Goal: Transaction & Acquisition: Purchase product/service

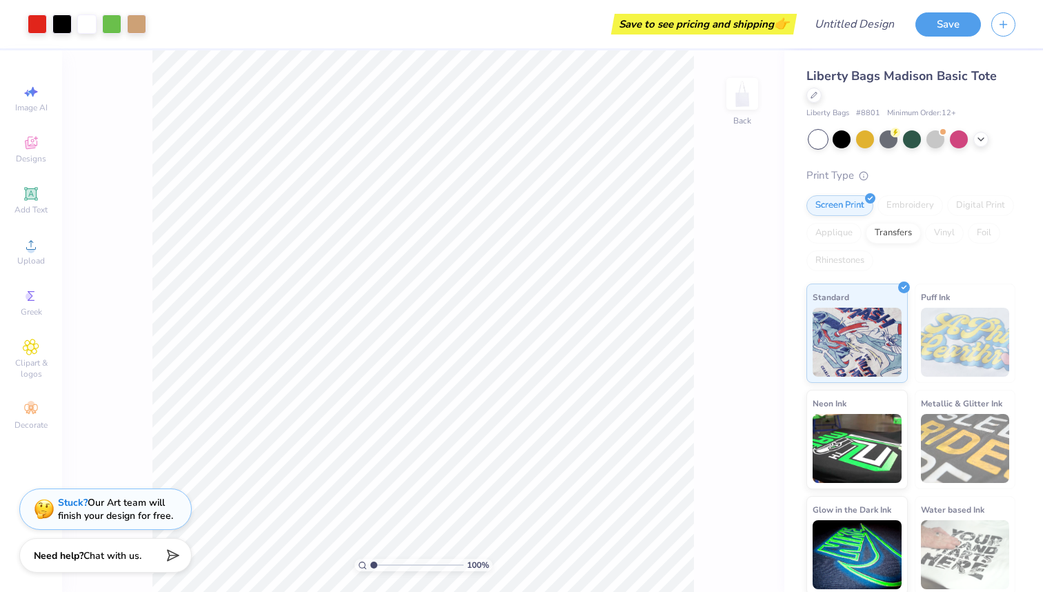
click at [937, 168] on div "Print Type" at bounding box center [910, 176] width 209 height 16
click at [817, 90] on icon at bounding box center [814, 93] width 7 height 7
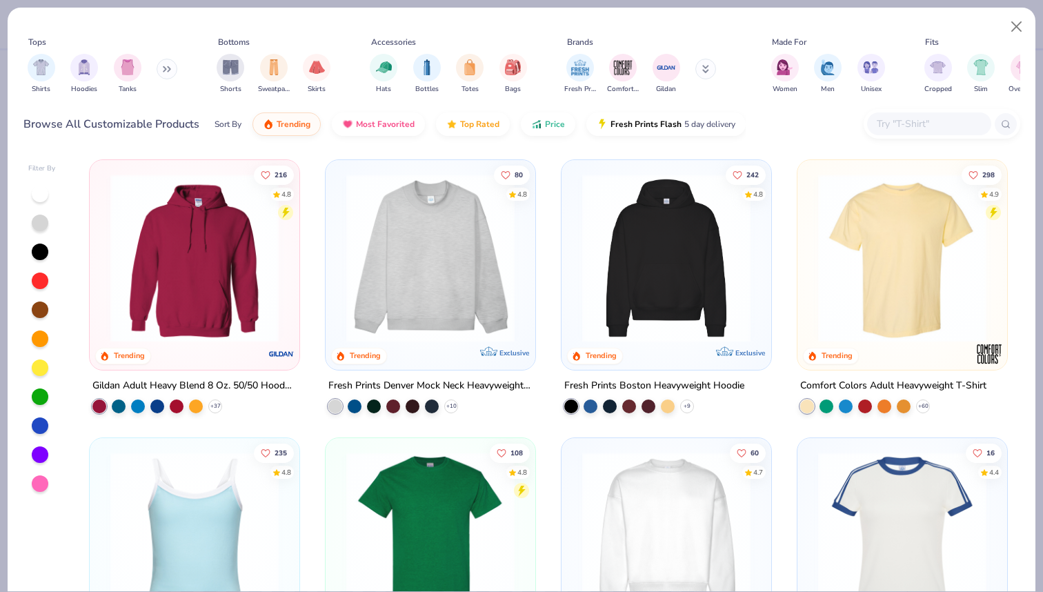
click at [673, 505] on img at bounding box center [666, 536] width 182 height 168
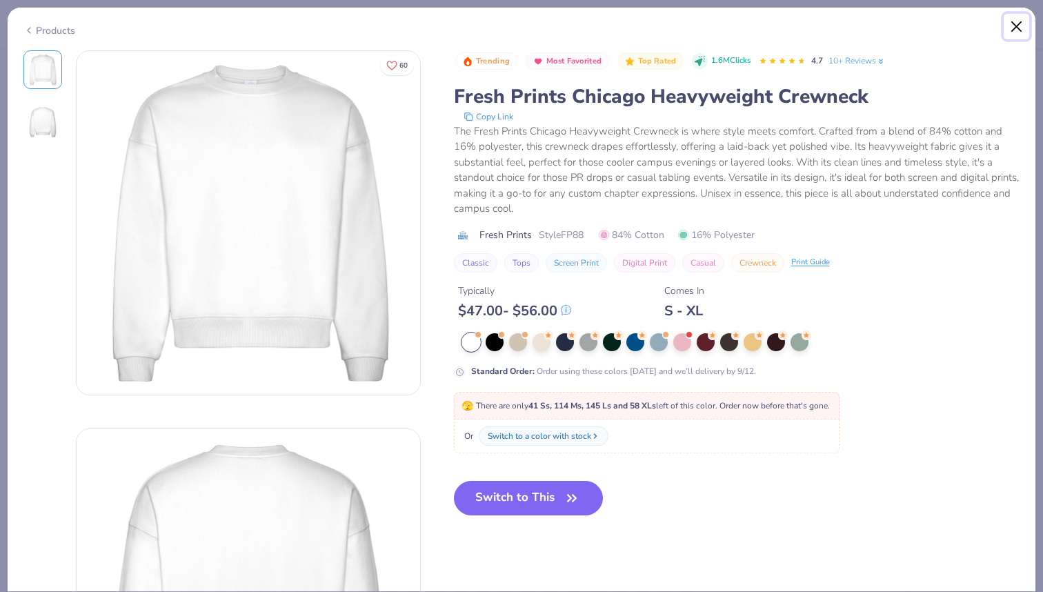
click at [1011, 22] on button "Close" at bounding box center [1017, 27] width 26 height 26
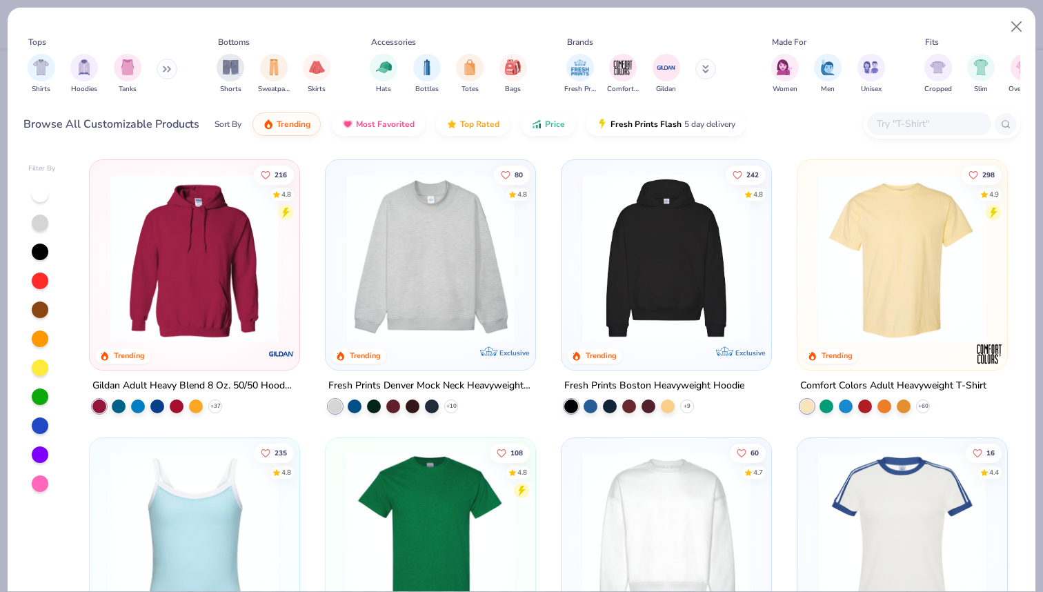
click at [483, 296] on img at bounding box center [430, 258] width 182 height 168
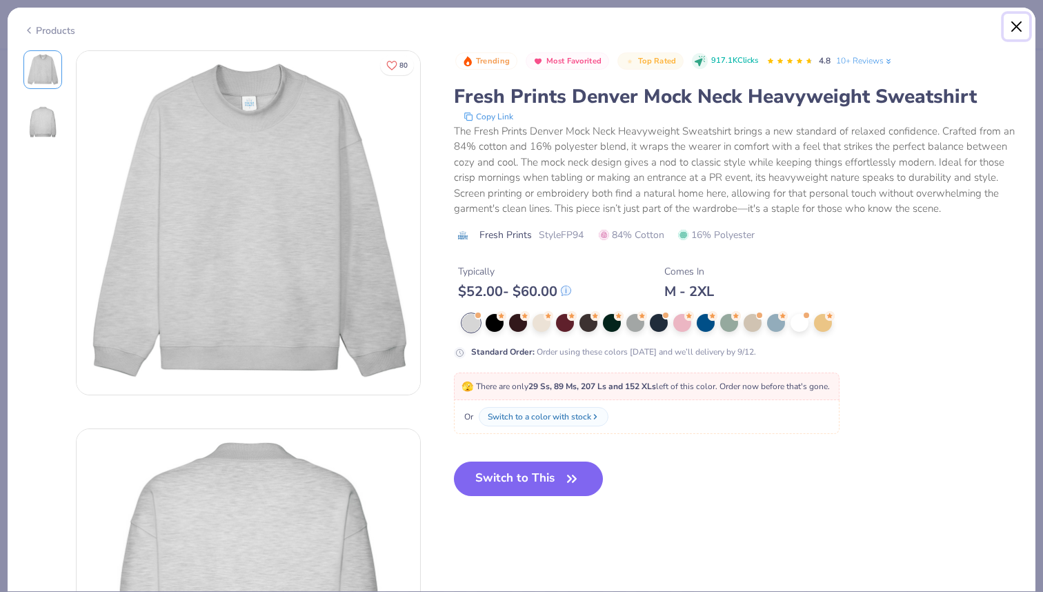
click at [1020, 26] on button "Close" at bounding box center [1017, 27] width 26 height 26
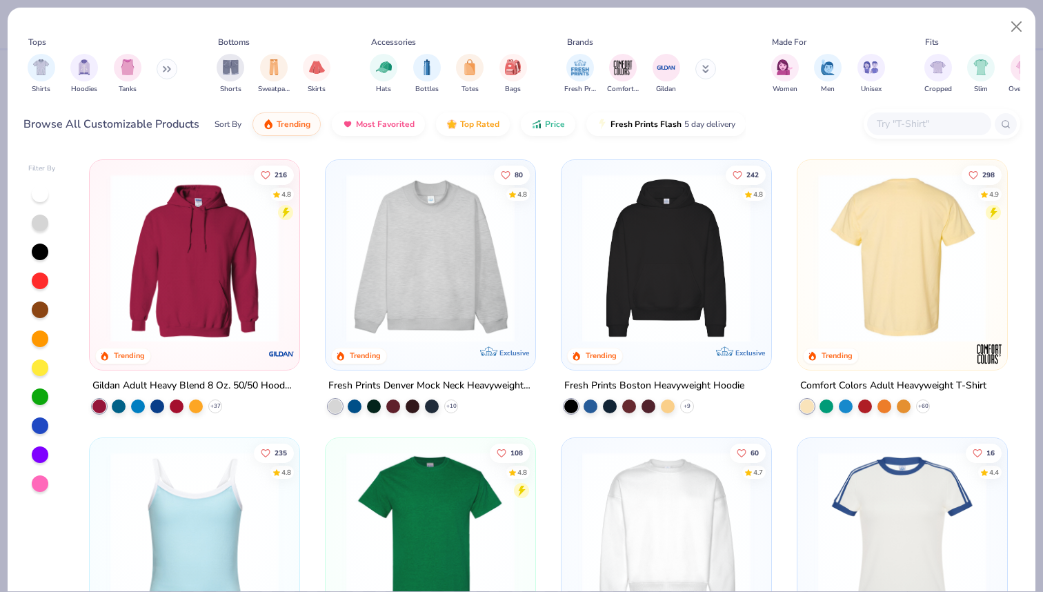
click at [216, 530] on img at bounding box center [194, 536] width 182 height 168
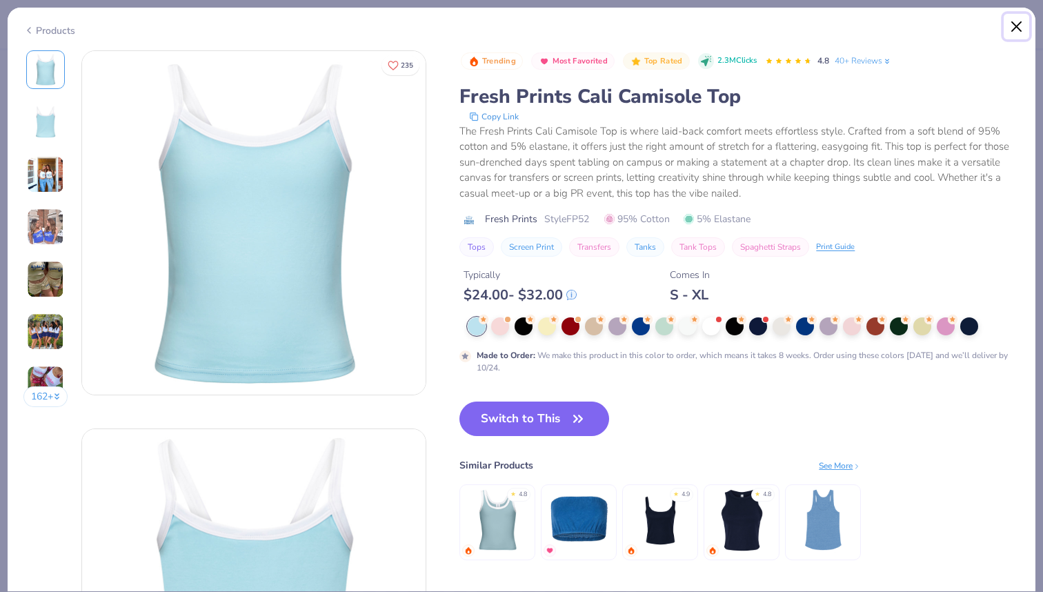
click at [1015, 23] on button "Close" at bounding box center [1017, 27] width 26 height 26
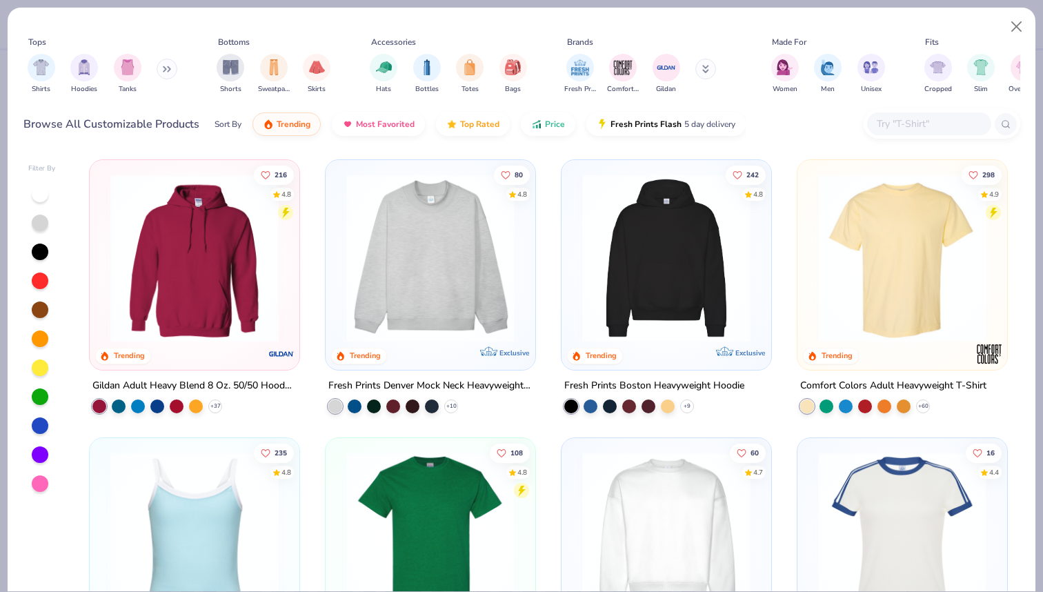
click at [1021, 173] on div "Filter By 216 4.8 Trending Gildan Adult Heavy Blend 8 Oz. 50/50 Hooded Sweatshi…" at bounding box center [522, 370] width 1028 height 442
click at [1018, 470] on div "216 4.8 Trending Gildan Adult Heavy Blend 8 Oz. 50/50 Hooded Sweatshirt + 37 80…" at bounding box center [549, 371] width 944 height 439
click at [928, 495] on img at bounding box center [902, 536] width 182 height 168
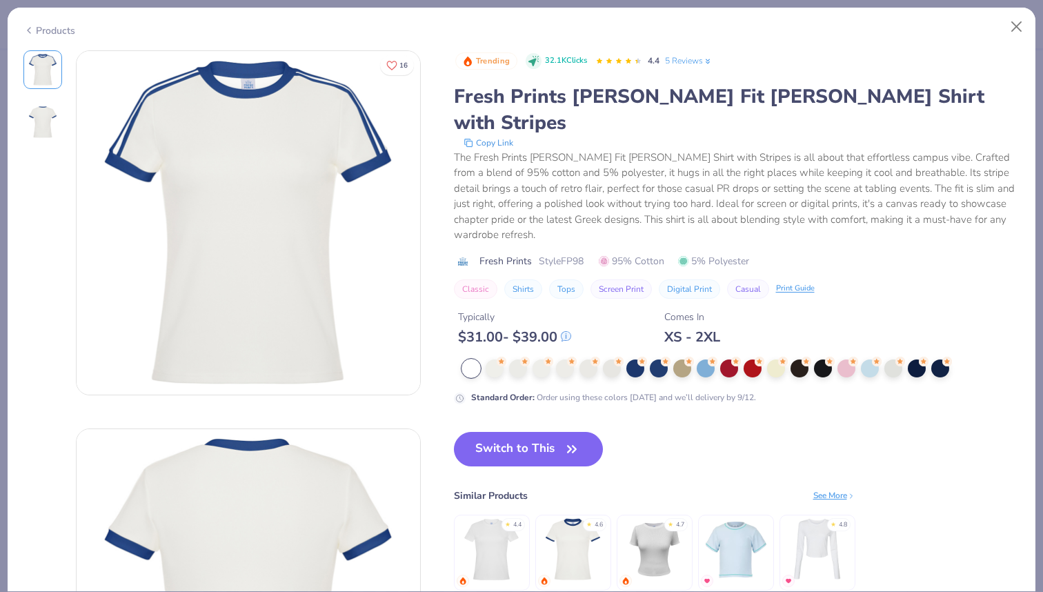
click at [807, 517] on img at bounding box center [817, 550] width 66 height 66
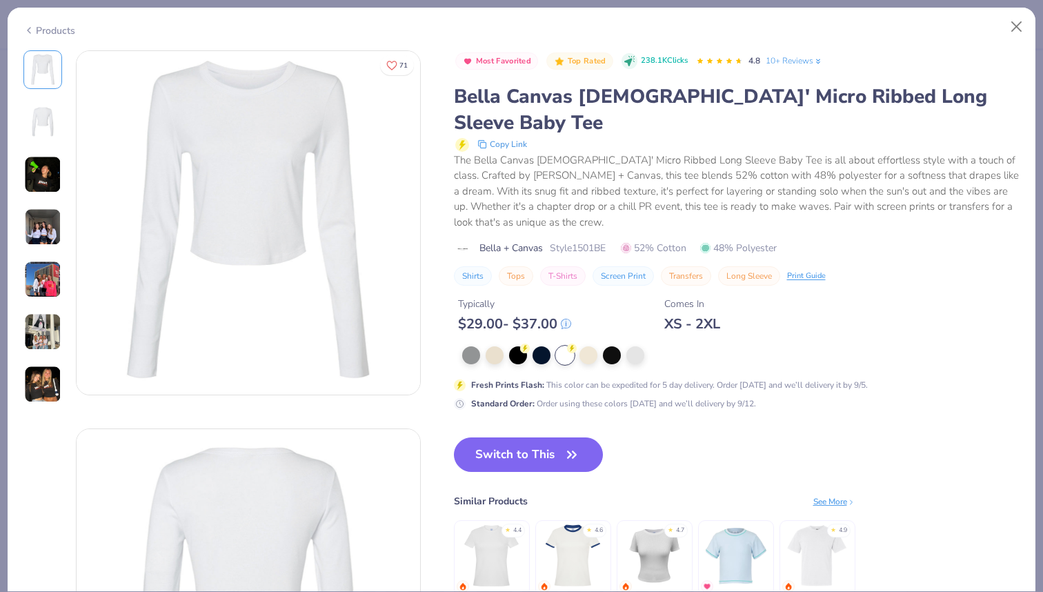
click at [737, 523] on img at bounding box center [736, 556] width 66 height 66
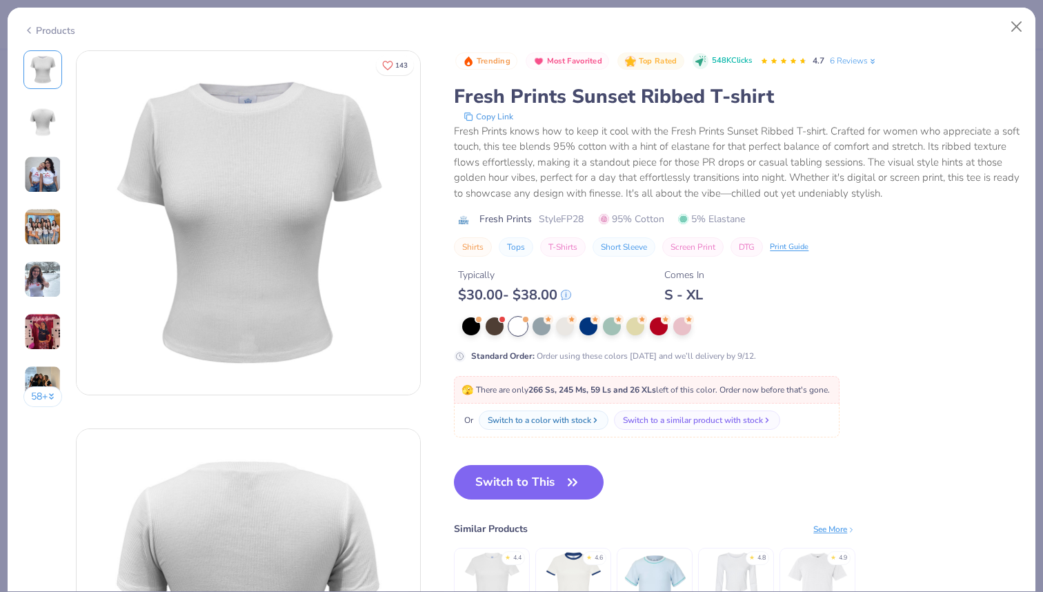
click at [566, 584] on img at bounding box center [574, 583] width 66 height 66
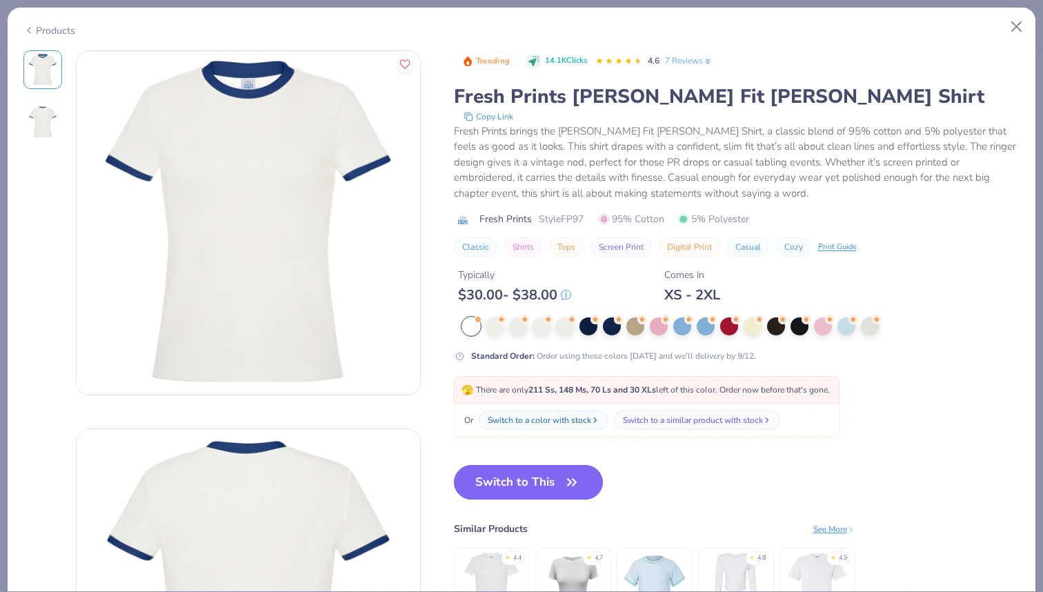
click at [556, 484] on button "Switch to This" at bounding box center [529, 482] width 150 height 34
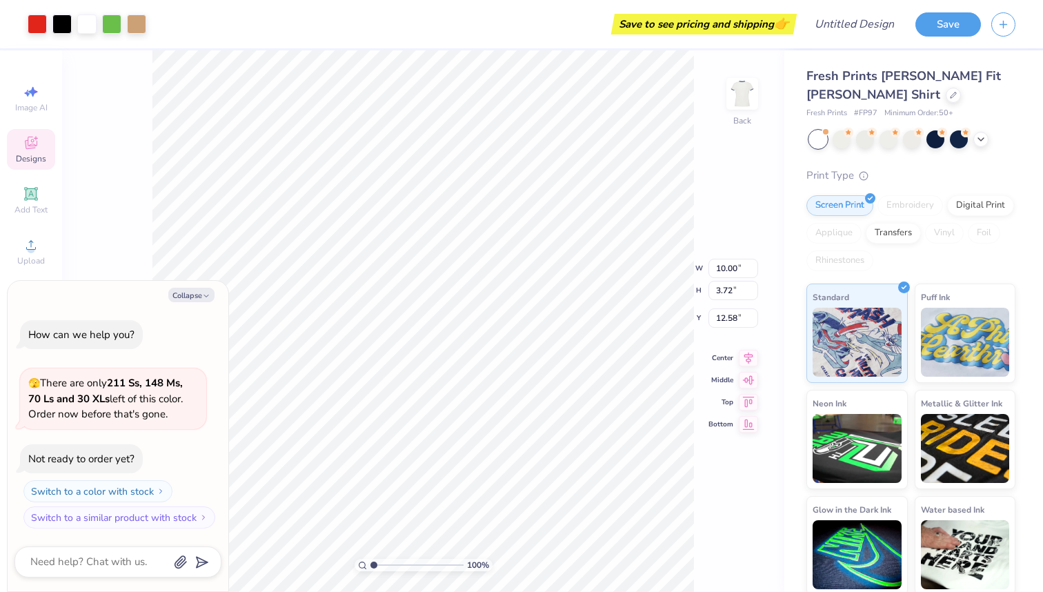
type textarea "x"
type input "4.25"
click at [835, 145] on div at bounding box center [842, 138] width 18 height 18
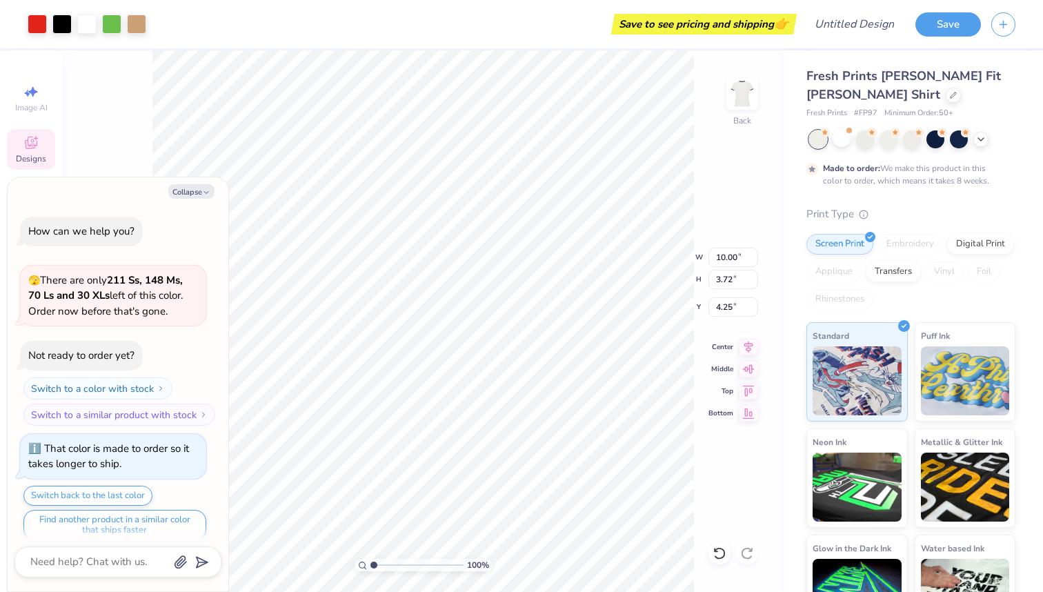
scroll to position [11, 0]
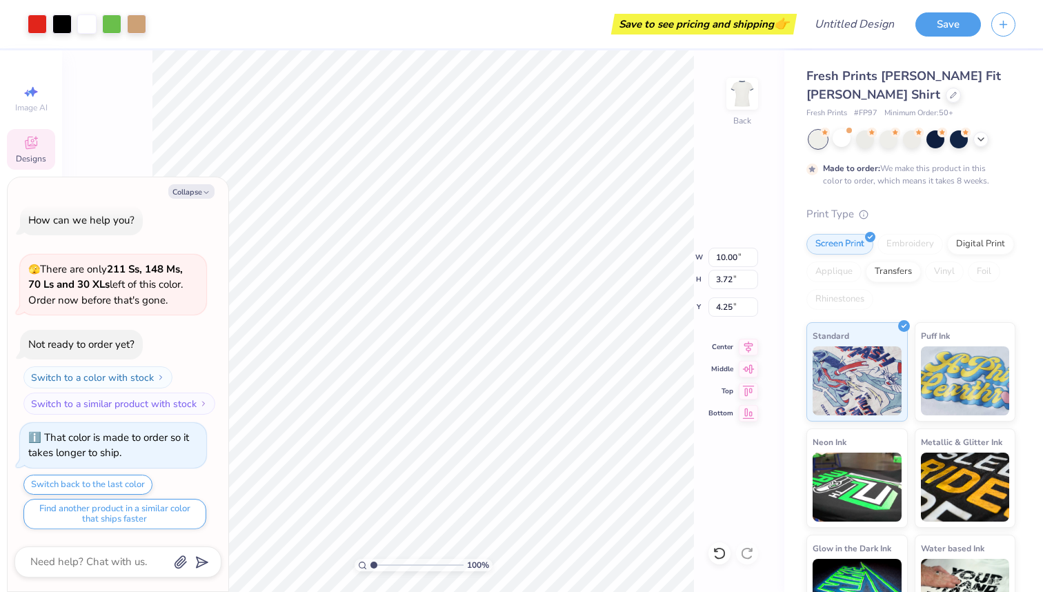
type textarea "x"
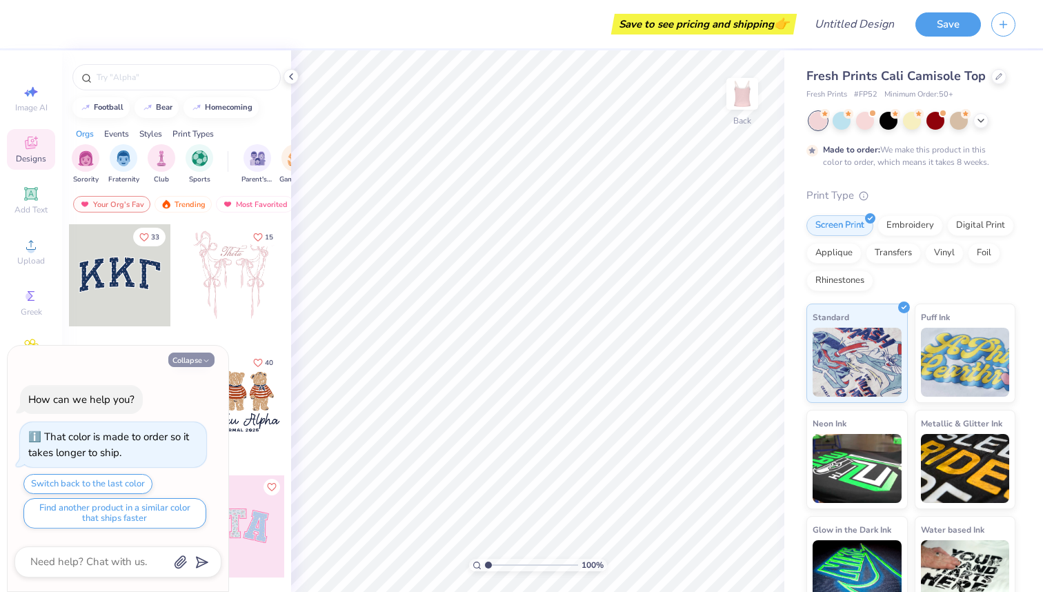
click at [202, 359] on icon "button" at bounding box center [206, 361] width 8 height 8
type textarea "x"
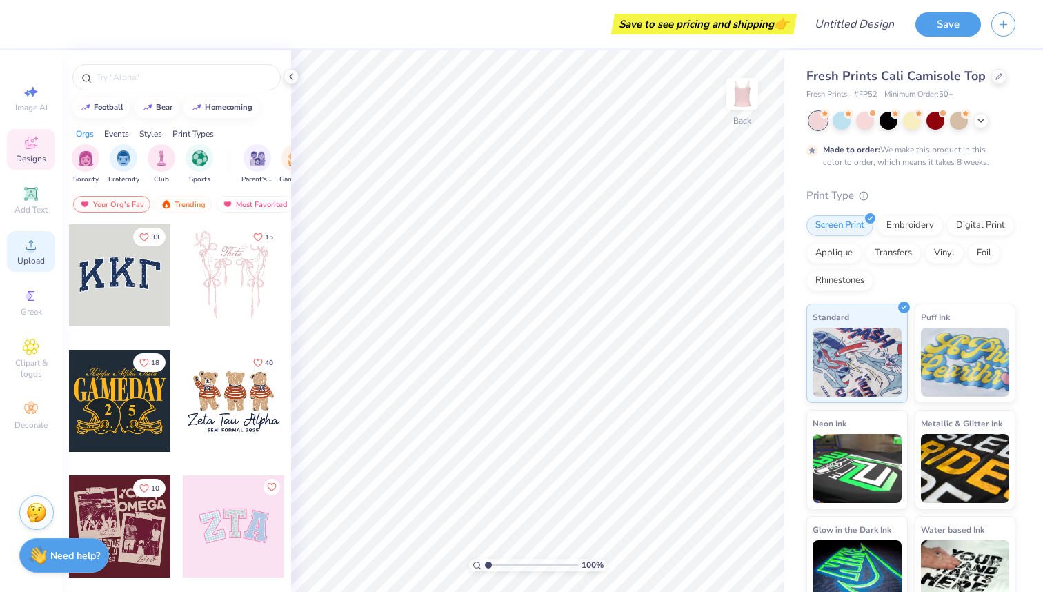
click at [29, 254] on div "Upload" at bounding box center [31, 251] width 48 height 41
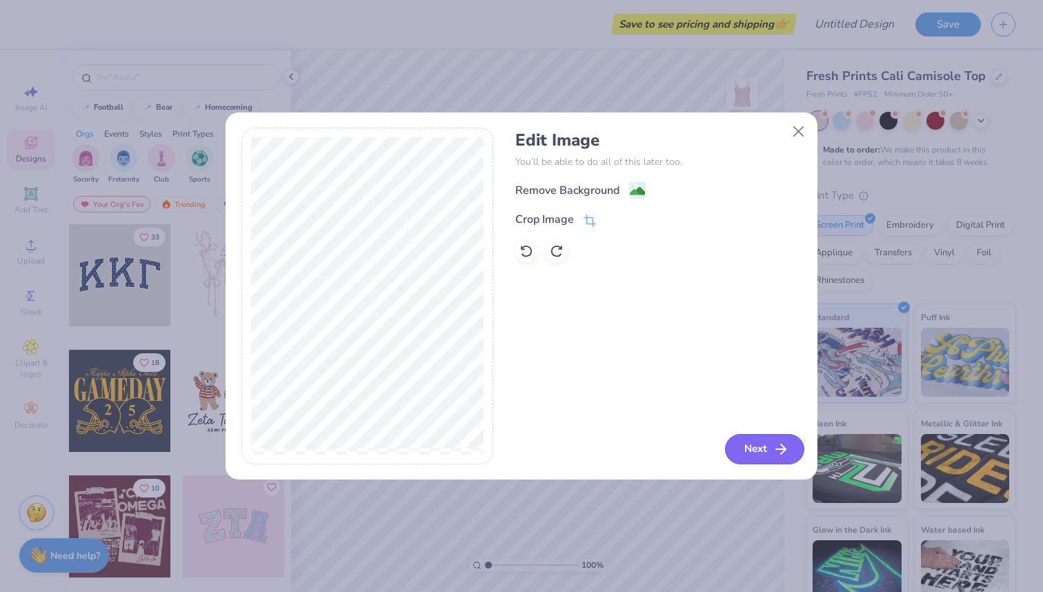
click at [752, 450] on button "Next" at bounding box center [764, 449] width 79 height 30
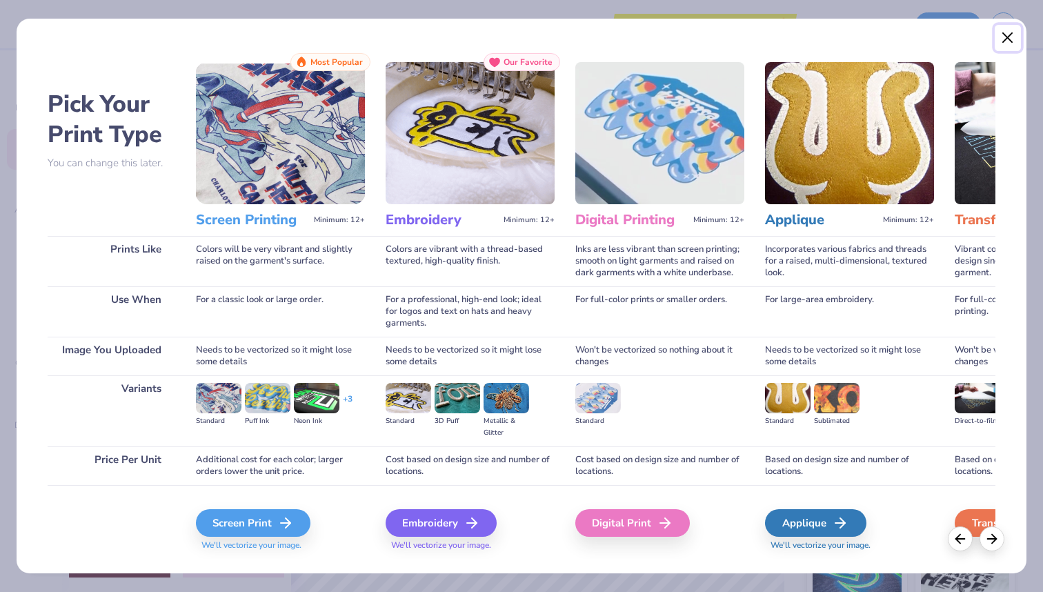
click at [1012, 37] on button "Close" at bounding box center [1008, 38] width 26 height 26
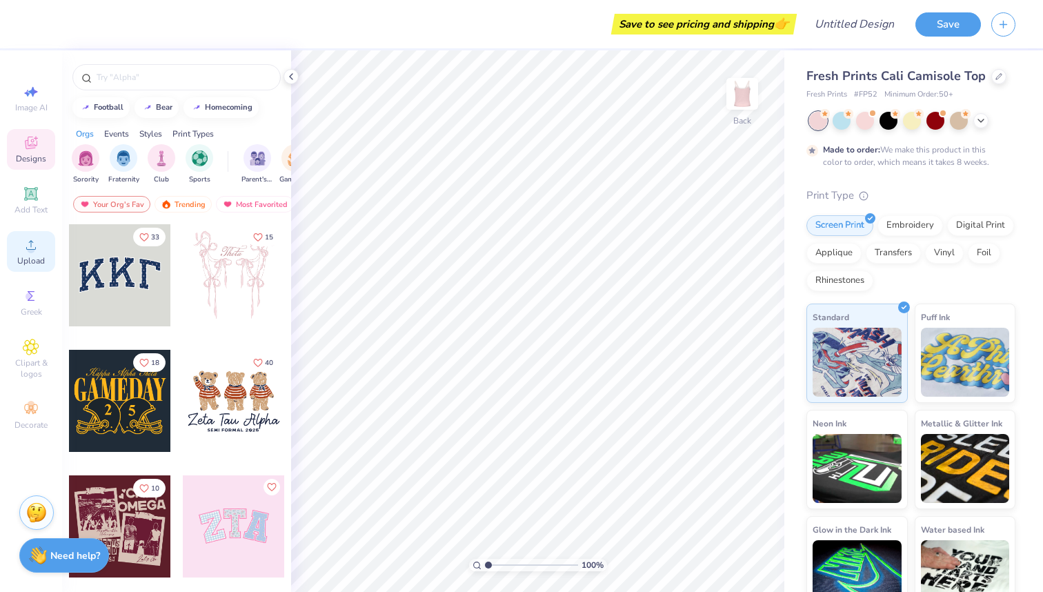
click at [31, 241] on icon at bounding box center [31, 245] width 17 height 17
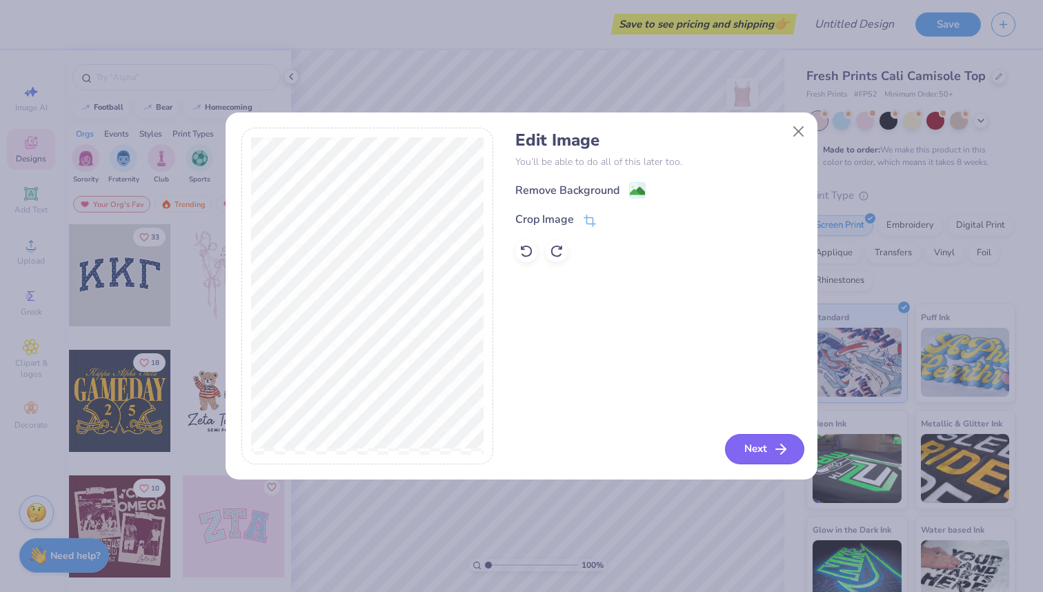
click at [761, 450] on button "Next" at bounding box center [764, 449] width 79 height 30
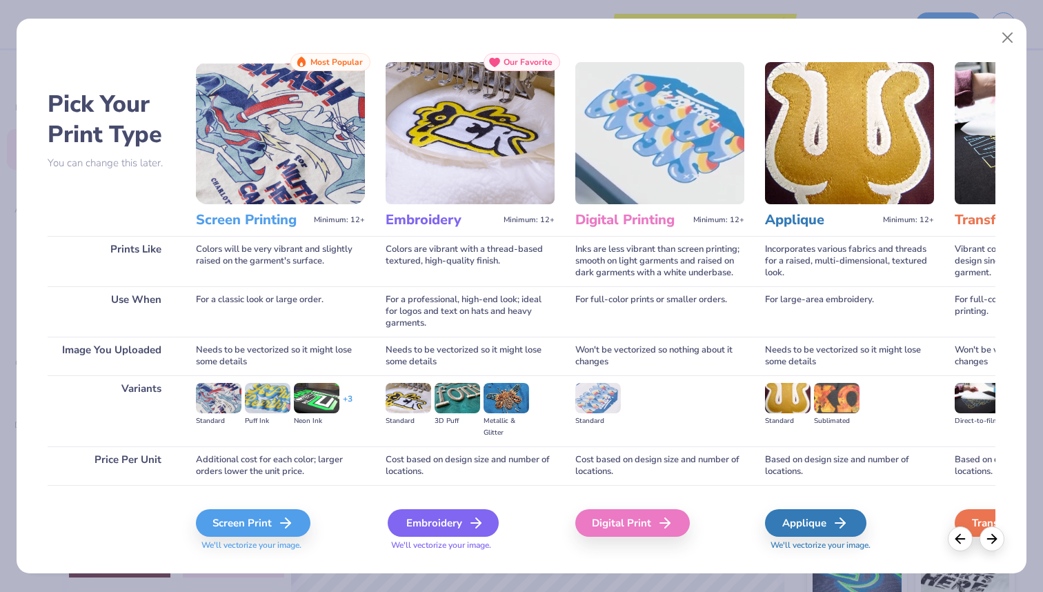
click at [471, 522] on icon at bounding box center [476, 523] width 17 height 17
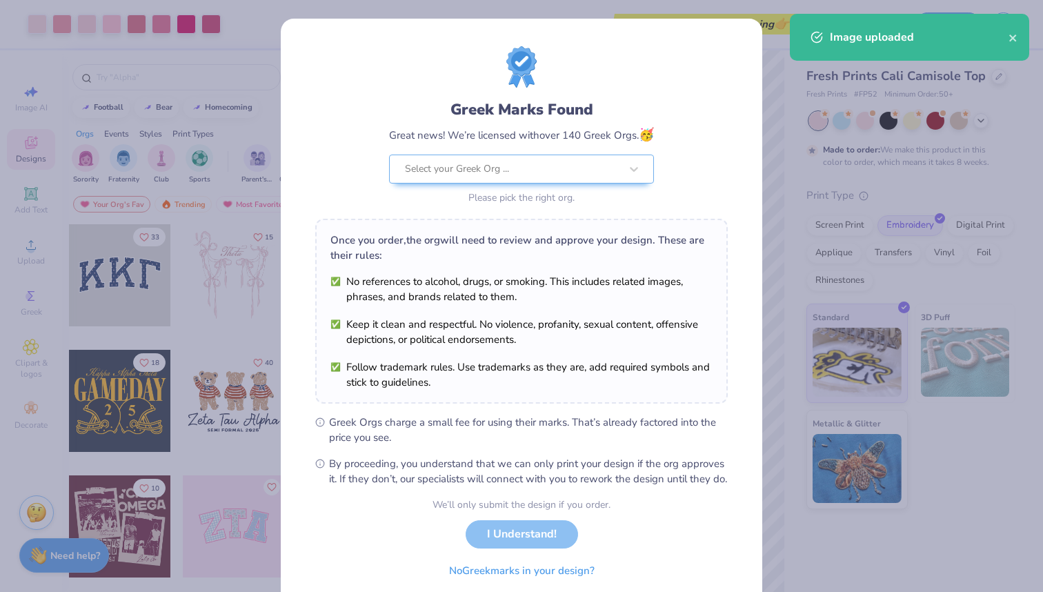
click at [537, 214] on div "Greek Marks Found Great news! We’re licensed with over 140 Greek Orgs. 🥳 Select…" at bounding box center [521, 266] width 413 height 440
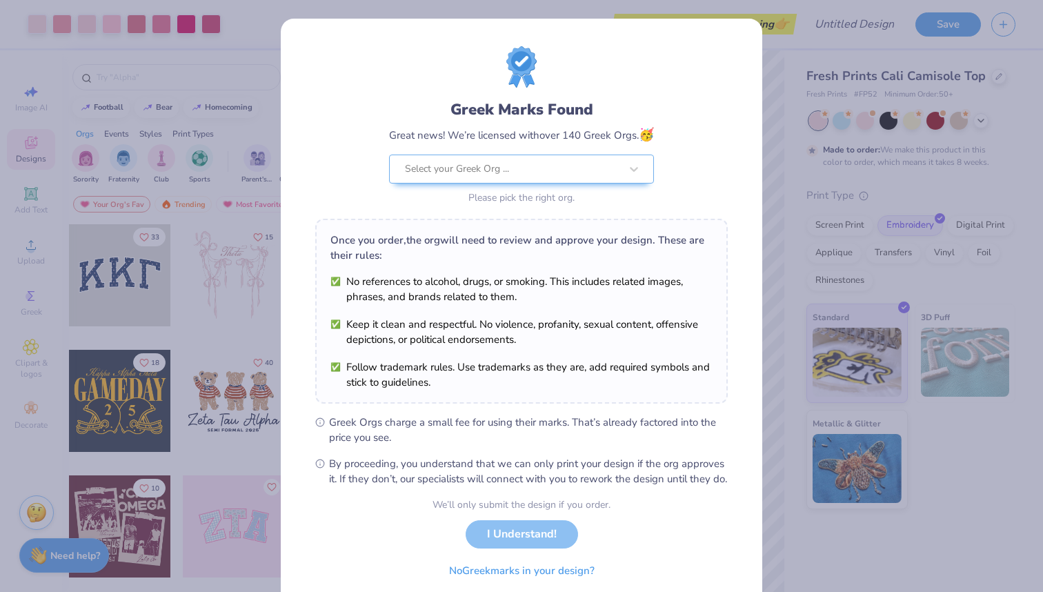
click at [719, 486] on span "By proceeding, you understand that we can only print your design if the org app…" at bounding box center [528, 471] width 399 height 30
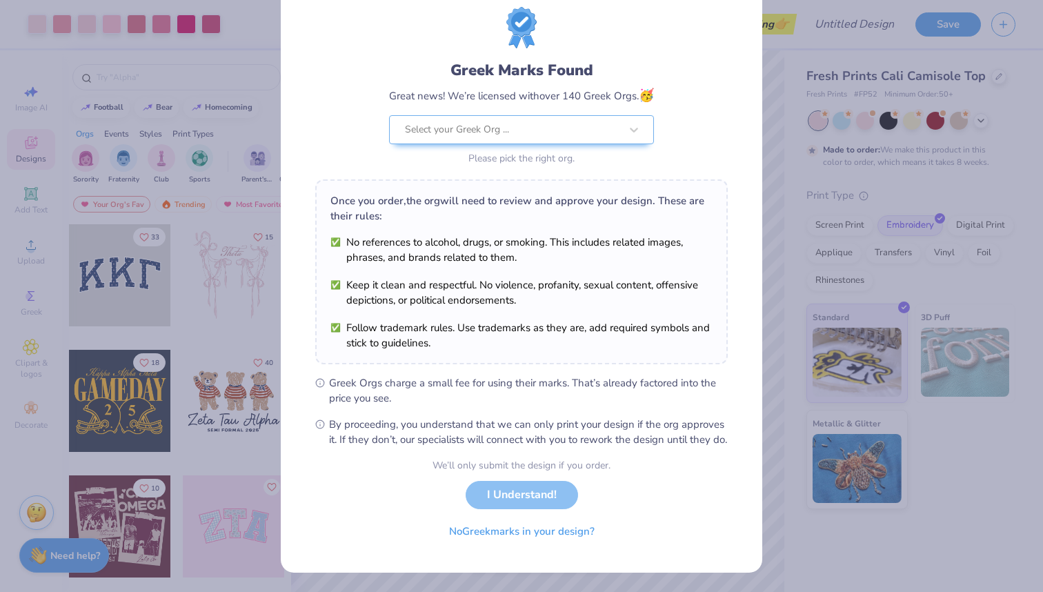
scroll to position [54, 0]
click at [557, 494] on div "We’ll only submit the design if you order. I Understand! No Greek marks in your…" at bounding box center [522, 501] width 178 height 87
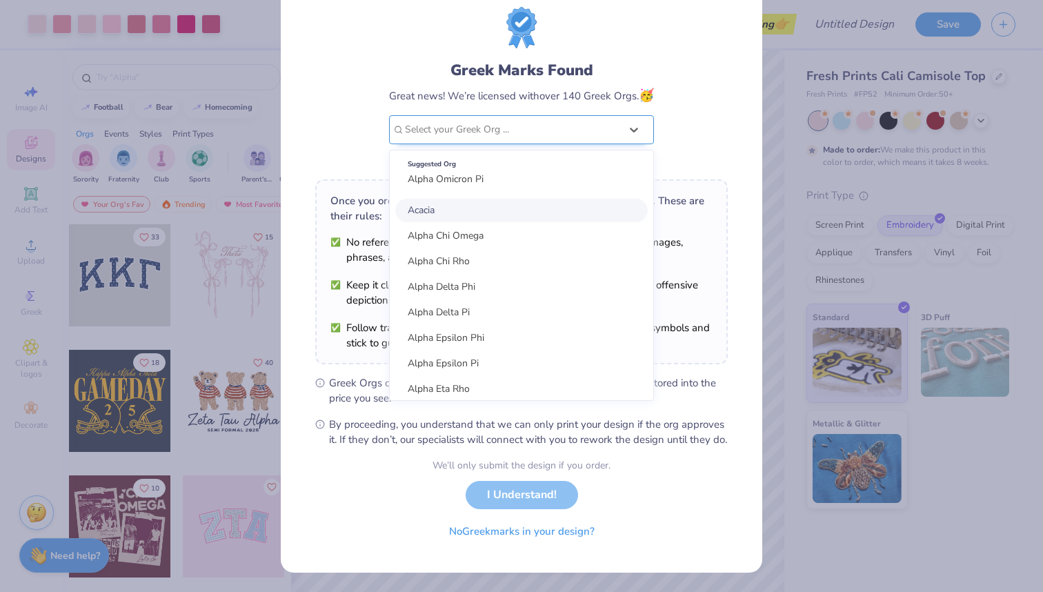
click at [567, 123] on div at bounding box center [512, 130] width 215 height 18
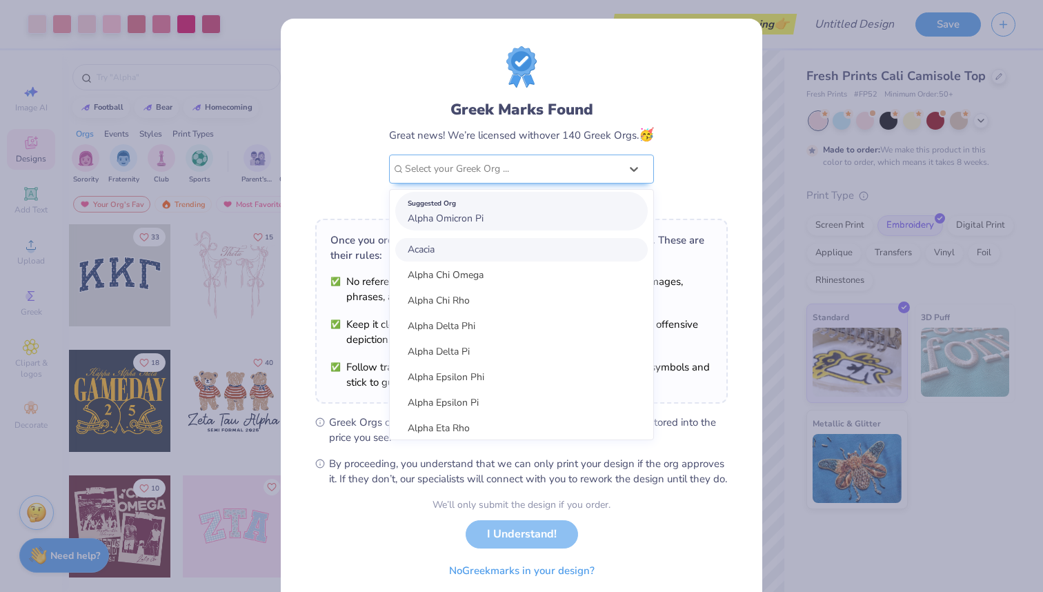
click at [539, 219] on div "Suggested Org Alpha Omicron Pi" at bounding box center [521, 211] width 252 height 39
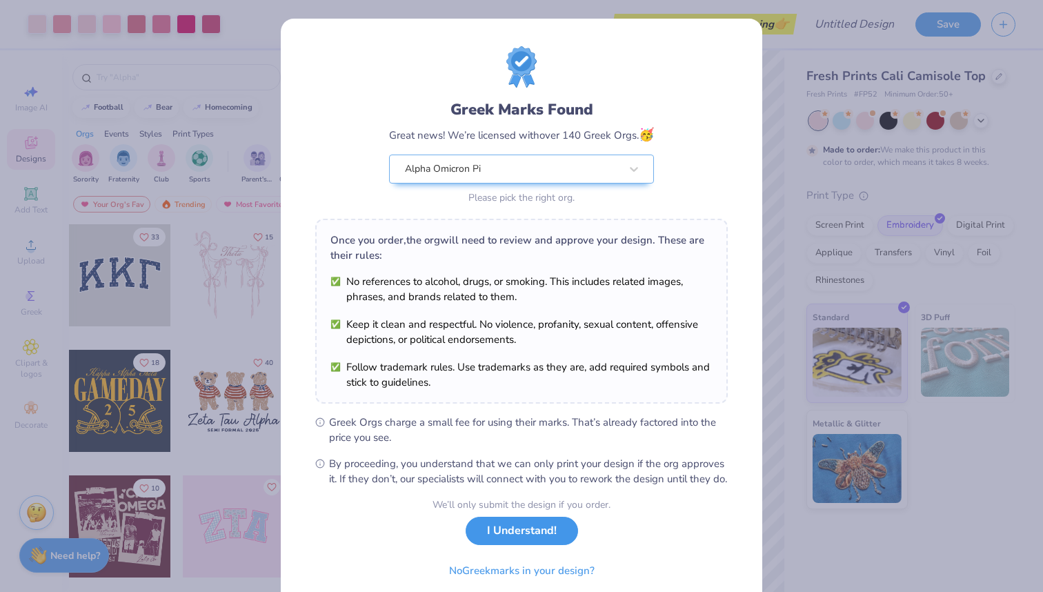
click at [533, 545] on button "I Understand!" at bounding box center [522, 531] width 112 height 28
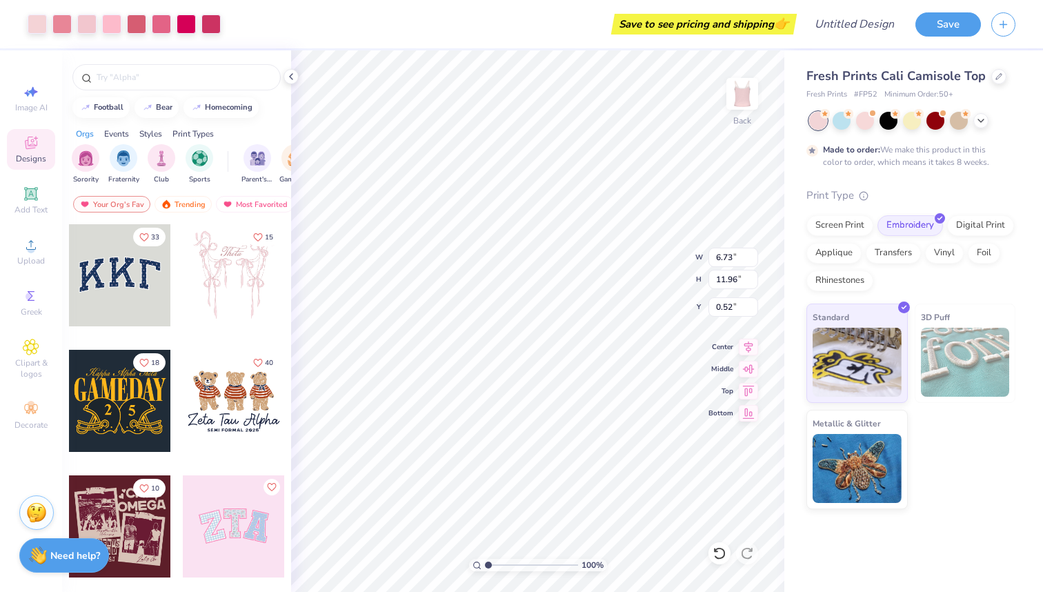
type input "0.54"
type input "5.79"
type input "10.29"
type input "2.21"
click at [866, 121] on div at bounding box center [865, 119] width 18 height 18
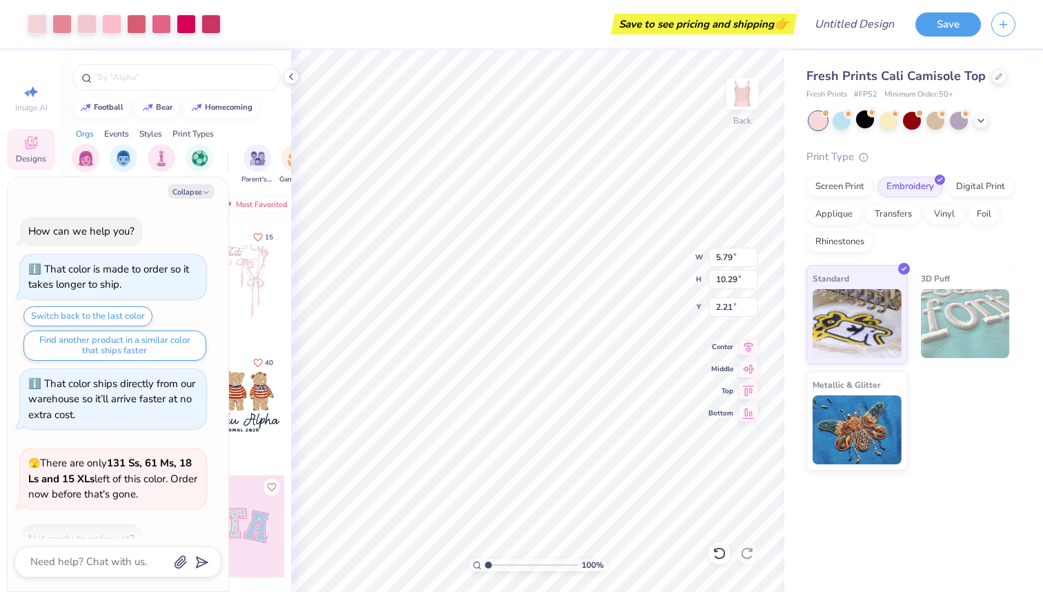
scroll to position [259, 0]
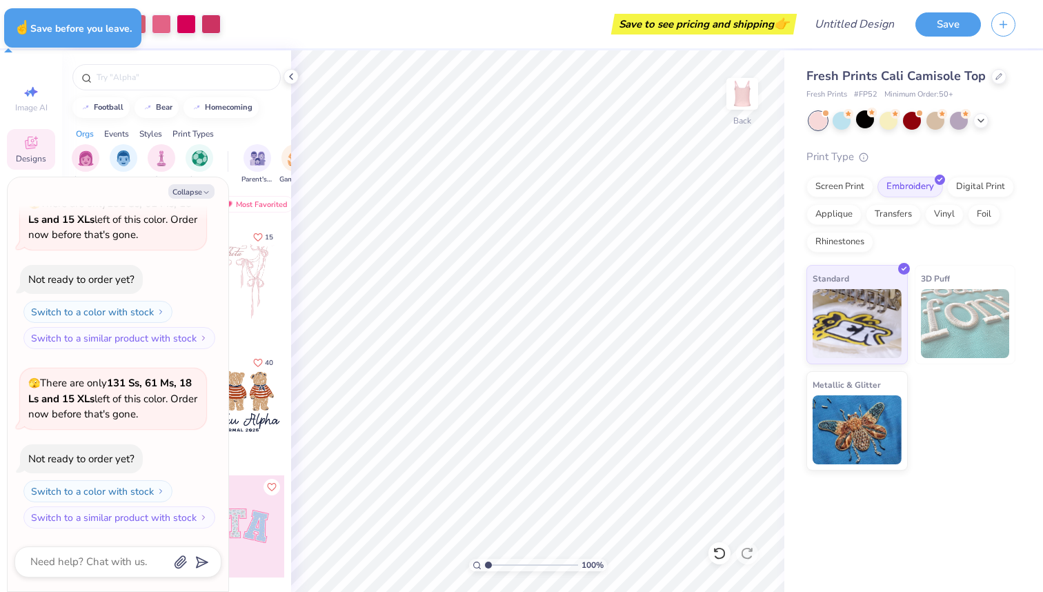
type textarea "x"
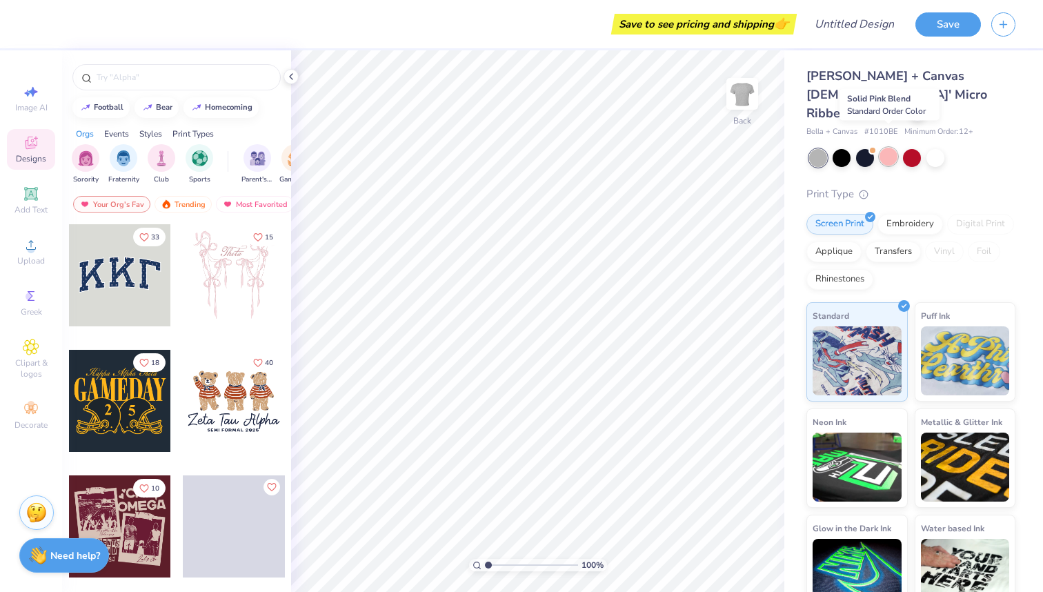
click at [894, 148] on div at bounding box center [889, 157] width 18 height 18
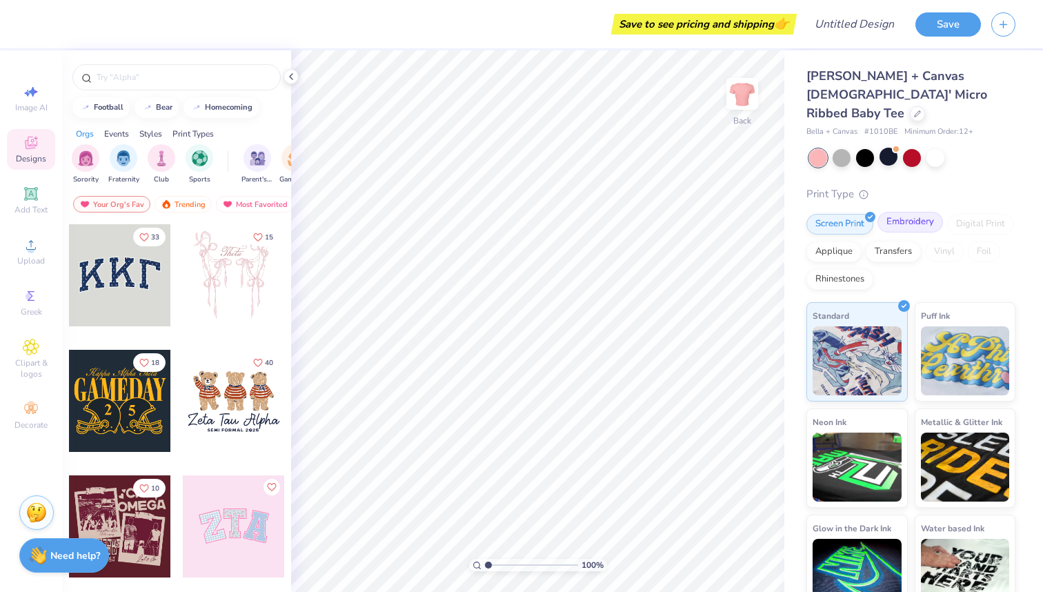
click at [909, 212] on div "Embroidery" at bounding box center [910, 222] width 66 height 21
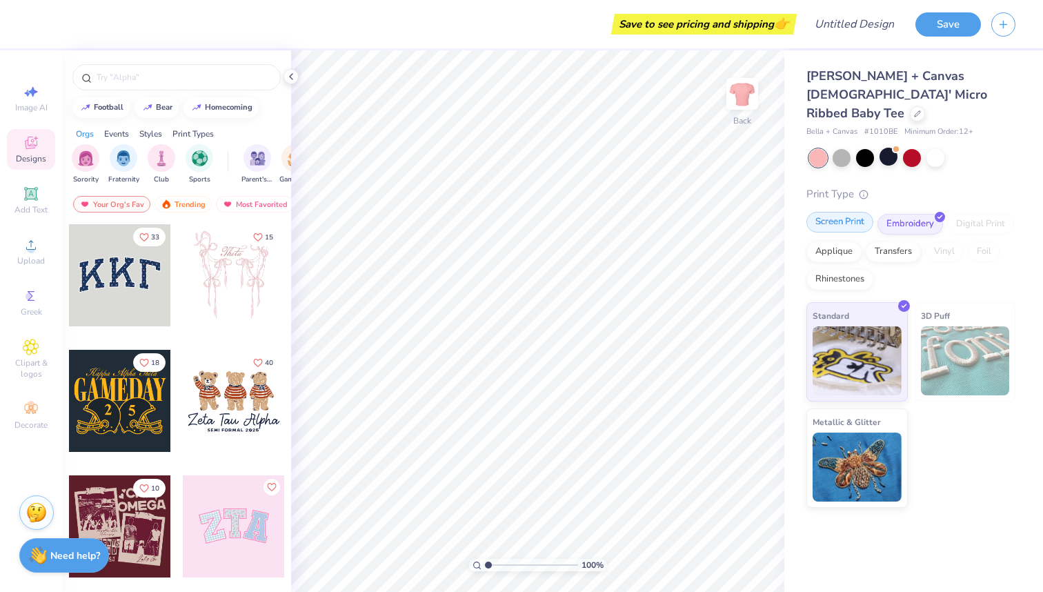
click at [855, 212] on div "Screen Print" at bounding box center [839, 222] width 67 height 21
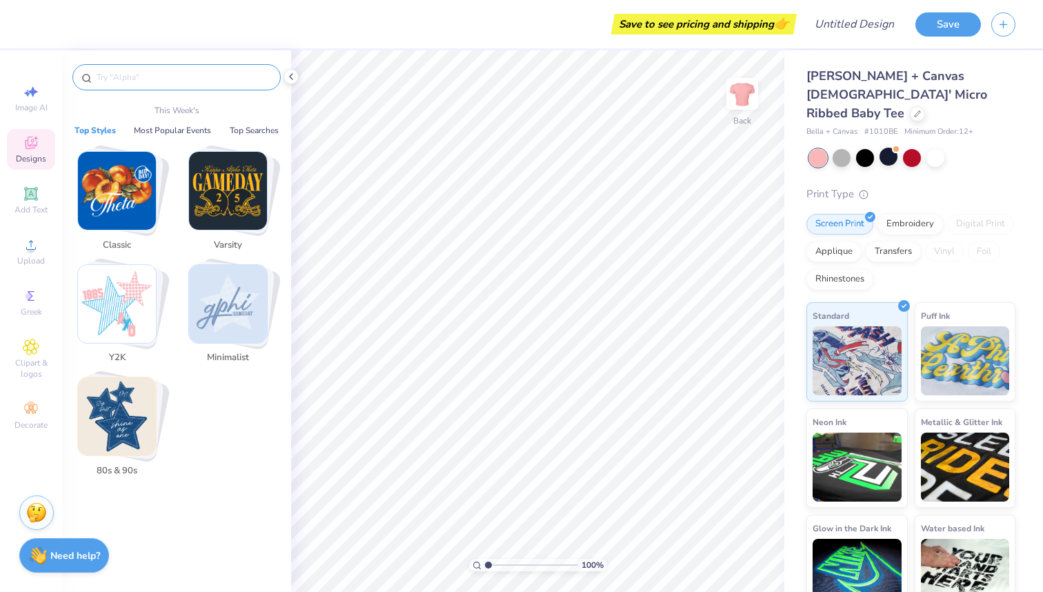
click at [152, 72] on input "text" at bounding box center [183, 77] width 177 height 14
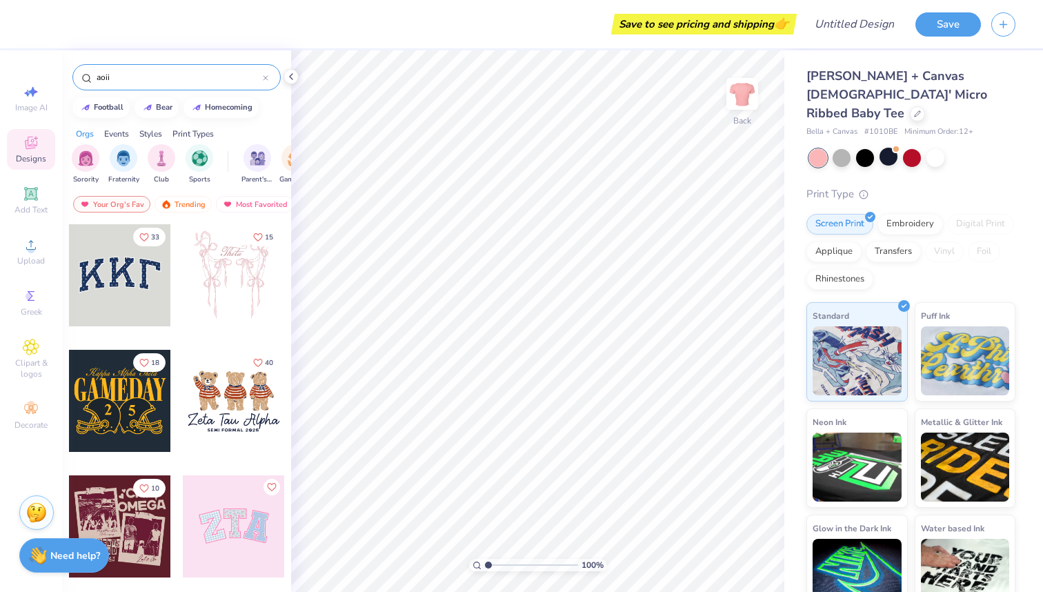
type input "aoii"
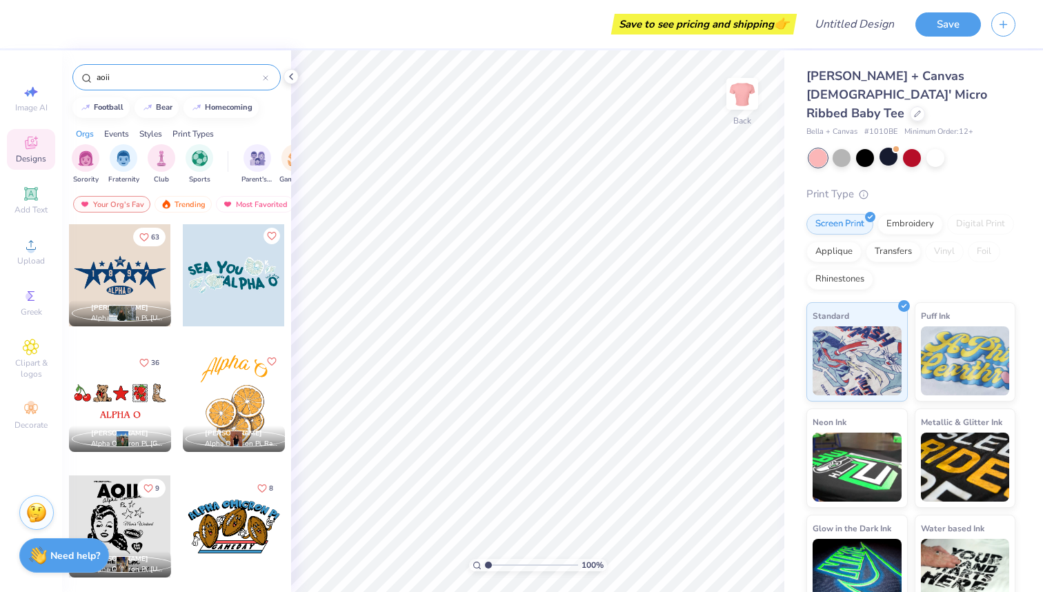
click at [116, 268] on div at bounding box center [120, 275] width 102 height 102
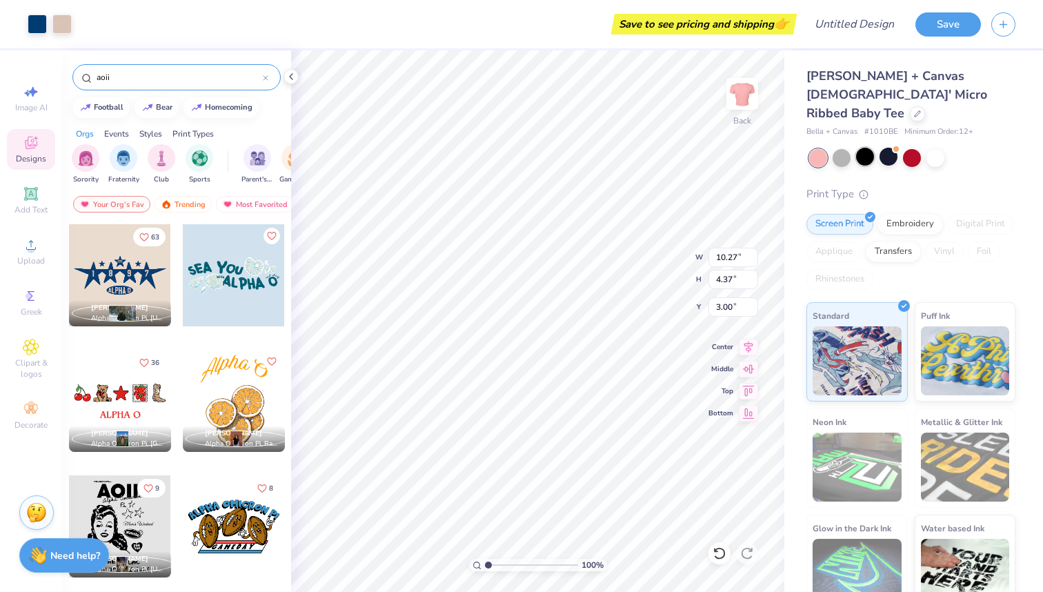
click at [867, 148] on div at bounding box center [865, 157] width 18 height 18
click at [933, 148] on div at bounding box center [935, 157] width 18 height 18
click at [132, 408] on div at bounding box center [120, 401] width 102 height 102
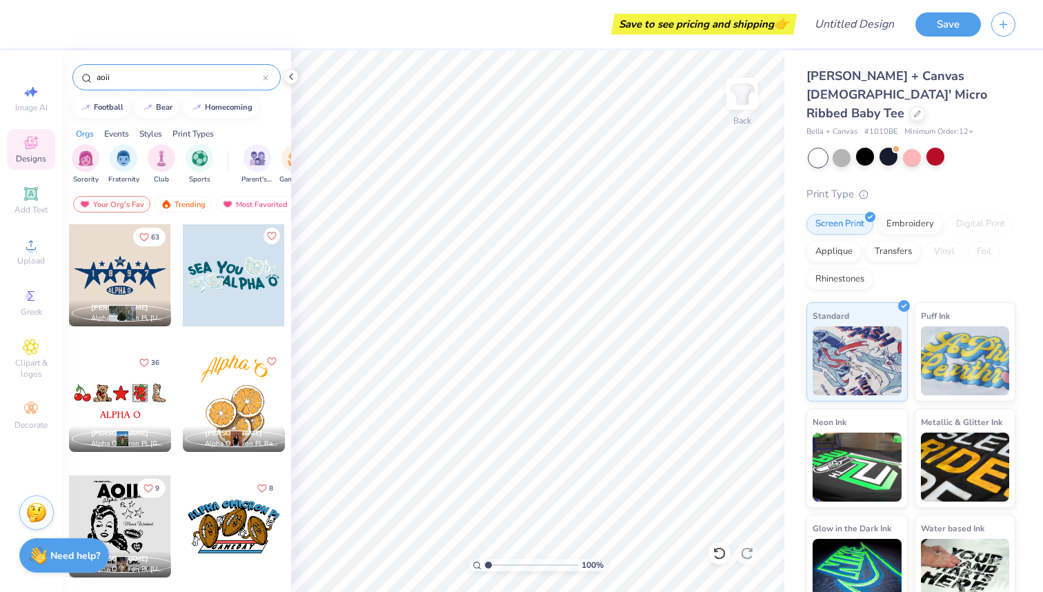
click at [128, 518] on div at bounding box center [120, 526] width 102 height 102
type input "2.60"
click at [287, 372] on div "63 Sophia Donovan Alpha Omicron Pi, Texas A&M University 36 Racquel Arreola Alp…" at bounding box center [176, 433] width 229 height 419
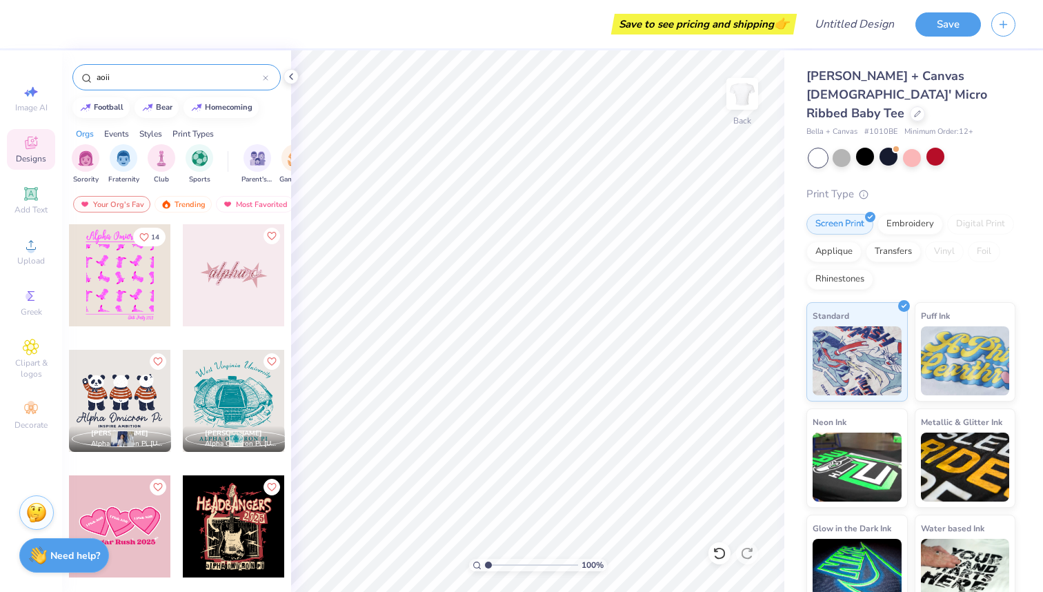
scroll to position [386, 0]
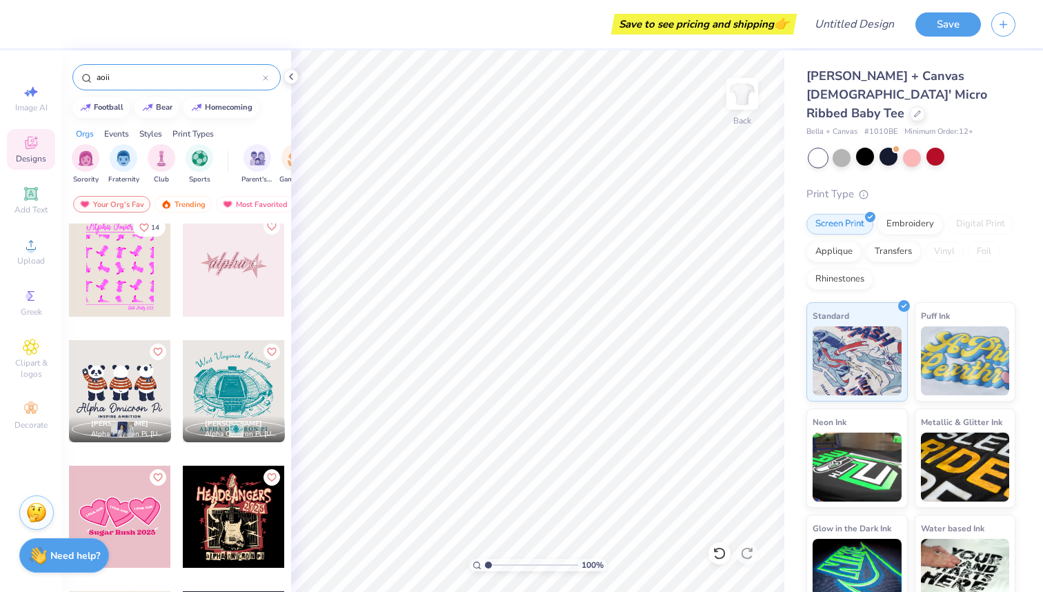
click at [147, 381] on div at bounding box center [120, 391] width 102 height 102
type input "2.66"
click at [266, 302] on div at bounding box center [234, 266] width 102 height 102
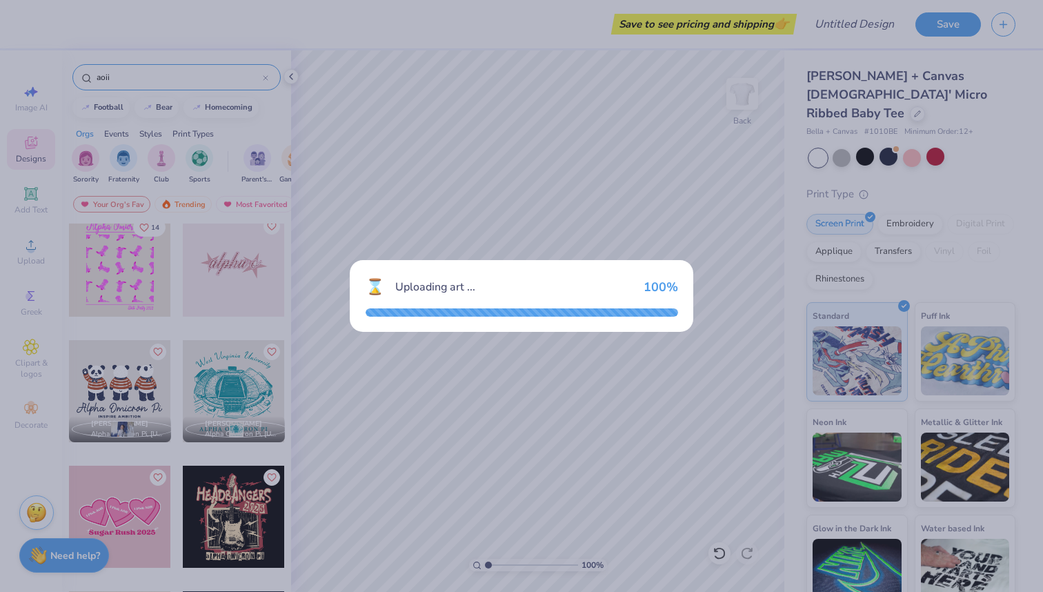
click at [525, 335] on div "⌛ Uploading art ... 100 %" at bounding box center [521, 296] width 1043 height 592
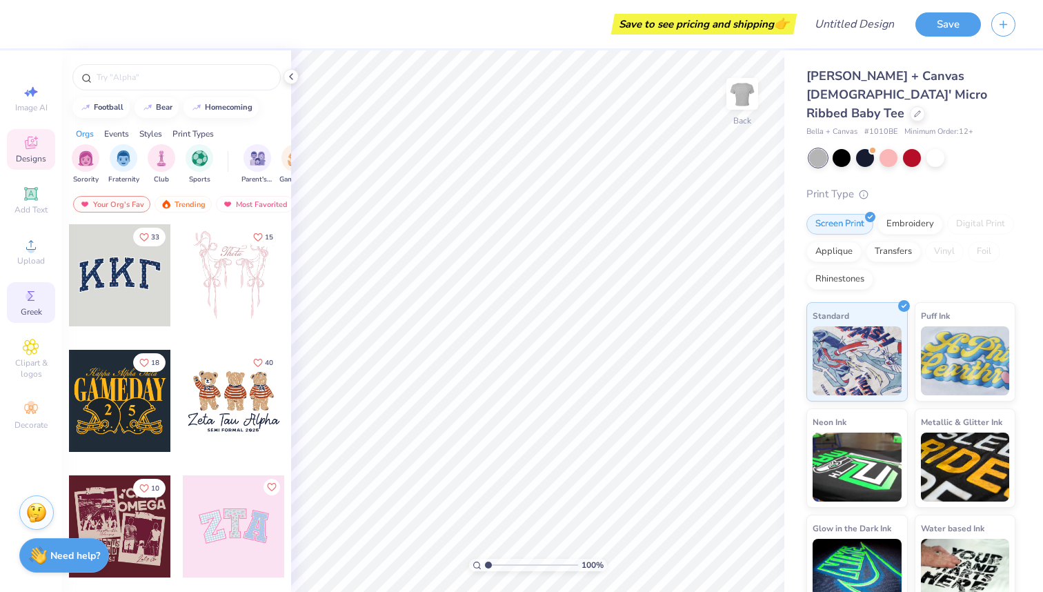
click at [33, 315] on span "Greek" at bounding box center [31, 311] width 21 height 11
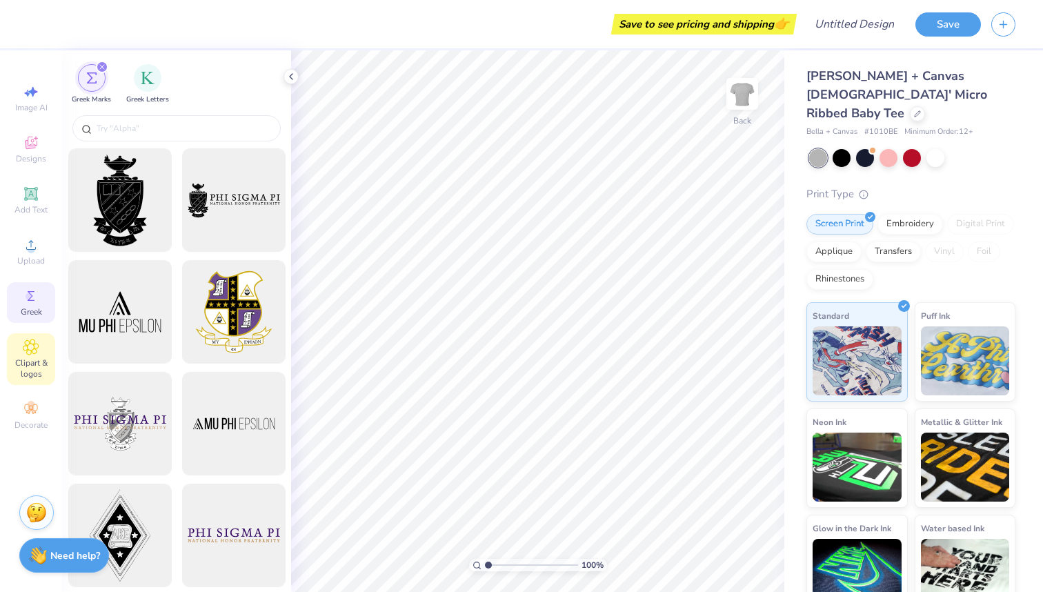
click at [34, 355] on icon at bounding box center [31, 347] width 16 height 17
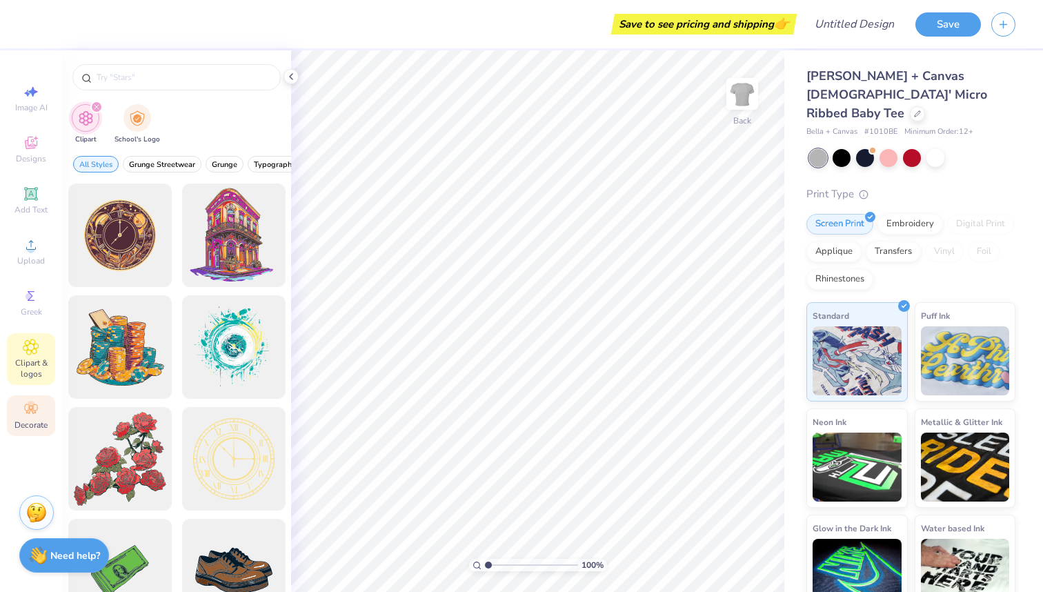
click at [32, 411] on icon at bounding box center [30, 409] width 13 height 10
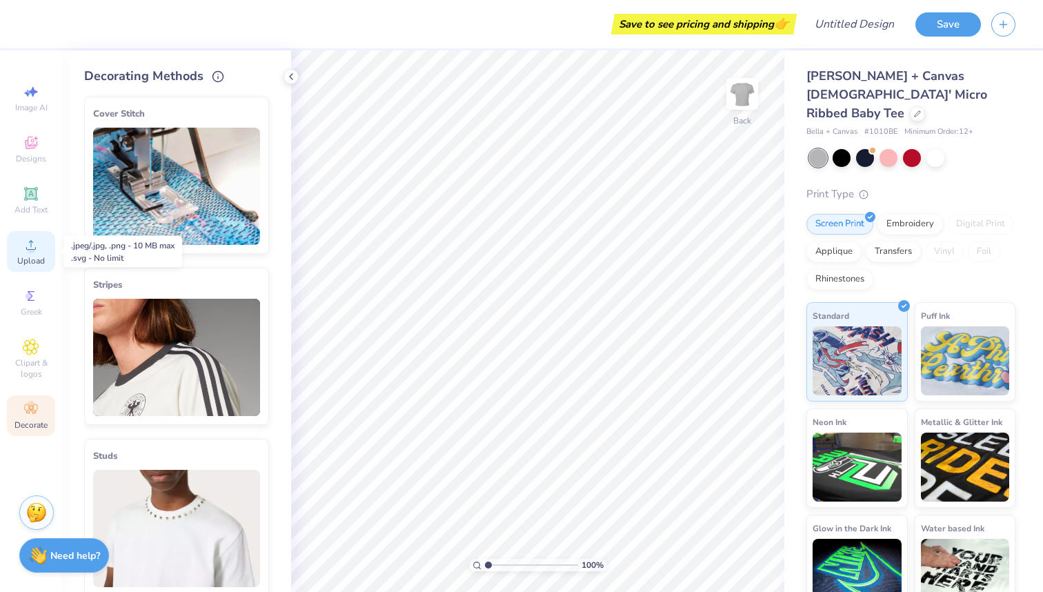
click at [28, 249] on icon at bounding box center [31, 245] width 10 height 10
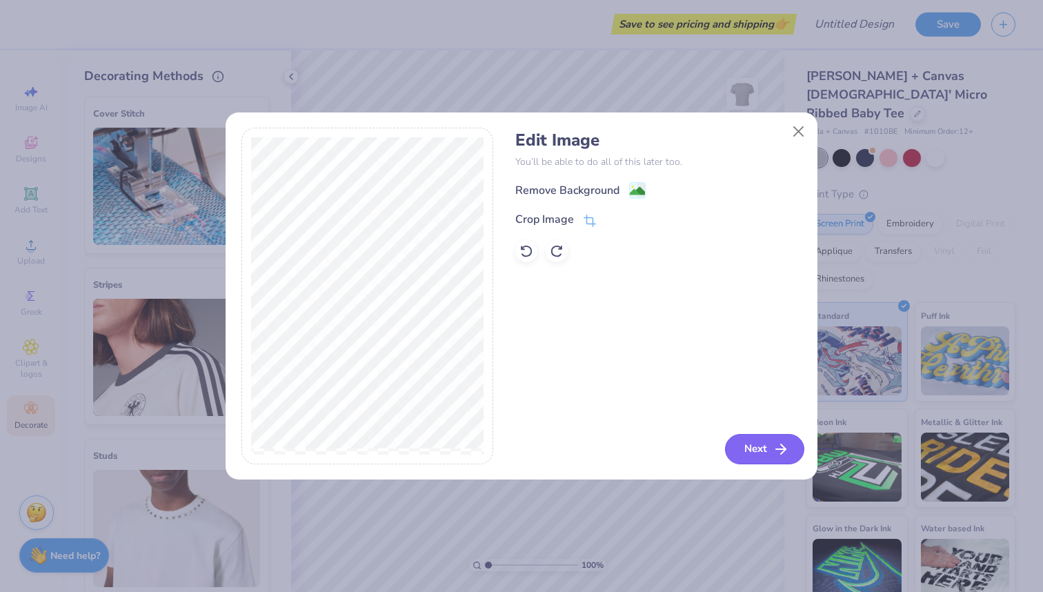
click at [755, 444] on button "Next" at bounding box center [764, 449] width 79 height 30
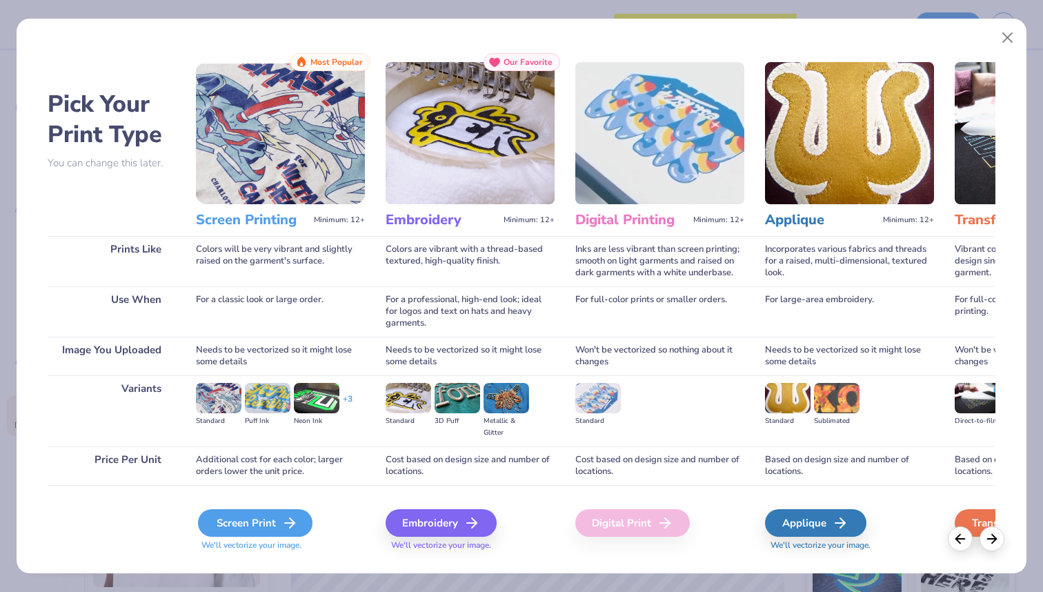
click at [276, 527] on div "Screen Print" at bounding box center [255, 523] width 115 height 28
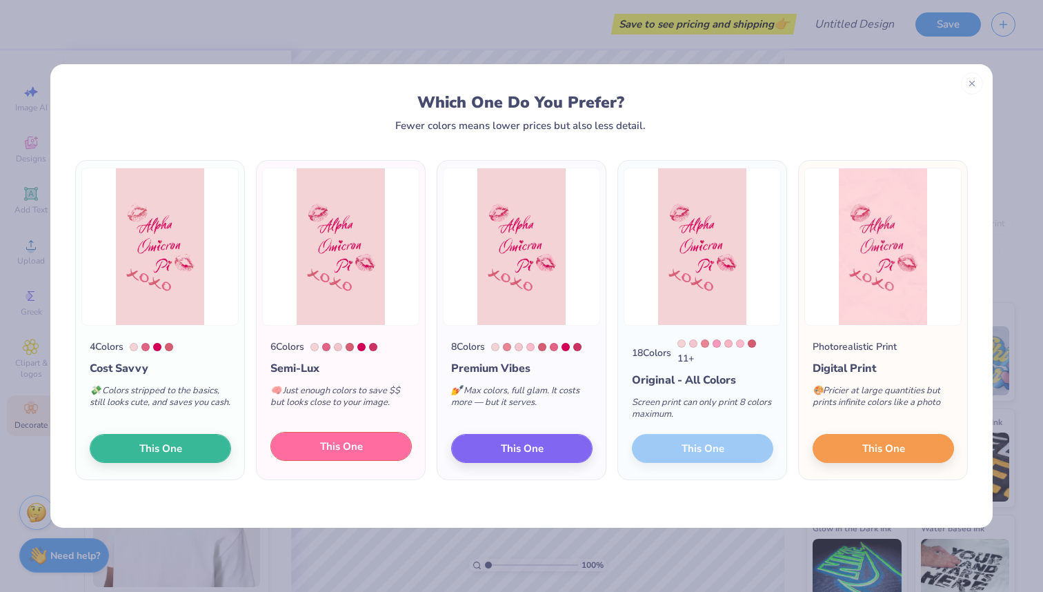
click at [377, 444] on button "This One" at bounding box center [340, 446] width 141 height 29
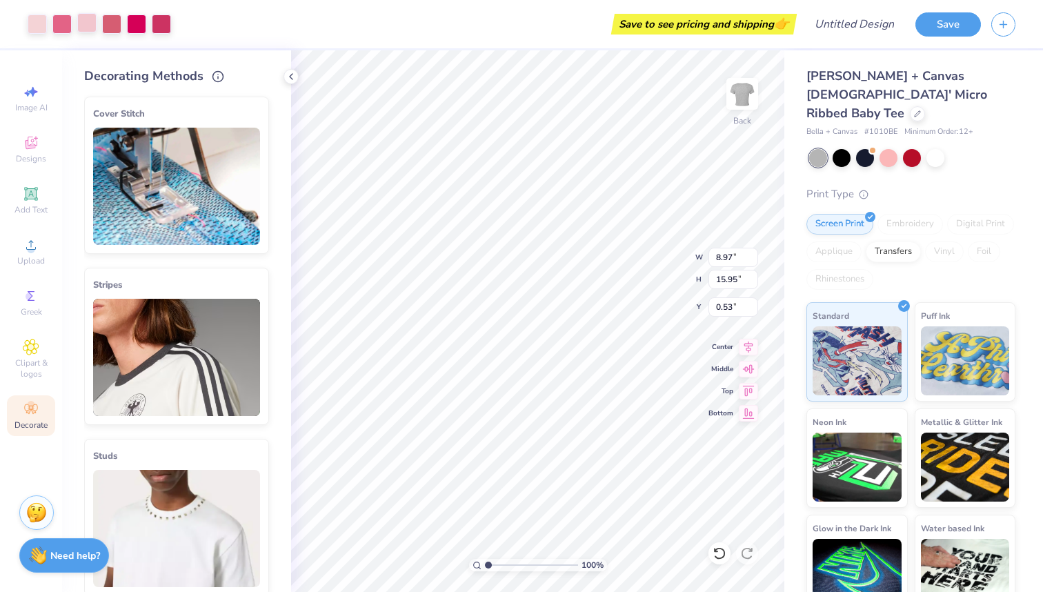
click at [83, 25] on div at bounding box center [86, 22] width 19 height 19
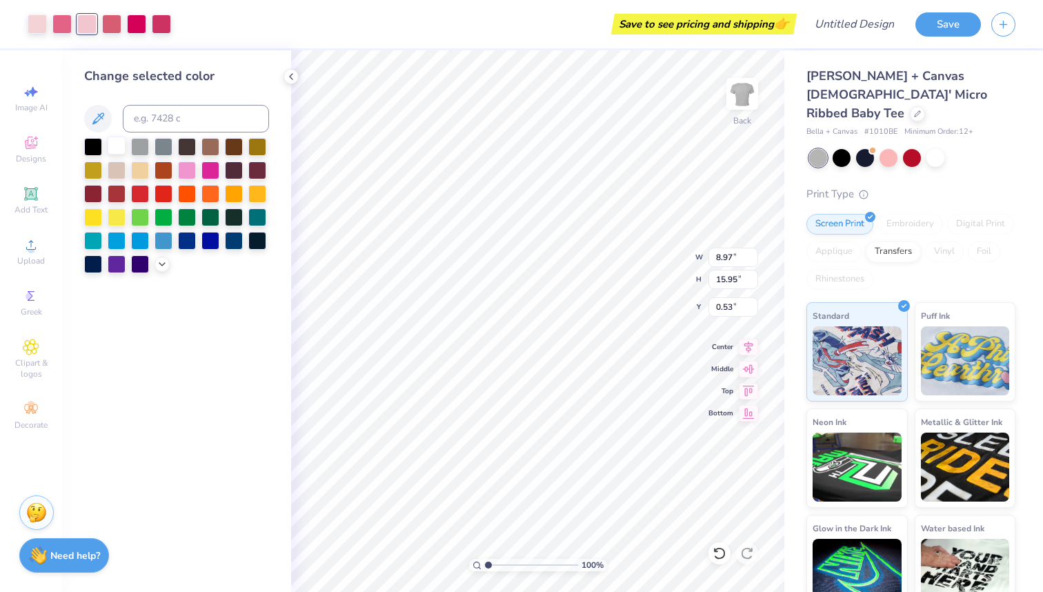
click at [120, 148] on div at bounding box center [117, 146] width 18 height 18
click at [186, 170] on div at bounding box center [187, 169] width 18 height 18
click at [208, 166] on div at bounding box center [210, 169] width 18 height 18
click at [111, 146] on div at bounding box center [117, 146] width 18 height 18
click at [135, 193] on div at bounding box center [140, 192] width 18 height 18
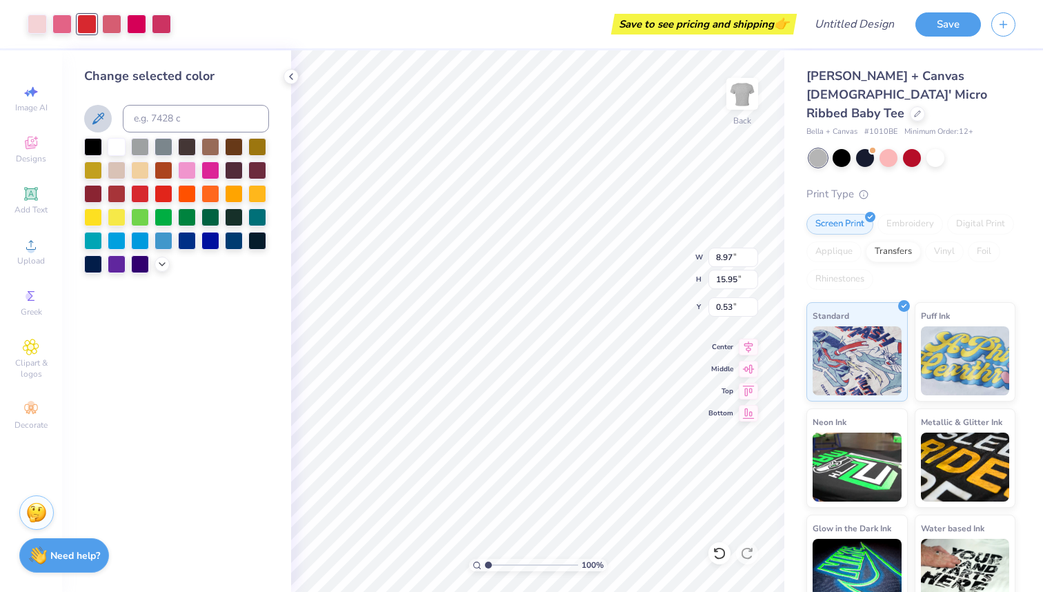
click at [101, 113] on icon at bounding box center [98, 118] width 12 height 12
click at [191, 173] on div at bounding box center [187, 169] width 18 height 18
click at [206, 172] on div at bounding box center [210, 169] width 18 height 18
click at [117, 219] on div at bounding box center [117, 216] width 18 height 18
click at [112, 25] on div at bounding box center [111, 22] width 19 height 19
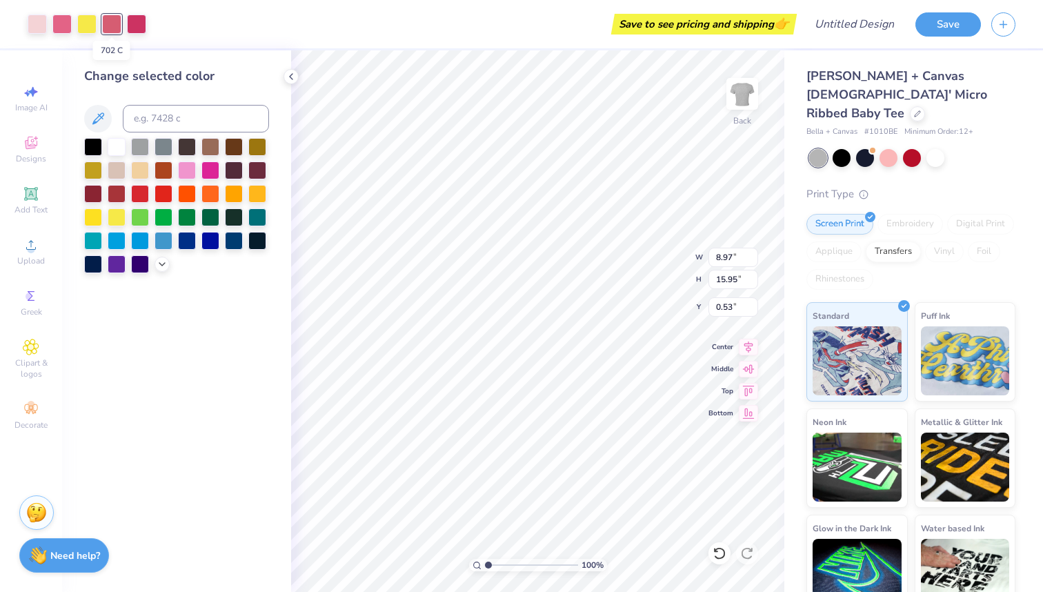
click at [115, 25] on div at bounding box center [111, 23] width 19 height 19
click at [132, 22] on div at bounding box center [136, 22] width 19 height 19
click at [59, 26] on div at bounding box center [61, 22] width 19 height 19
click at [22, 26] on div "Art colors" at bounding box center [73, 24] width 146 height 48
click at [190, 168] on div at bounding box center [187, 169] width 18 height 18
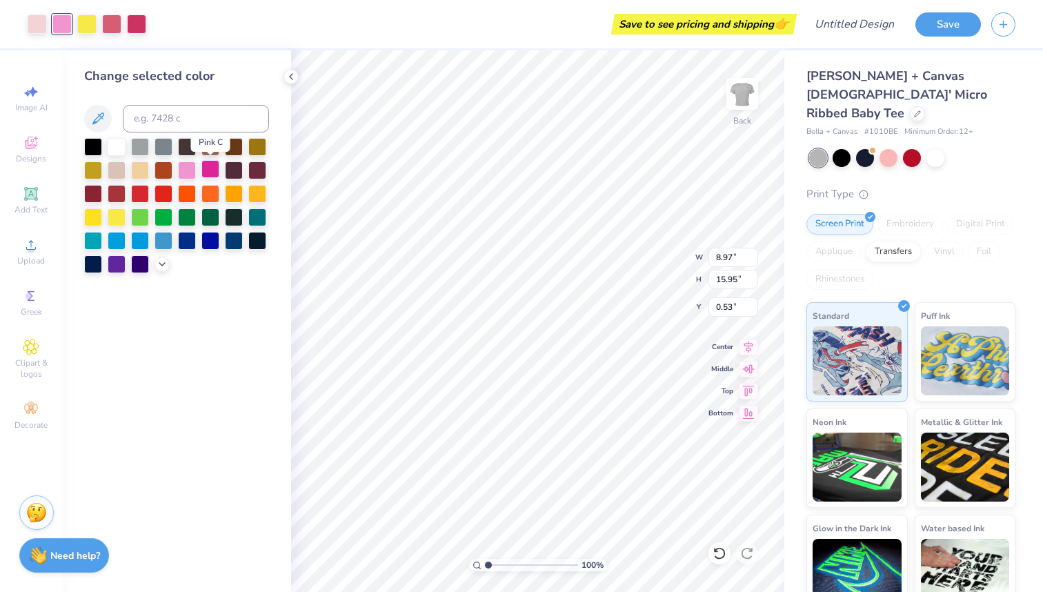
click at [215, 169] on div at bounding box center [210, 169] width 18 height 18
click at [207, 184] on div at bounding box center [210, 192] width 18 height 18
click at [159, 186] on div at bounding box center [164, 192] width 18 height 18
click at [288, 75] on icon at bounding box center [291, 76] width 11 height 11
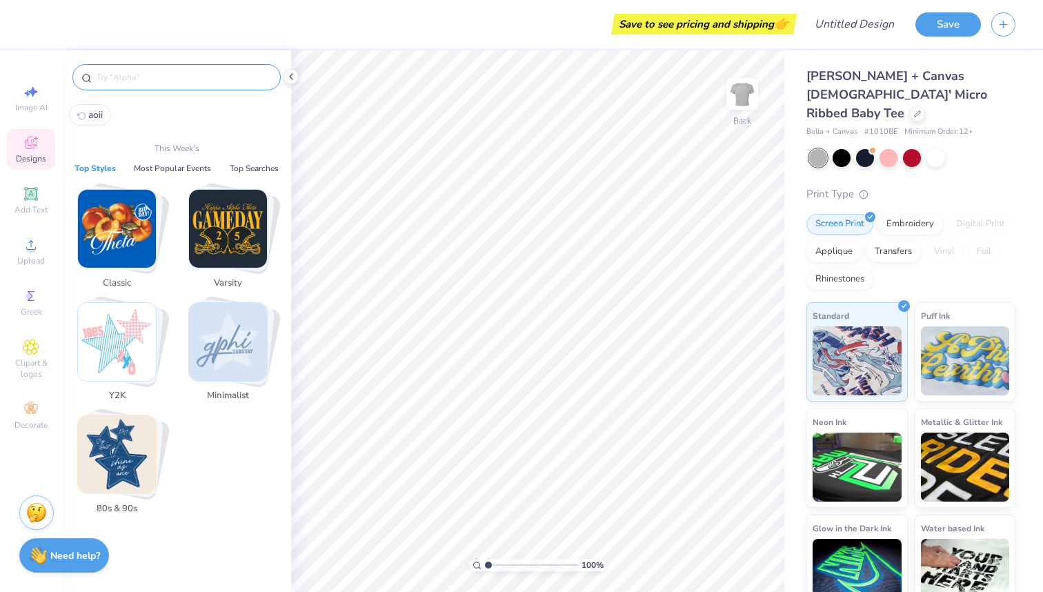
click at [150, 76] on input "text" at bounding box center [183, 77] width 177 height 14
type input "a"
click at [224, 350] on img "Stack Card Button Minimalist" at bounding box center [228, 342] width 78 height 78
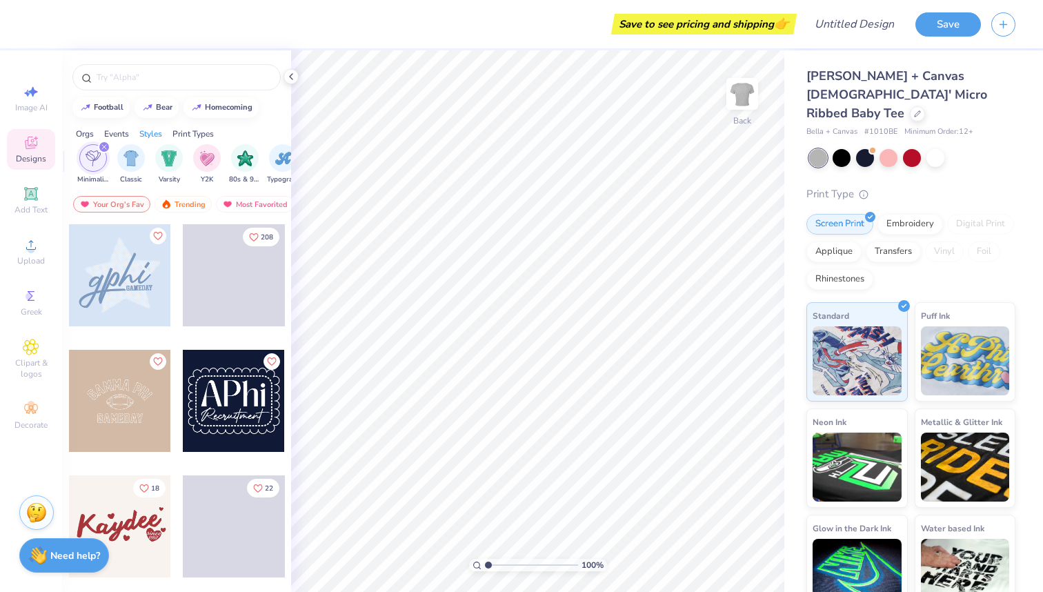
scroll to position [0, 723]
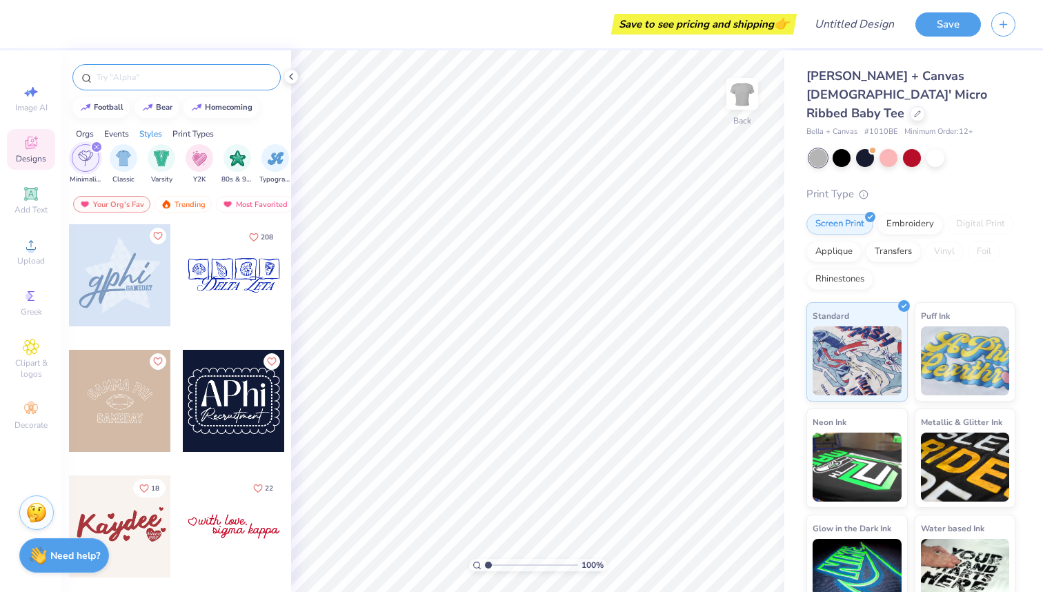
click at [176, 70] on input "text" at bounding box center [183, 77] width 177 height 14
type input "s"
type input "aoii"
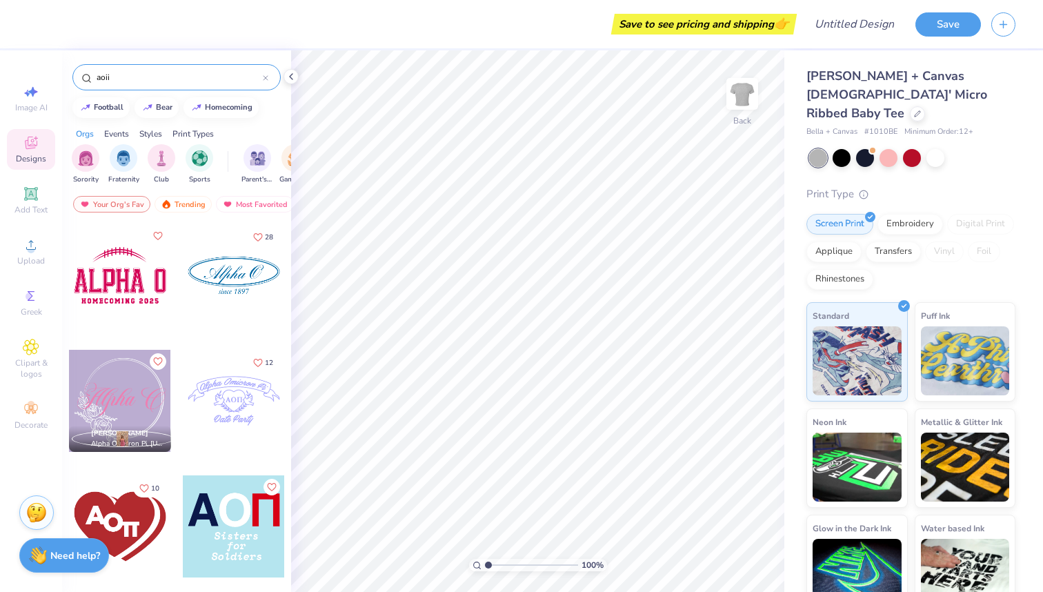
click at [288, 224] on div "28 Ally Kerth Alpha Omicron Pi, California State University, Long Beach 12 10 M…" at bounding box center [176, 433] width 229 height 419
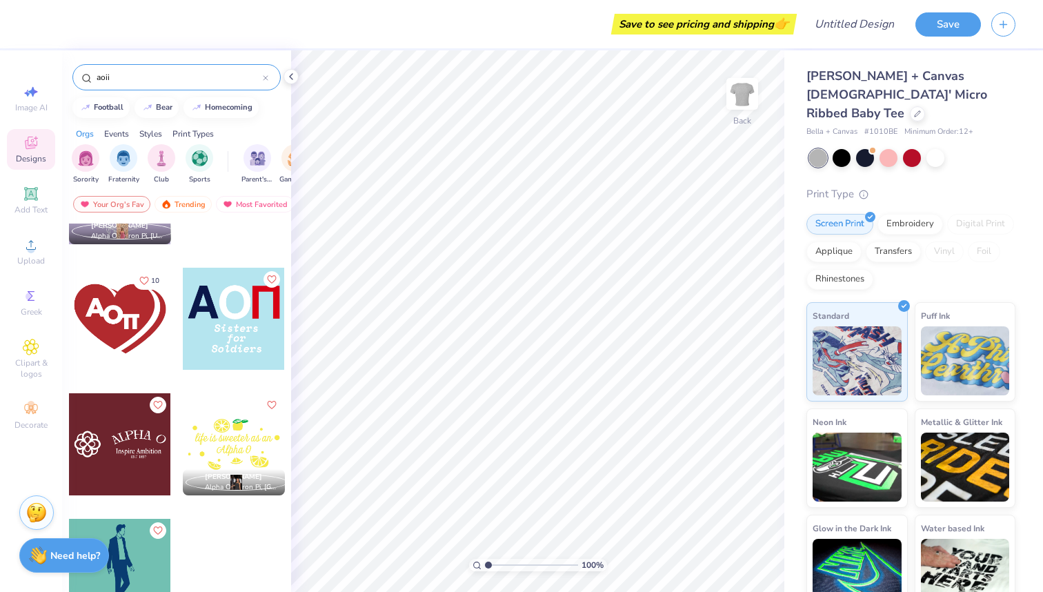
scroll to position [0, 0]
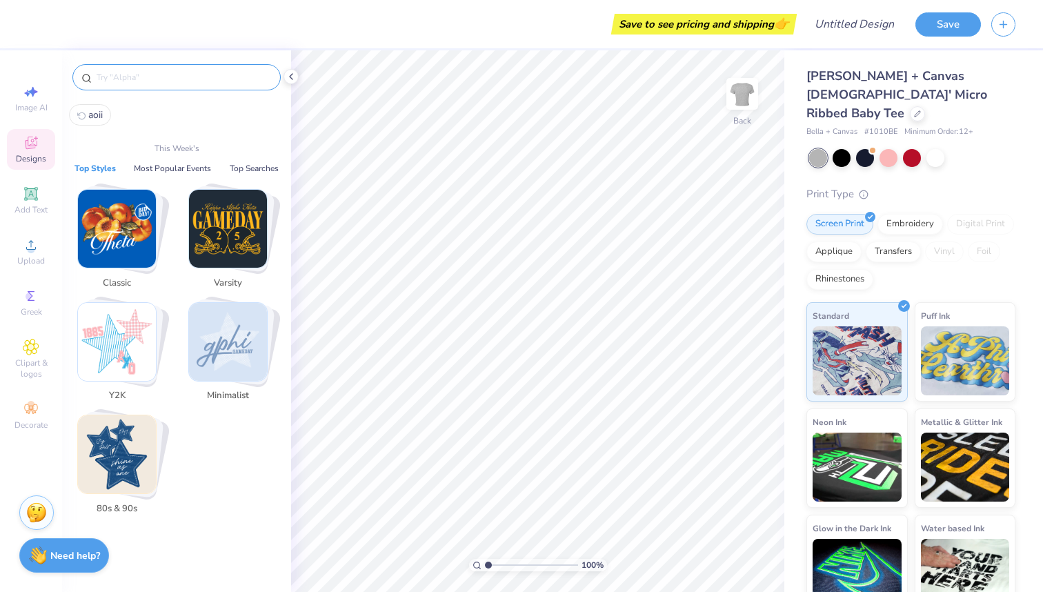
click at [159, 80] on input "text" at bounding box center [183, 77] width 177 height 14
type input "a"
click at [108, 340] on img "Stack Card Button Y2K" at bounding box center [117, 342] width 78 height 78
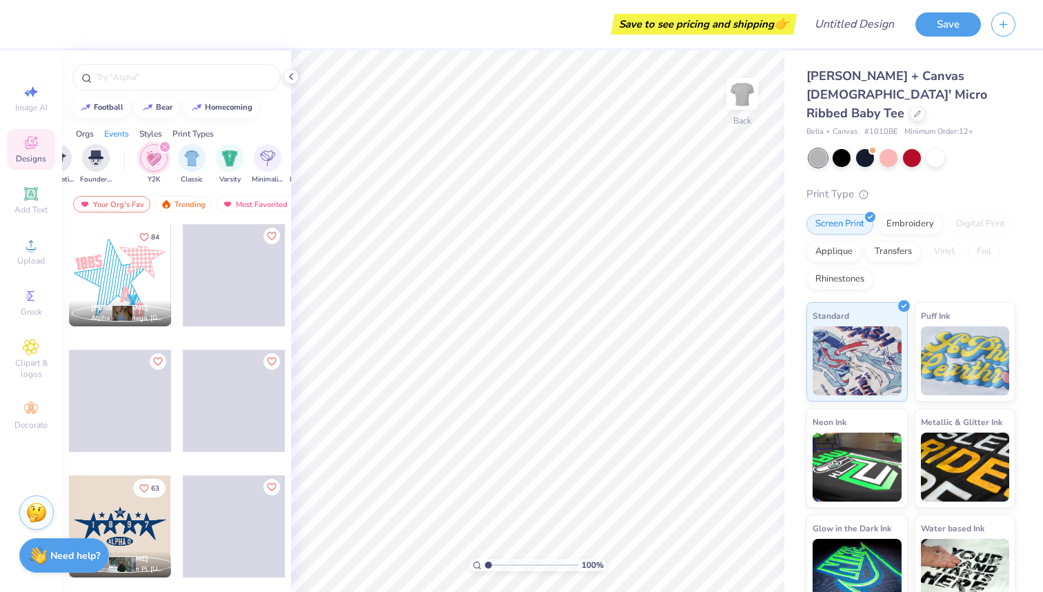
scroll to position [0, 723]
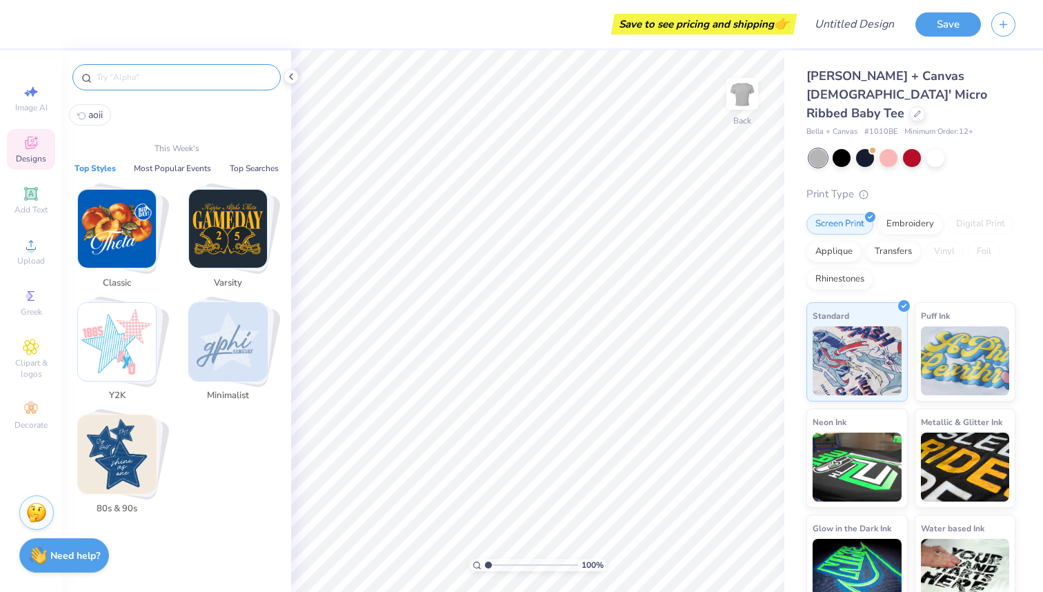
click at [139, 80] on input "text" at bounding box center [183, 77] width 177 height 14
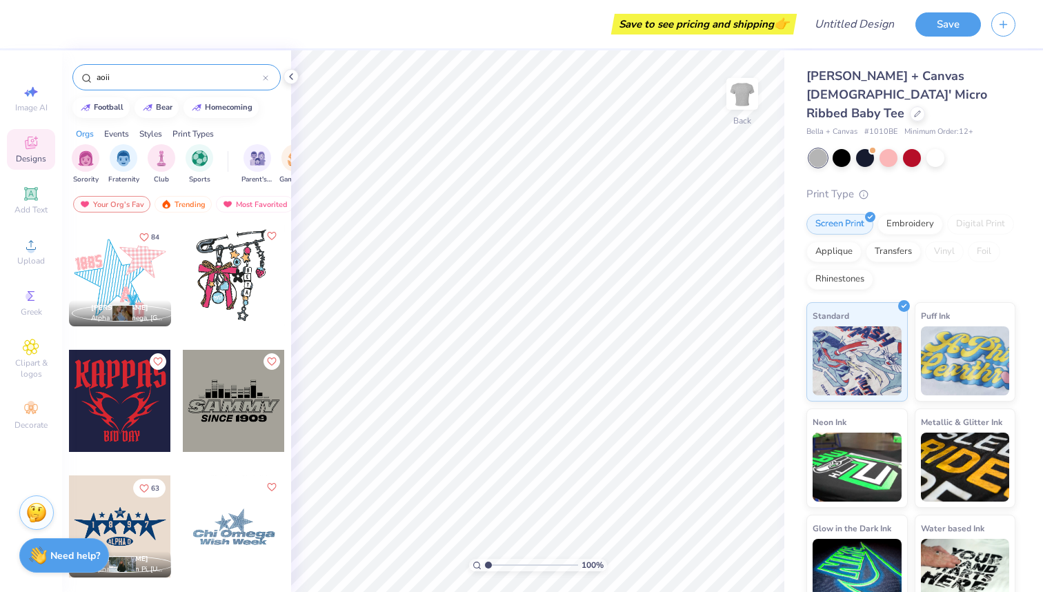
type input "aoii"
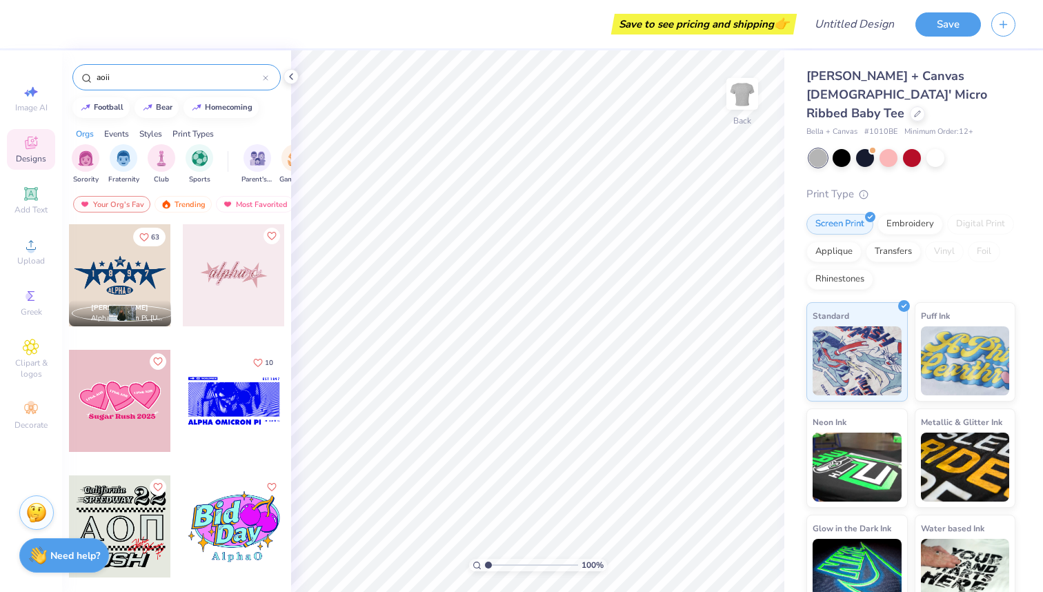
click at [286, 216] on div "Your Org's Fav Trending Most Favorited Newest" at bounding box center [176, 208] width 229 height 32
click at [287, 235] on div "63 [PERSON_NAME] Alpha Omicron Pi, [US_STATE] A&M University 10 6 5" at bounding box center [176, 433] width 229 height 419
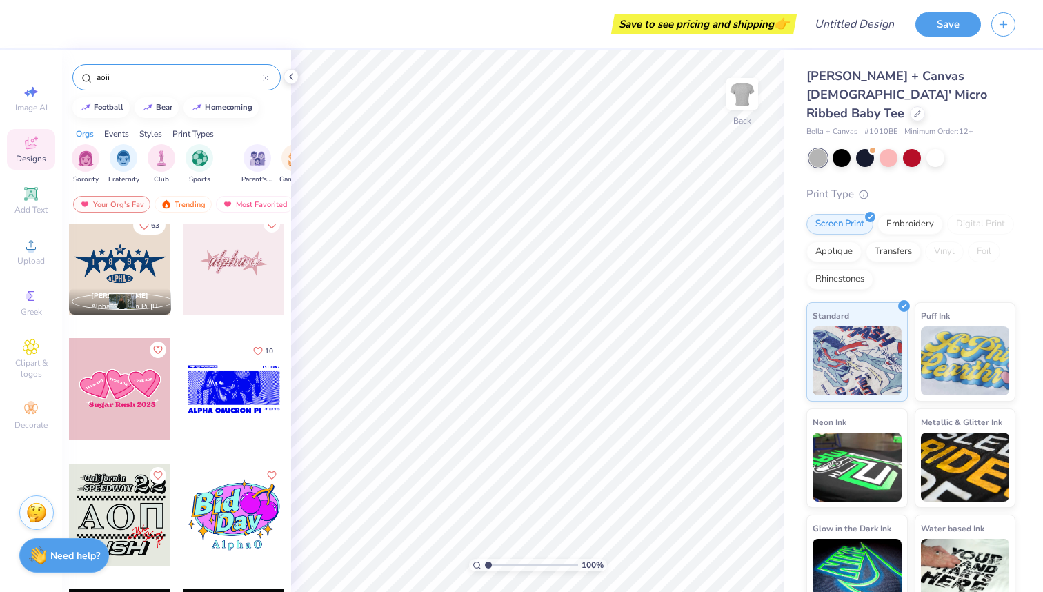
scroll to position [0, 0]
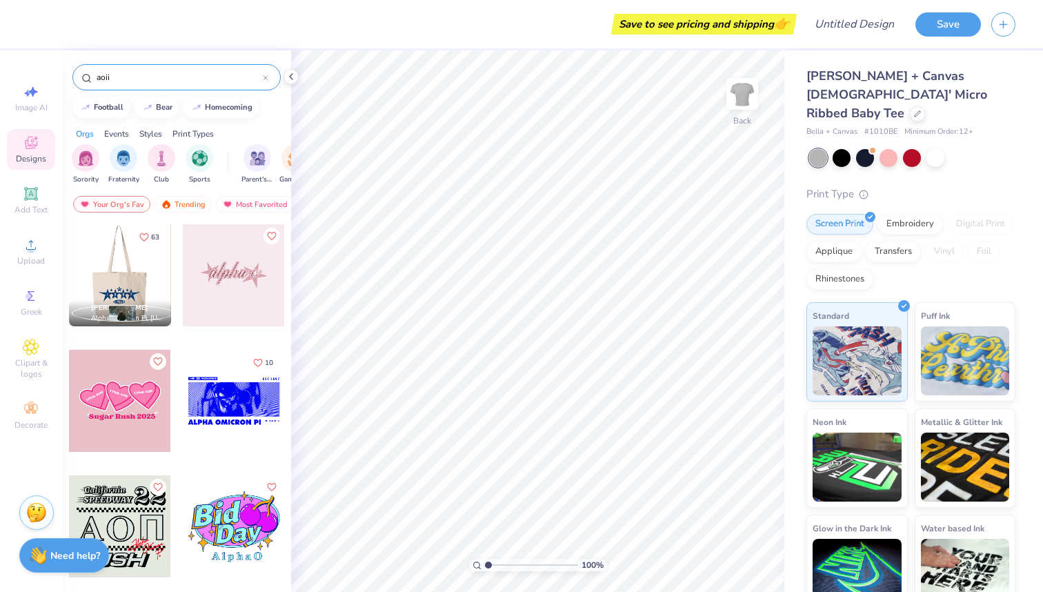
click at [132, 261] on div at bounding box center [120, 275] width 306 height 102
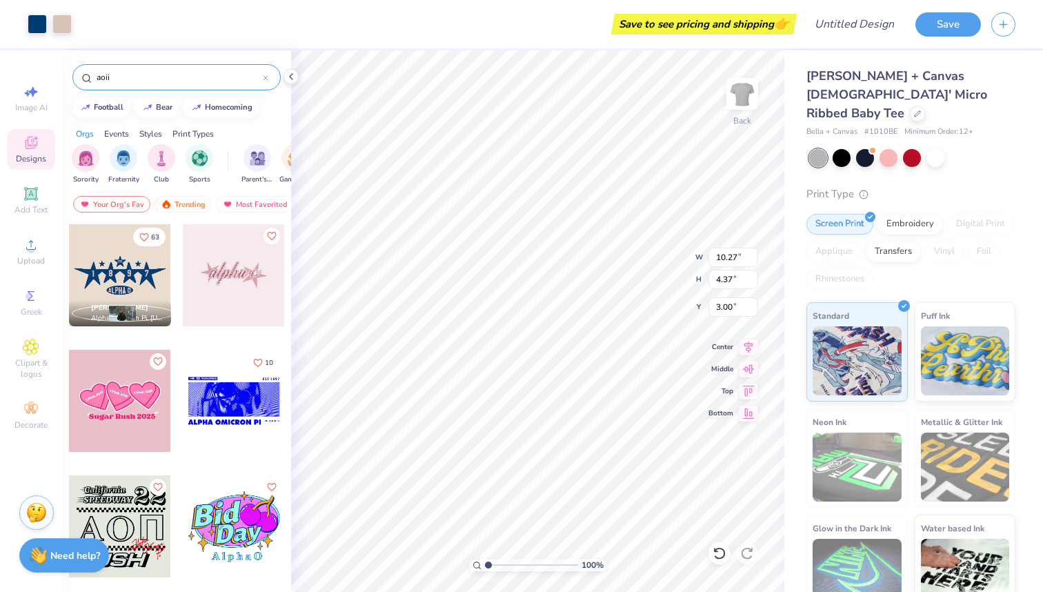
type input "2.46"
click at [892, 148] on div at bounding box center [889, 157] width 18 height 18
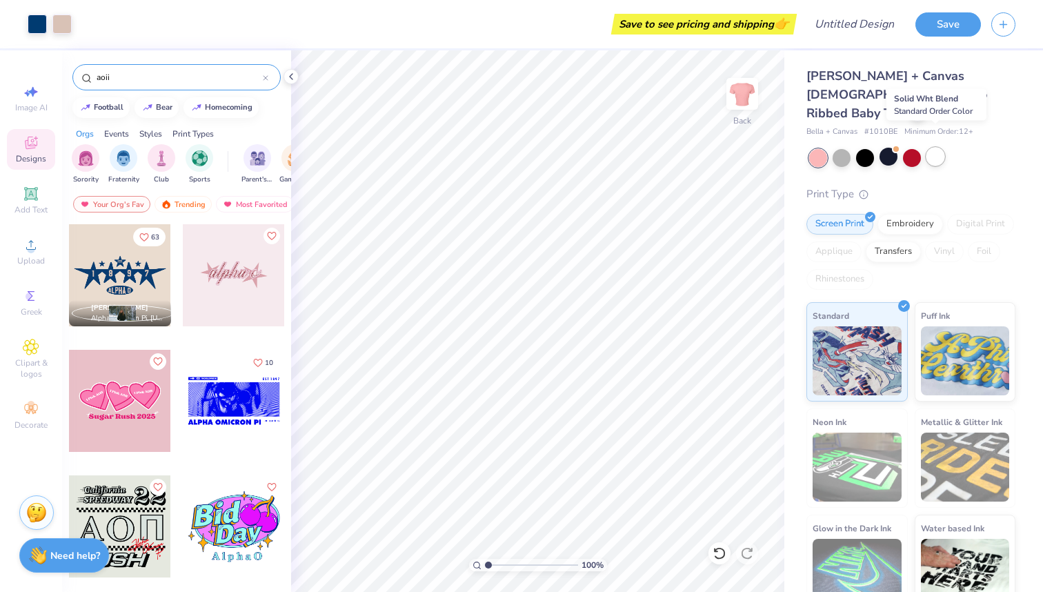
click at [933, 148] on div at bounding box center [935, 157] width 18 height 18
click at [913, 148] on div at bounding box center [912, 157] width 18 height 18
click at [914, 148] on div at bounding box center [912, 157] width 18 height 18
click at [844, 148] on div at bounding box center [842, 157] width 18 height 18
click at [860, 148] on div at bounding box center [865, 157] width 18 height 18
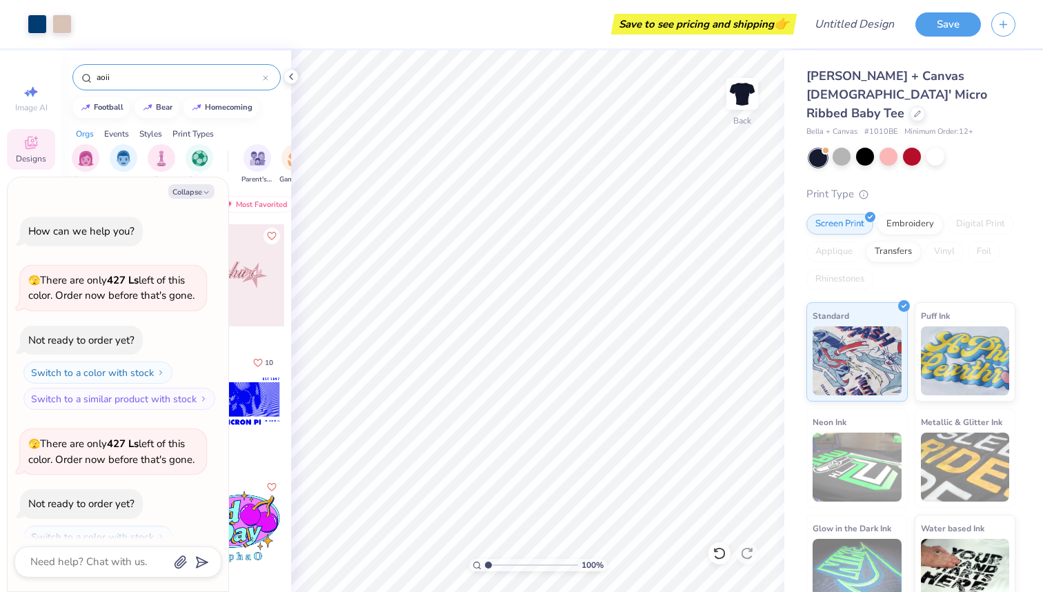
scroll to position [45, 0]
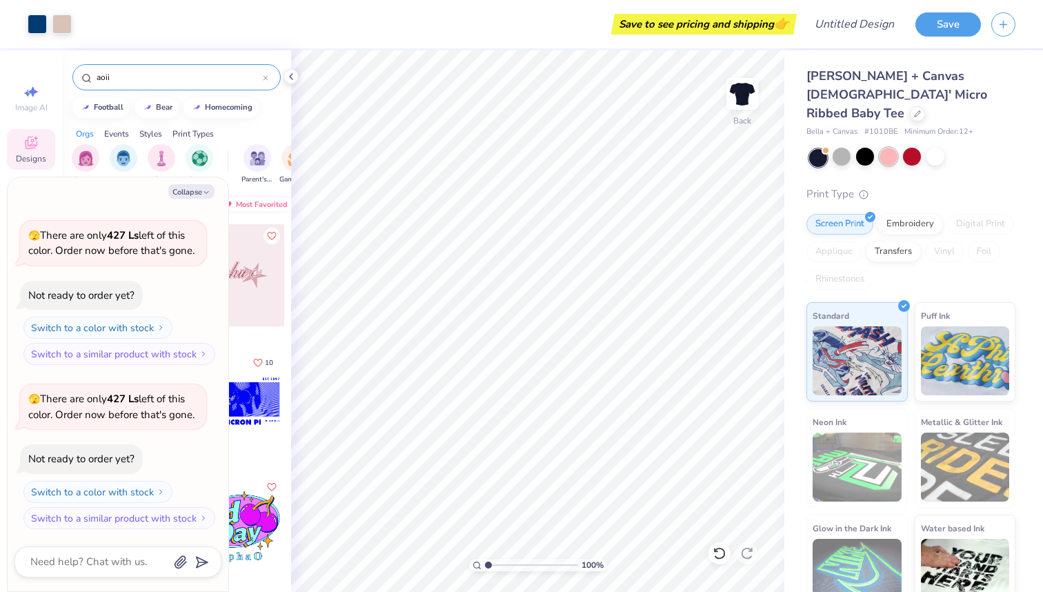
click at [892, 148] on div at bounding box center [889, 157] width 18 height 18
click at [203, 192] on icon "button" at bounding box center [206, 192] width 8 height 8
type textarea "x"
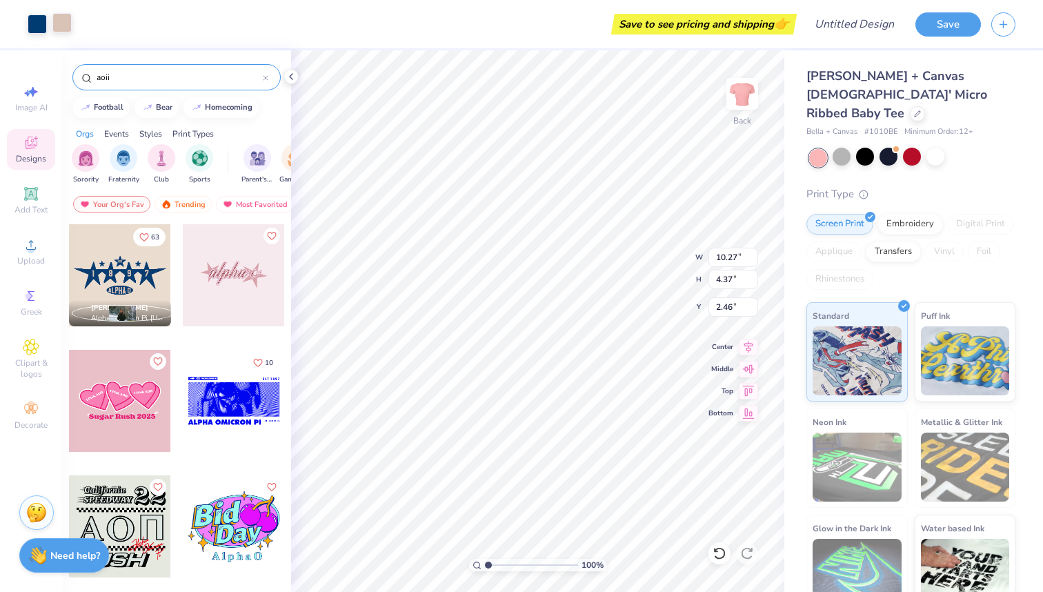
click at [60, 28] on div at bounding box center [61, 22] width 19 height 19
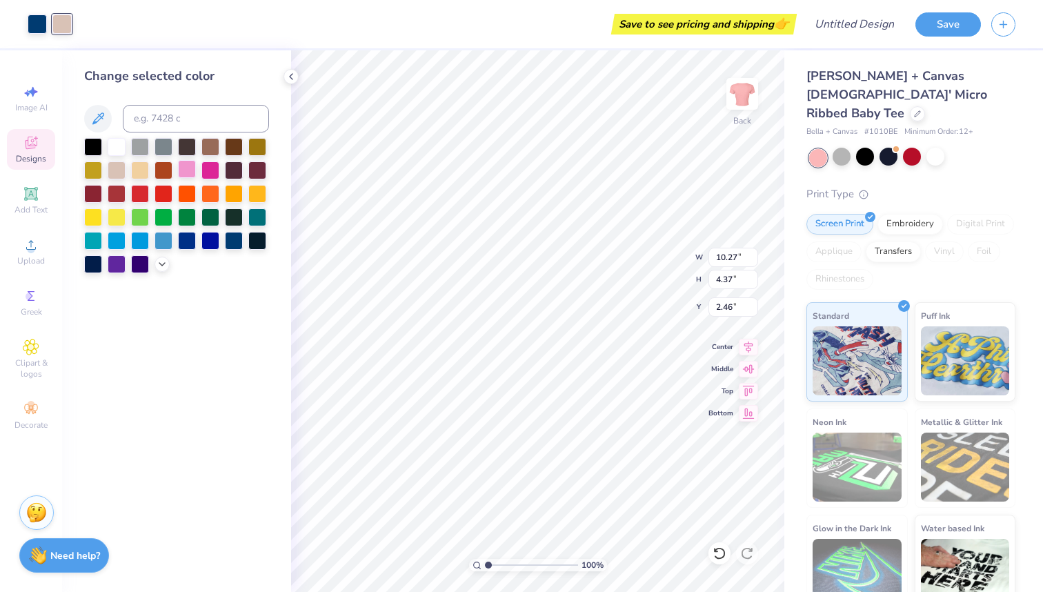
click at [186, 171] on div at bounding box center [187, 169] width 18 height 18
click at [119, 148] on div at bounding box center [117, 146] width 18 height 18
click at [36, 30] on div at bounding box center [37, 22] width 19 height 19
click at [191, 173] on div at bounding box center [187, 169] width 18 height 18
click at [208, 175] on div at bounding box center [210, 169] width 18 height 18
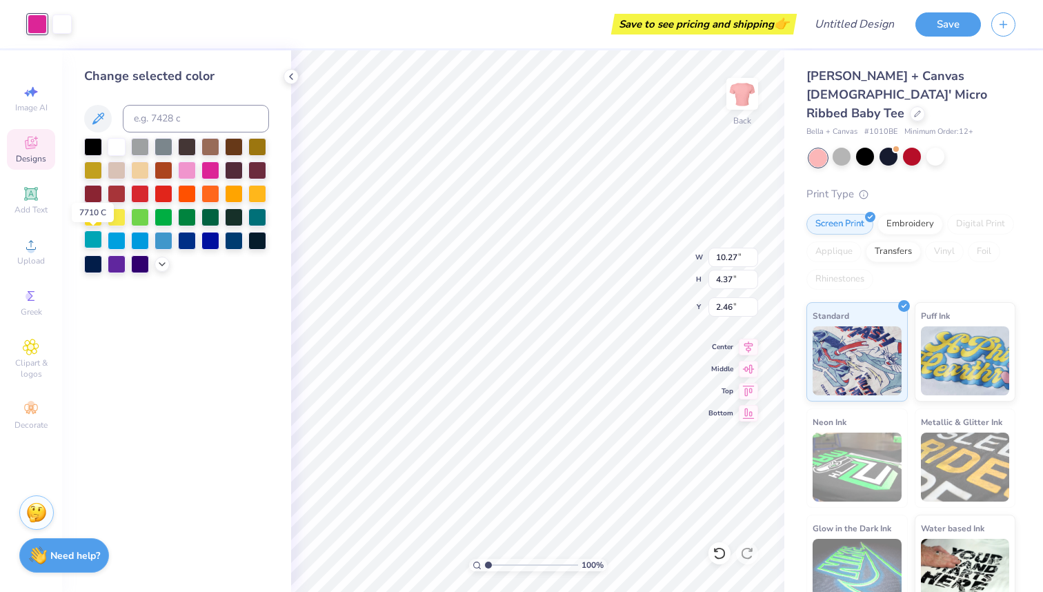
click at [96, 237] on div at bounding box center [93, 239] width 18 height 18
click at [140, 240] on div at bounding box center [140, 239] width 18 height 18
click at [159, 240] on div at bounding box center [164, 239] width 18 height 18
click at [184, 244] on div at bounding box center [187, 239] width 18 height 18
click at [210, 242] on div at bounding box center [210, 239] width 18 height 18
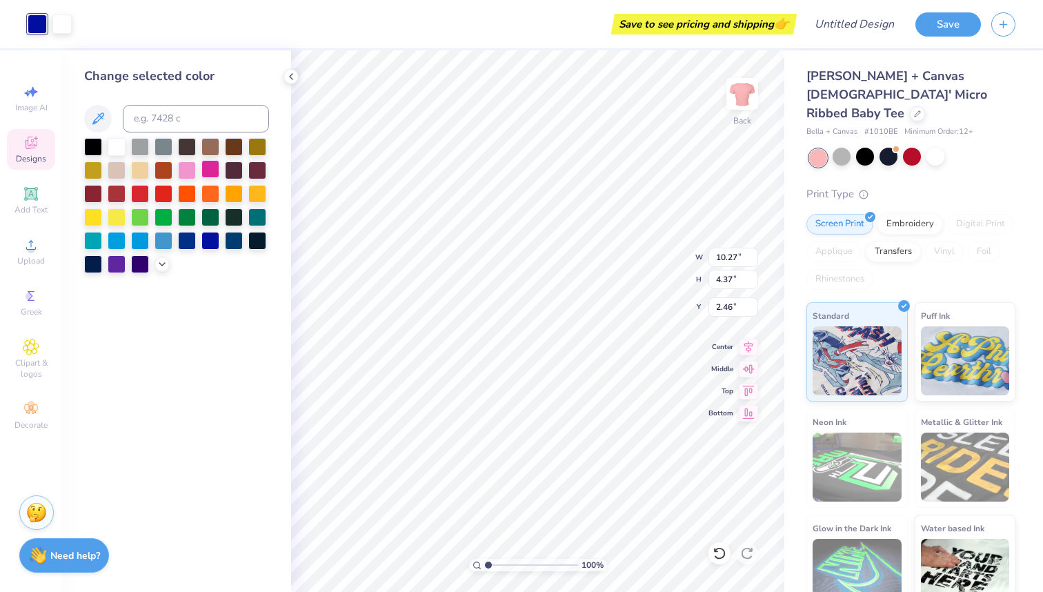
click at [204, 170] on div at bounding box center [210, 169] width 18 height 18
click at [119, 172] on div at bounding box center [117, 169] width 18 height 18
click at [132, 172] on div at bounding box center [140, 169] width 18 height 18
click at [116, 147] on div at bounding box center [117, 146] width 18 height 18
click at [57, 21] on div "Save to see pricing and shipping 👉" at bounding box center [425, 24] width 736 height 48
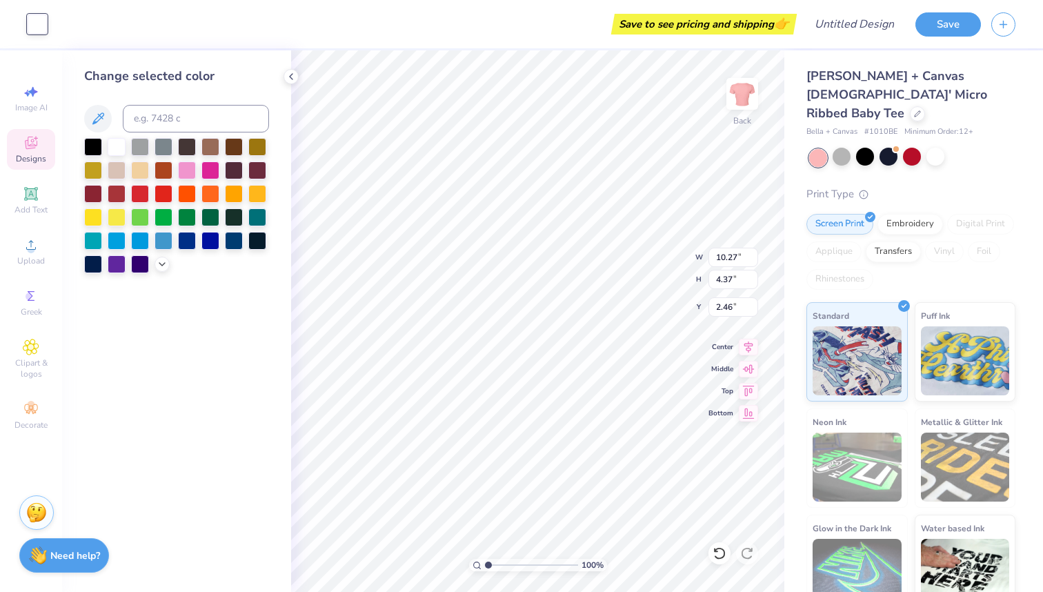
click at [41, 27] on div at bounding box center [37, 23] width 19 height 19
click at [8, 23] on div "Art colors" at bounding box center [23, 24] width 47 height 48
click at [72, 27] on div "Save to see pricing and shipping 👉" at bounding box center [425, 24] width 736 height 48
click at [166, 195] on div at bounding box center [164, 192] width 18 height 18
click at [186, 176] on div at bounding box center [187, 169] width 18 height 18
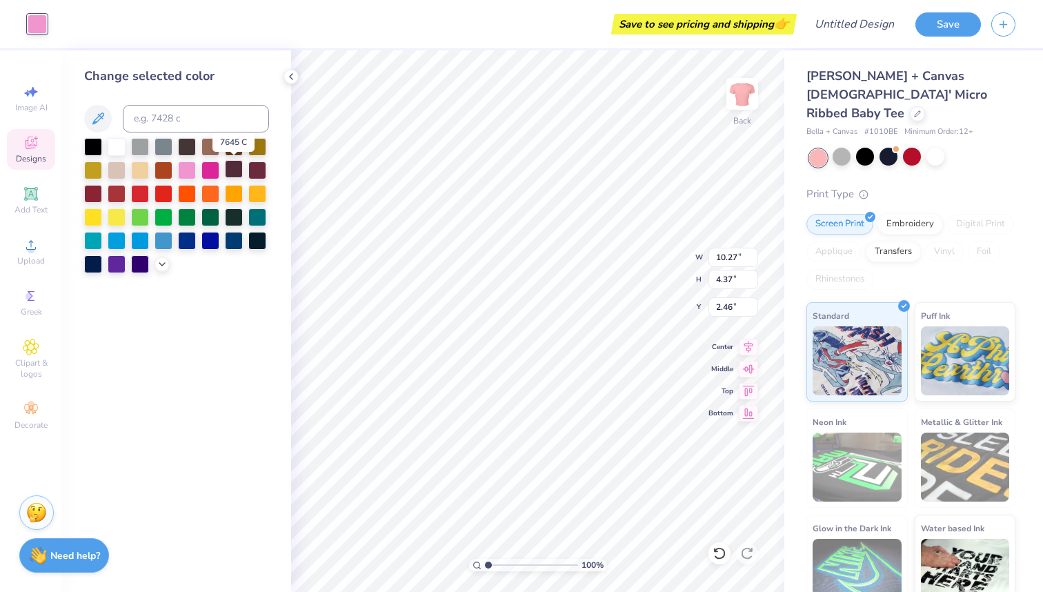
click at [235, 171] on div at bounding box center [234, 169] width 18 height 18
click at [291, 82] on div at bounding box center [291, 76] width 15 height 15
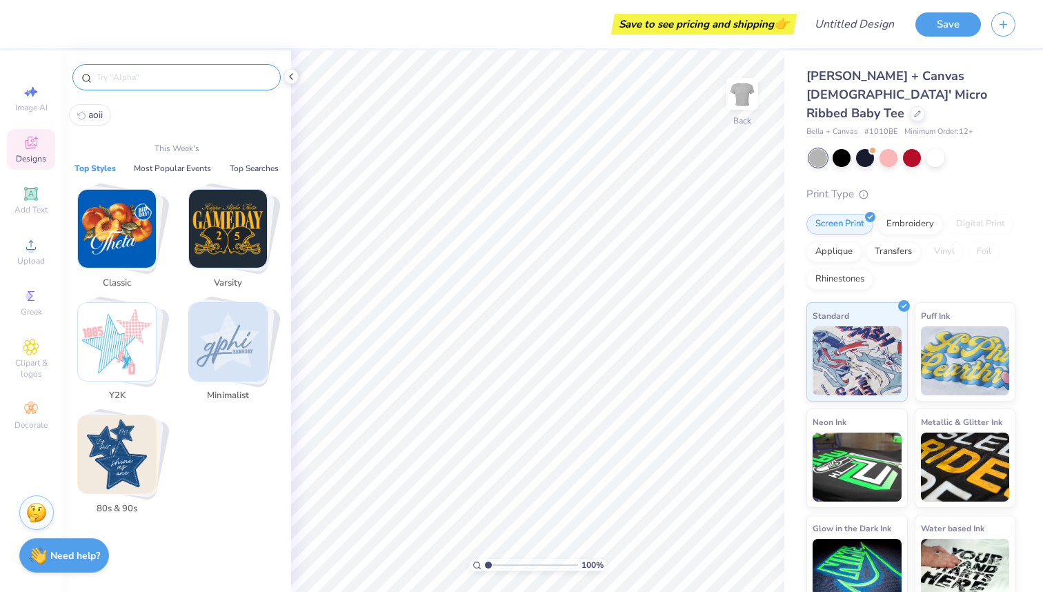
click at [146, 81] on input "text" at bounding box center [183, 77] width 177 height 14
click at [134, 250] on img "Stack Card Button Classic" at bounding box center [117, 229] width 78 height 78
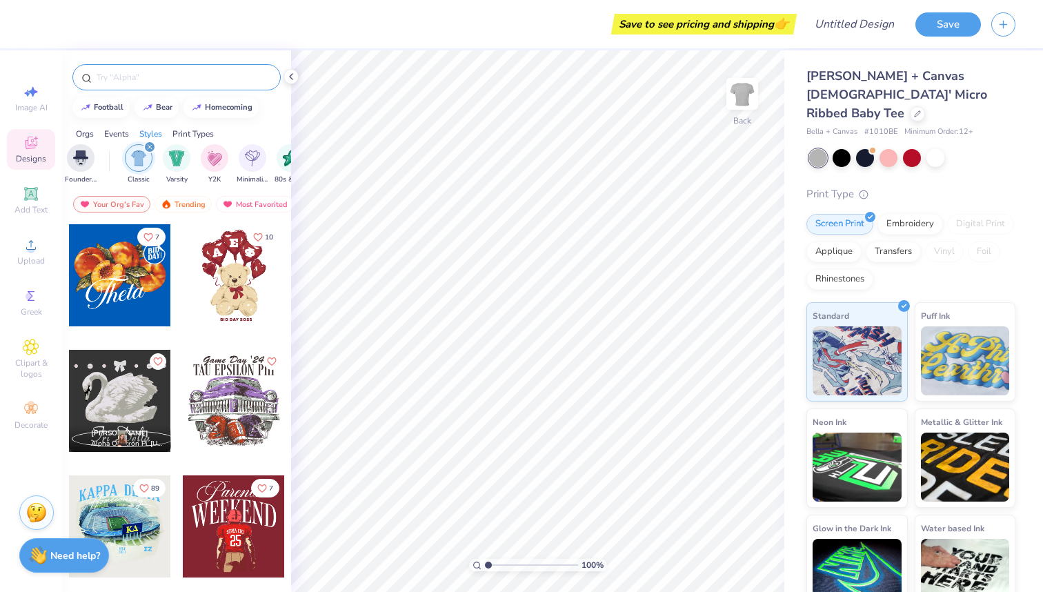
scroll to position [0, 723]
click at [181, 77] on input "text" at bounding box center [183, 77] width 177 height 14
type input "aoii"
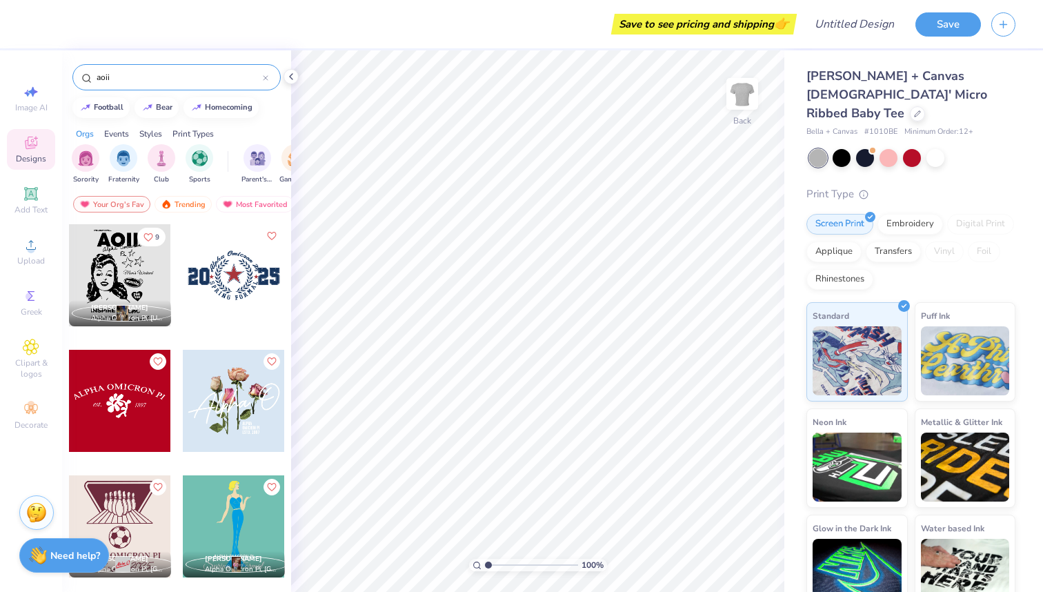
click at [280, 127] on div "Orgs Events Styles Print Types" at bounding box center [176, 130] width 229 height 19
click at [282, 250] on div at bounding box center [234, 275] width 102 height 102
click at [286, 194] on div "Your Org's Fav Trending Most Favorited Newest" at bounding box center [176, 208] width 229 height 32
click at [286, 224] on div "9 [PERSON_NAME] Alpha Omicron Pi, [US_STATE][GEOGRAPHIC_DATA] Bloomington [GEOG…" at bounding box center [176, 433] width 229 height 419
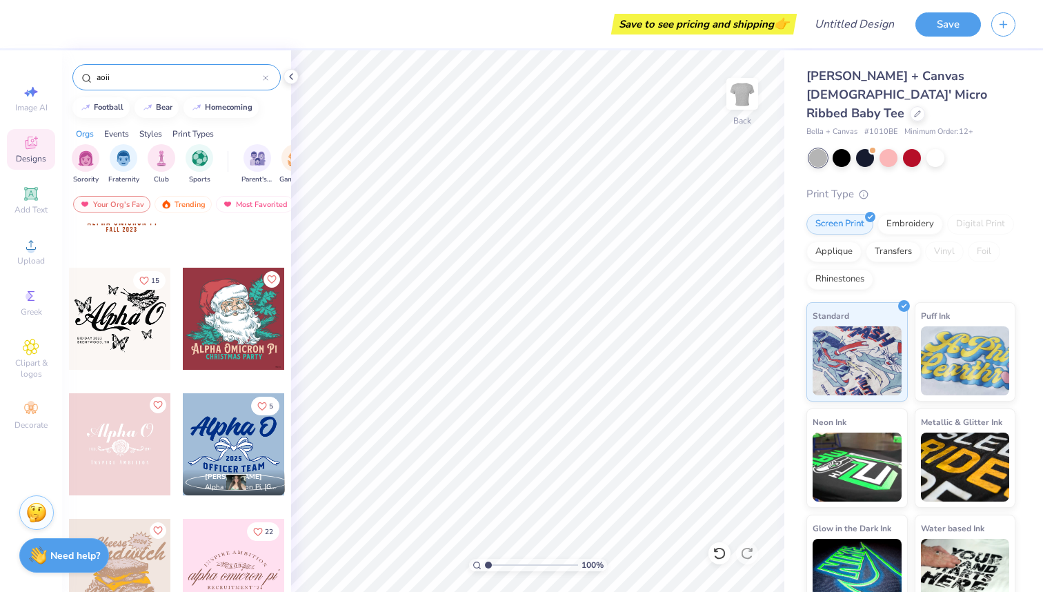
scroll to position [584, 0]
click at [126, 408] on div at bounding box center [120, 444] width 102 height 102
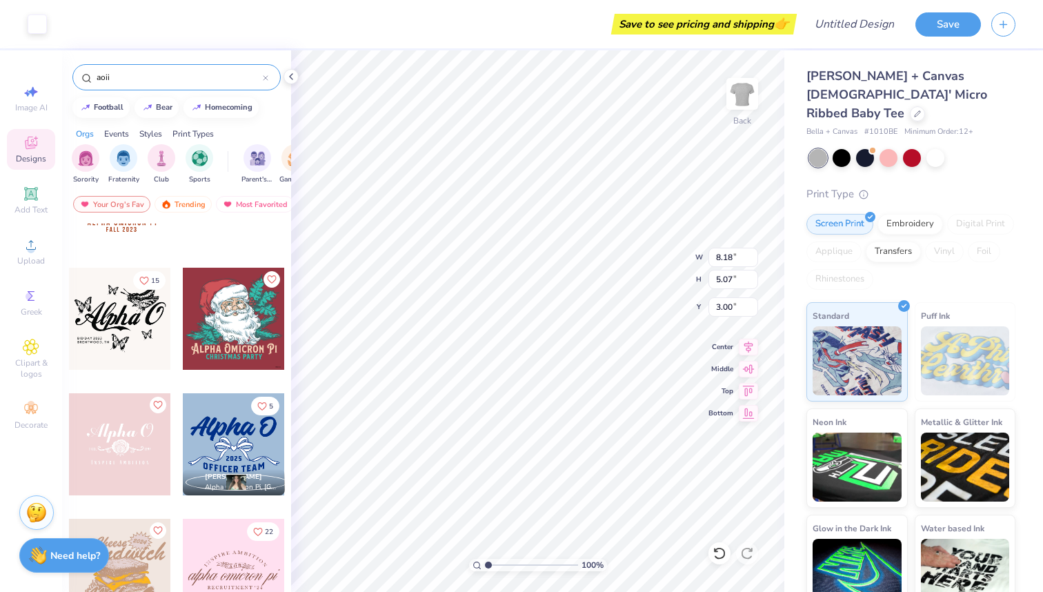
type input "8.18"
type input "5.07"
click at [882, 148] on div at bounding box center [889, 157] width 18 height 18
click at [30, 259] on span "Upload" at bounding box center [31, 260] width 28 height 11
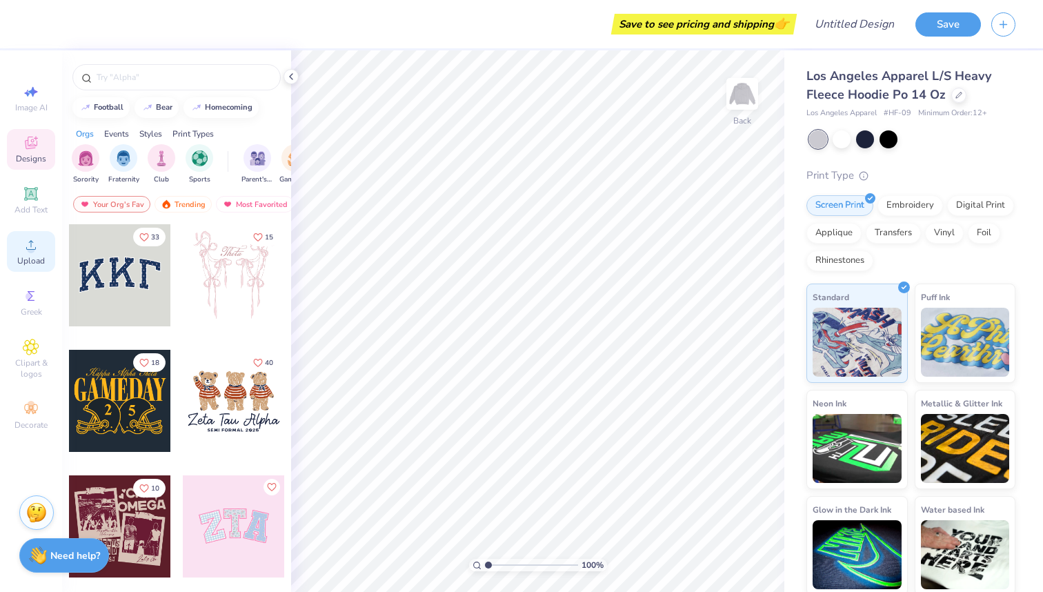
click at [32, 255] on span "Upload" at bounding box center [31, 260] width 28 height 11
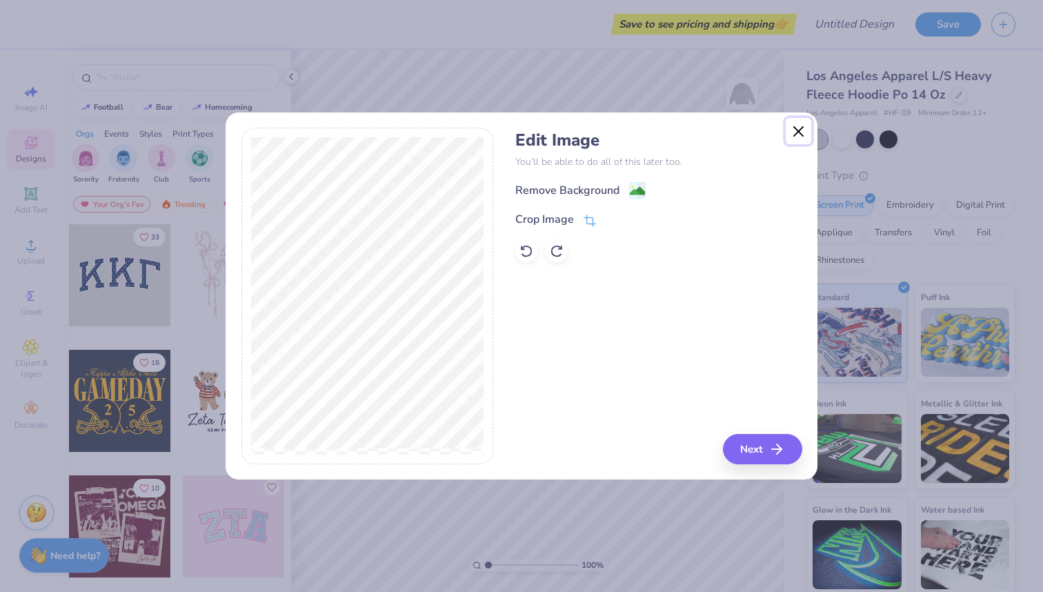
click at [797, 132] on button "Close" at bounding box center [799, 131] width 26 height 26
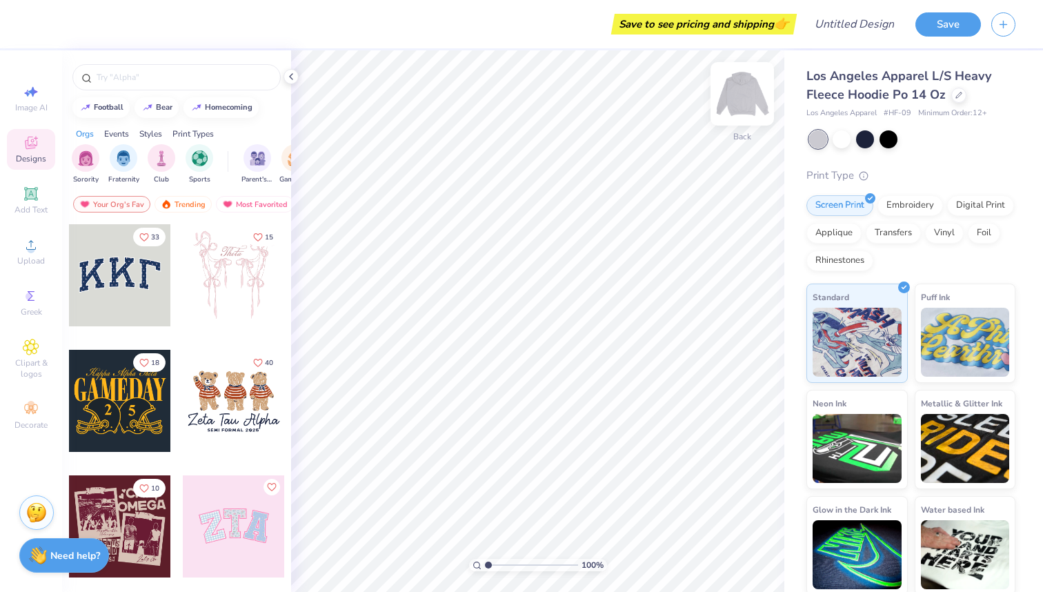
click at [741, 103] on img at bounding box center [742, 93] width 55 height 55
click at [32, 253] on div "Upload" at bounding box center [31, 251] width 48 height 41
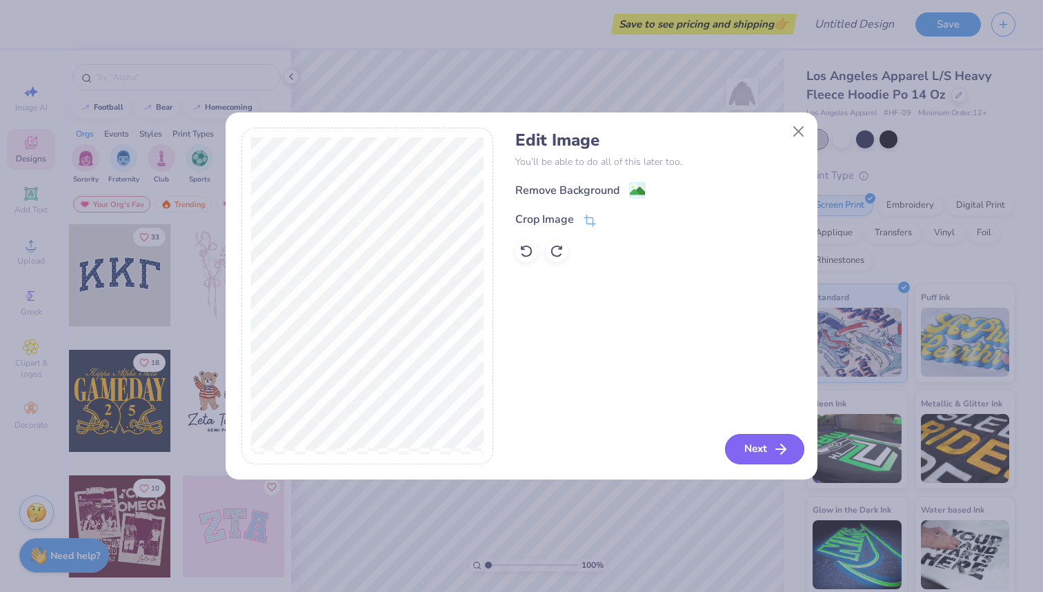
click at [753, 446] on button "Next" at bounding box center [764, 449] width 79 height 30
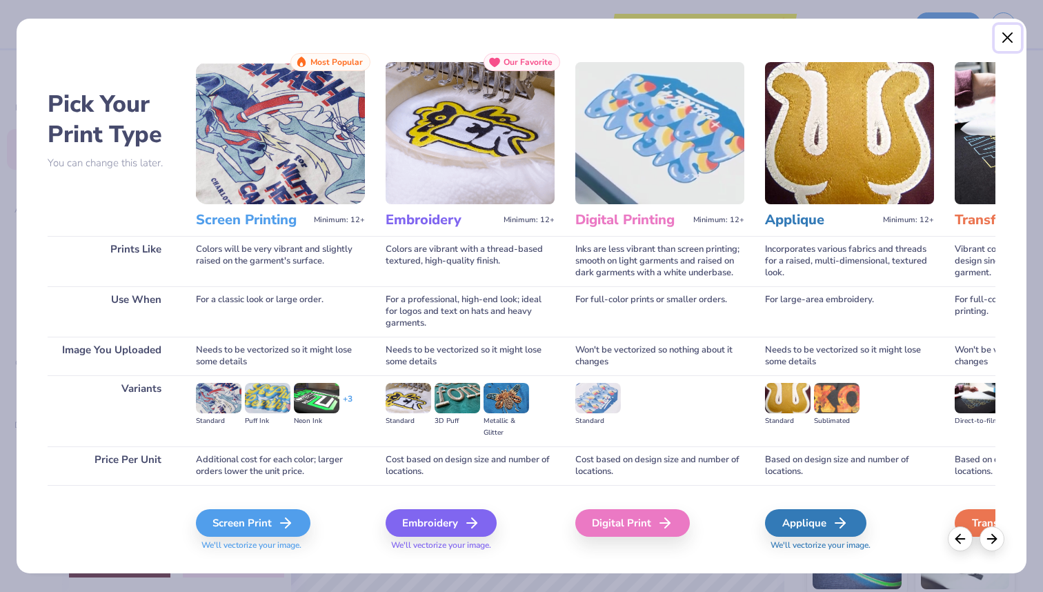
click at [1012, 37] on button "Close" at bounding box center [1008, 38] width 26 height 26
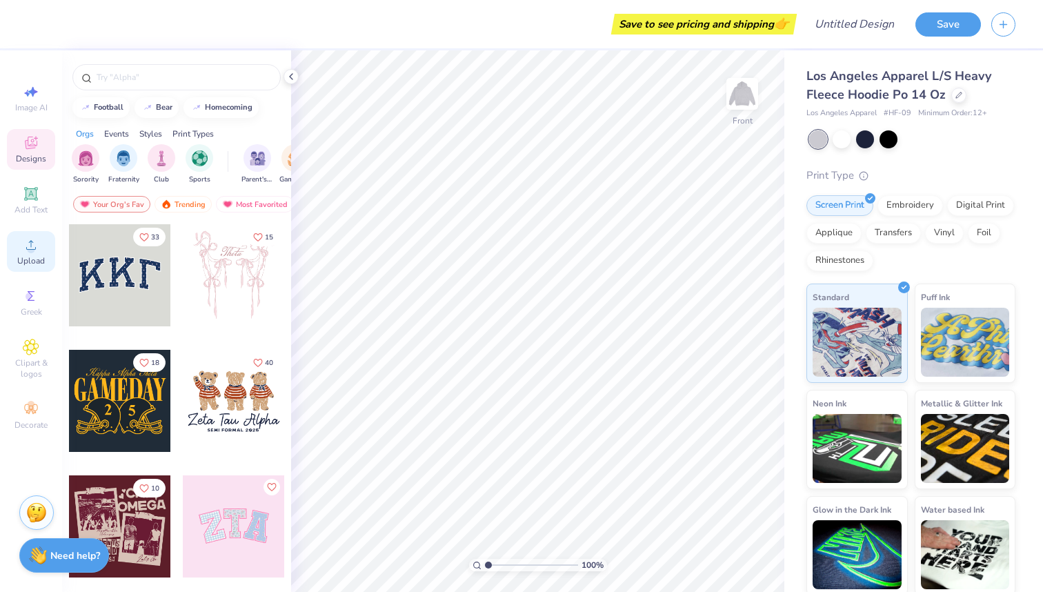
click at [32, 255] on span "Upload" at bounding box center [31, 260] width 28 height 11
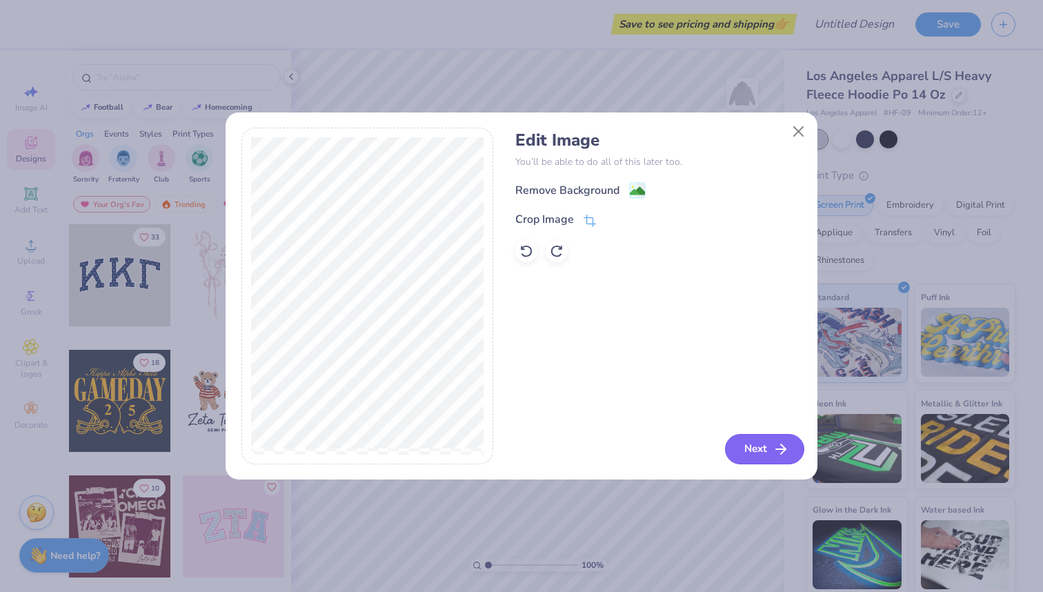
click at [744, 444] on button "Next" at bounding box center [764, 449] width 79 height 30
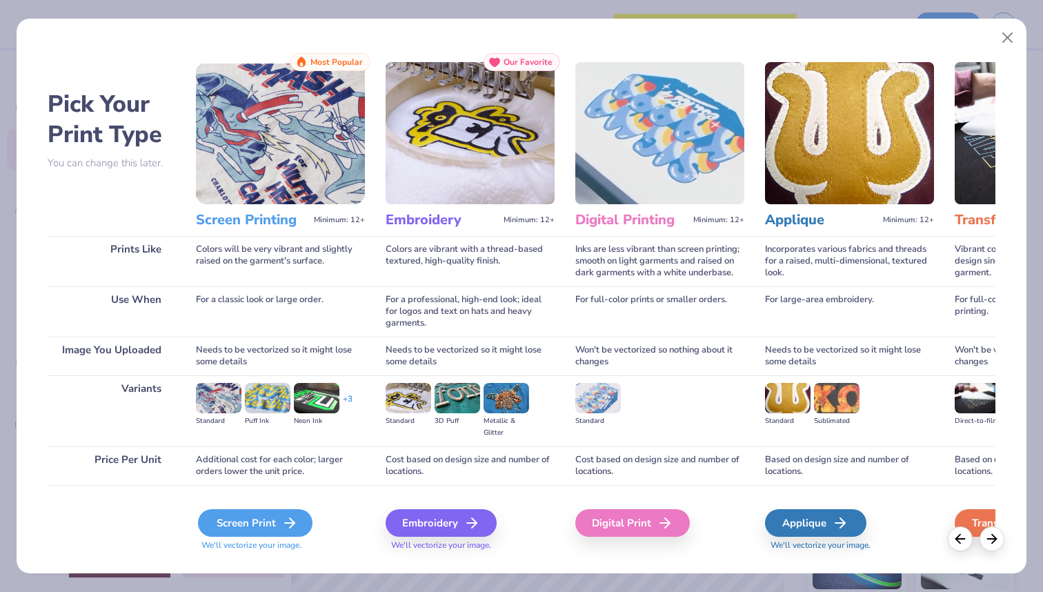
click at [273, 517] on div "Screen Print" at bounding box center [255, 523] width 115 height 28
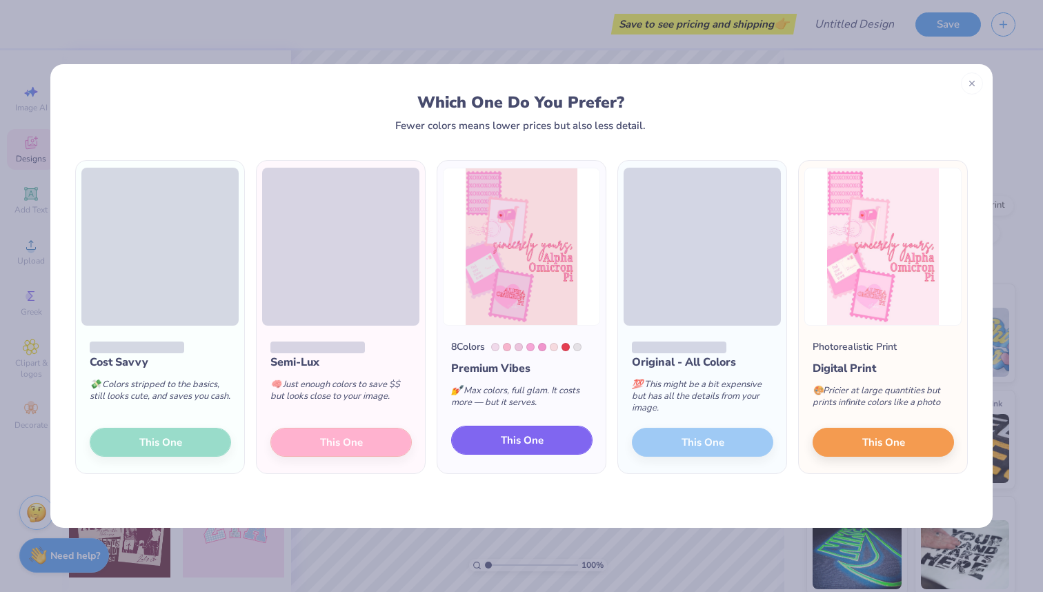
click at [507, 448] on button "This One" at bounding box center [521, 440] width 141 height 29
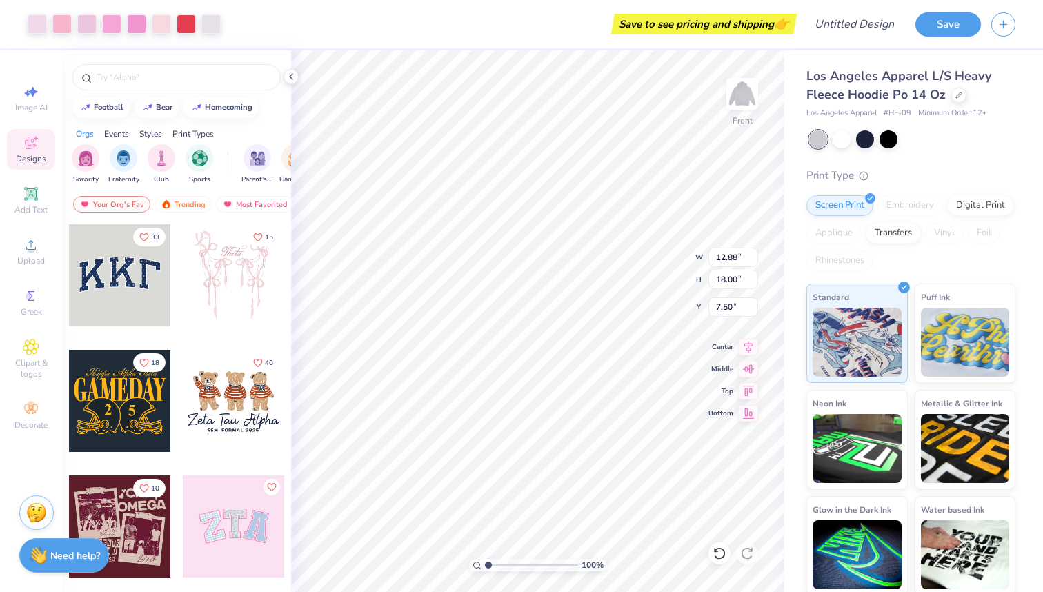
type input "6.67"
click at [839, 144] on div at bounding box center [842, 138] width 18 height 18
type input "6.44"
click at [206, 21] on div at bounding box center [210, 22] width 19 height 19
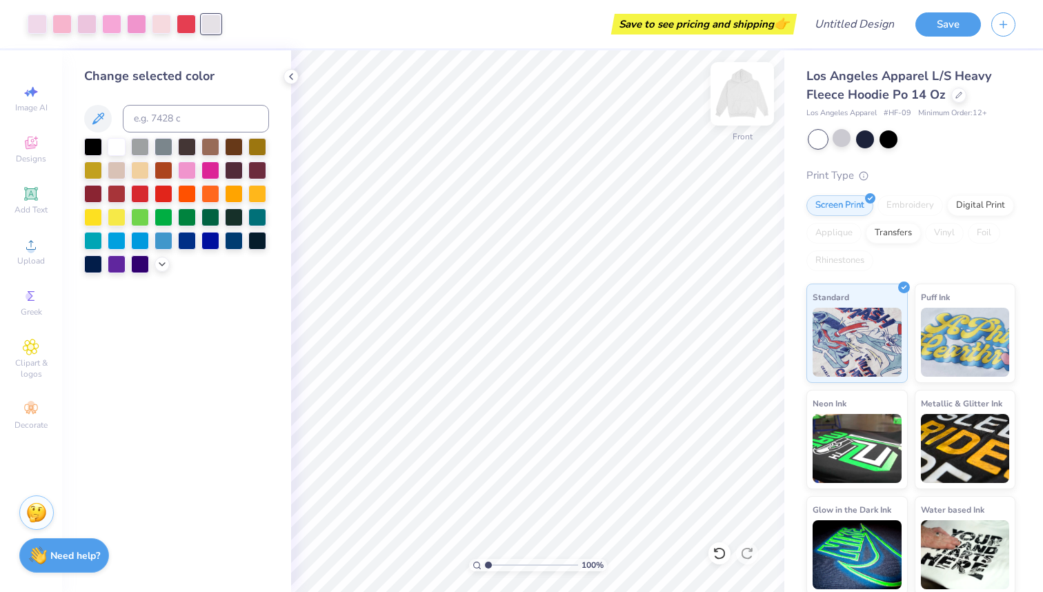
click at [752, 95] on img at bounding box center [742, 93] width 55 height 55
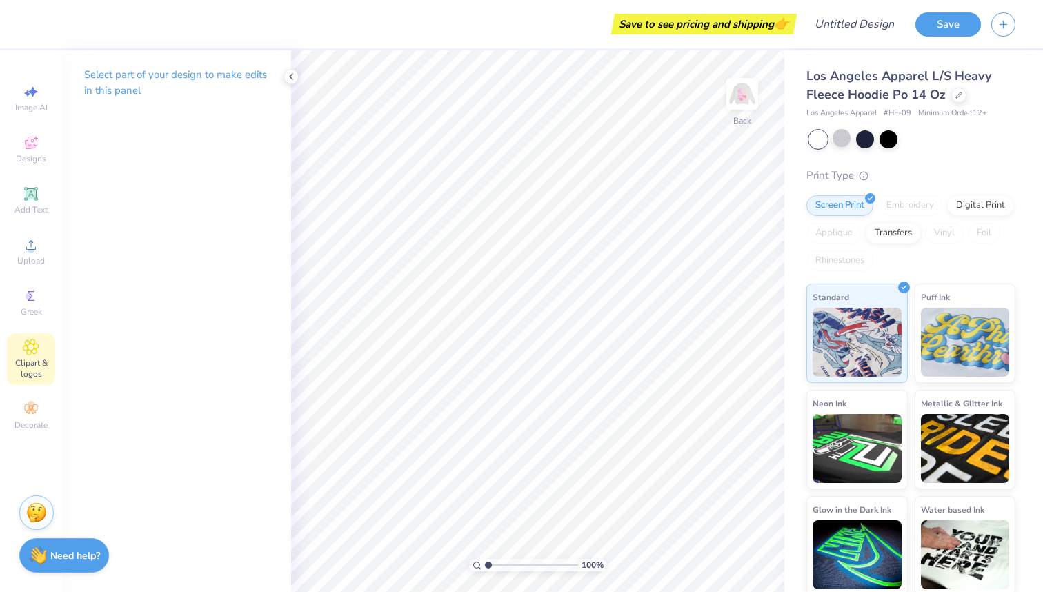
click at [26, 356] on div "Clipart & logos" at bounding box center [31, 359] width 48 height 52
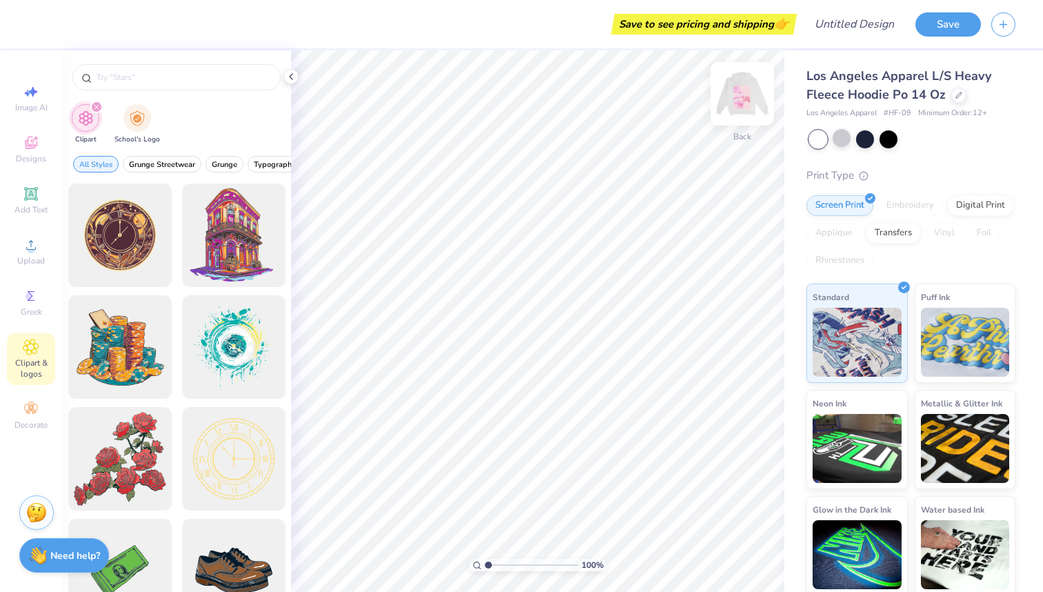
click at [751, 94] on img at bounding box center [742, 93] width 55 height 55
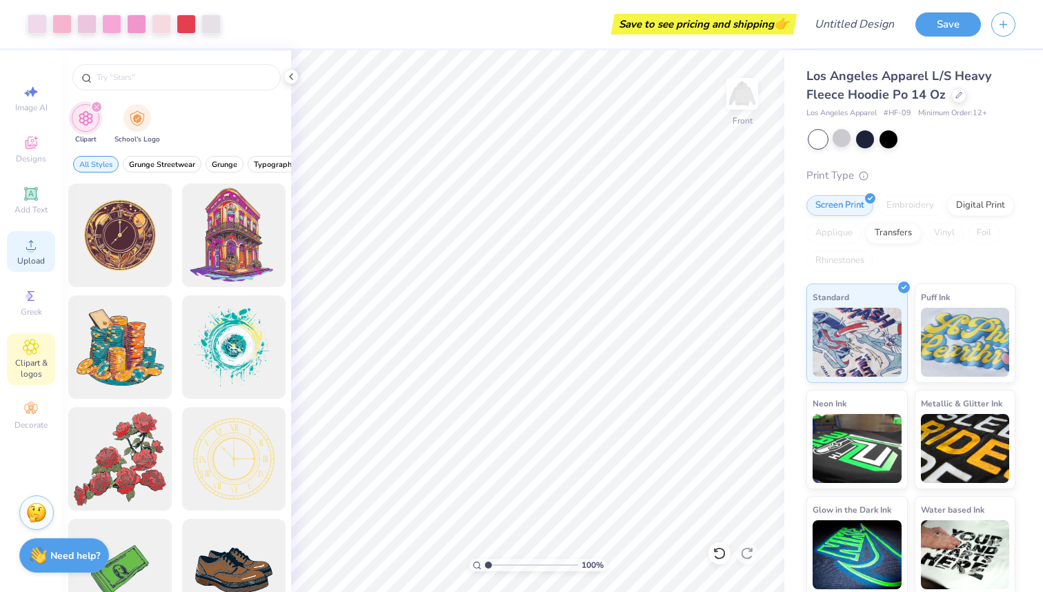
click at [21, 255] on span "Upload" at bounding box center [31, 260] width 28 height 11
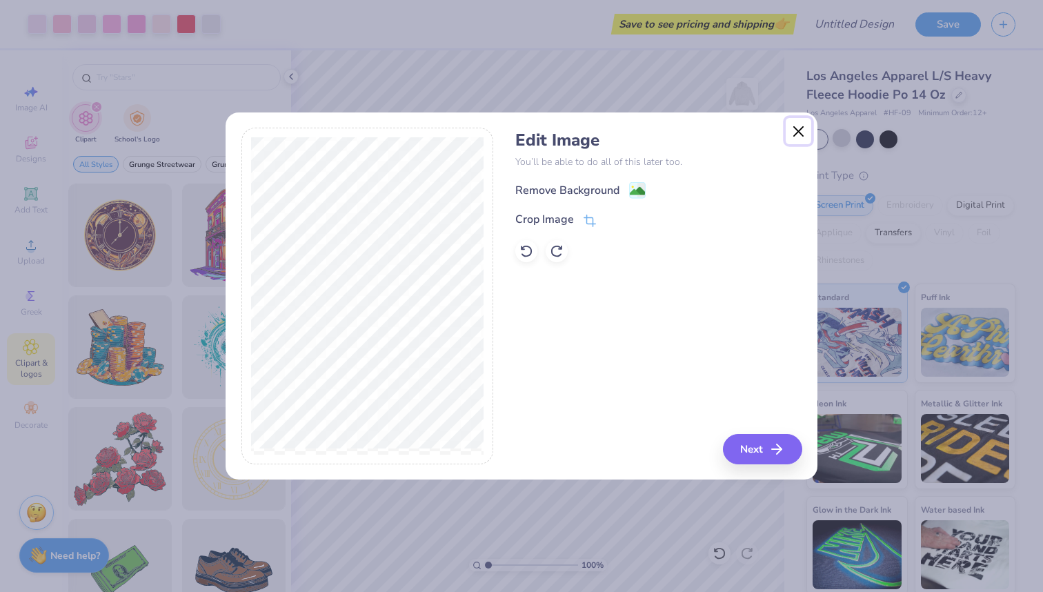
click at [799, 133] on button "Close" at bounding box center [799, 131] width 26 height 26
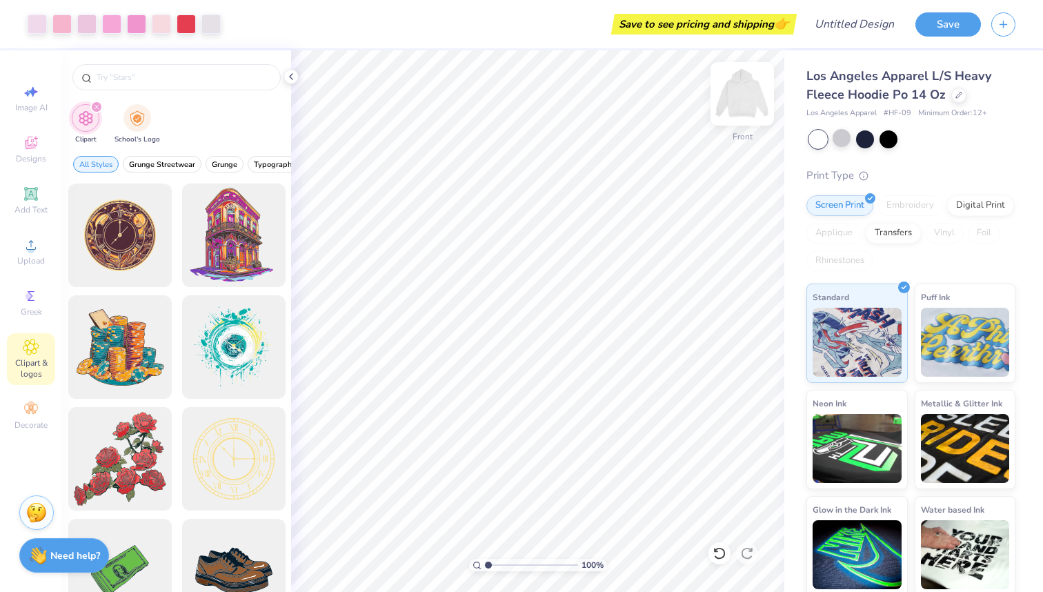
click at [748, 97] on img at bounding box center [742, 93] width 55 height 55
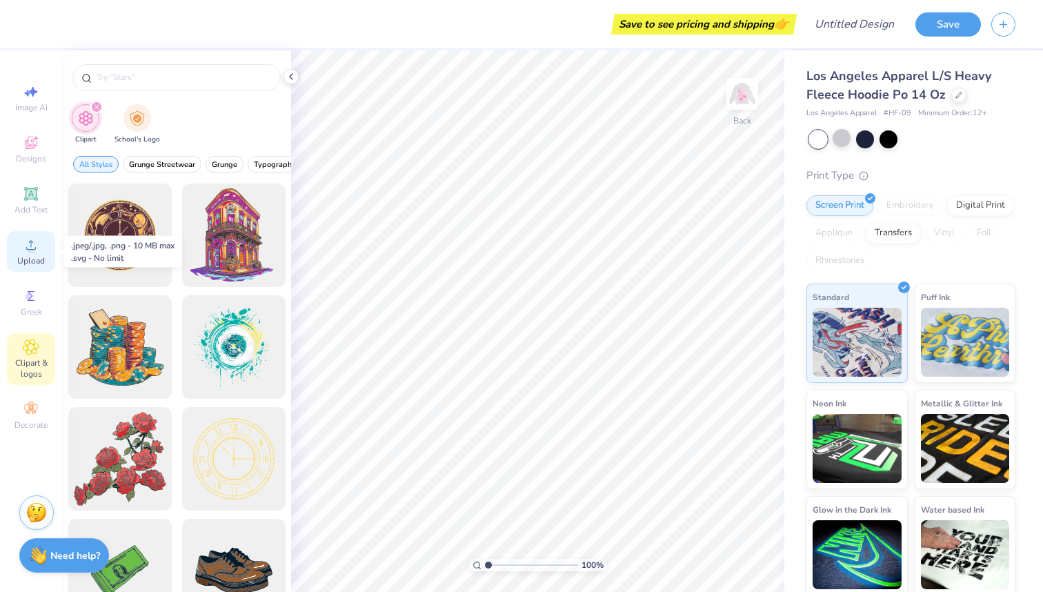
click at [33, 252] on circle at bounding box center [31, 250] width 8 height 8
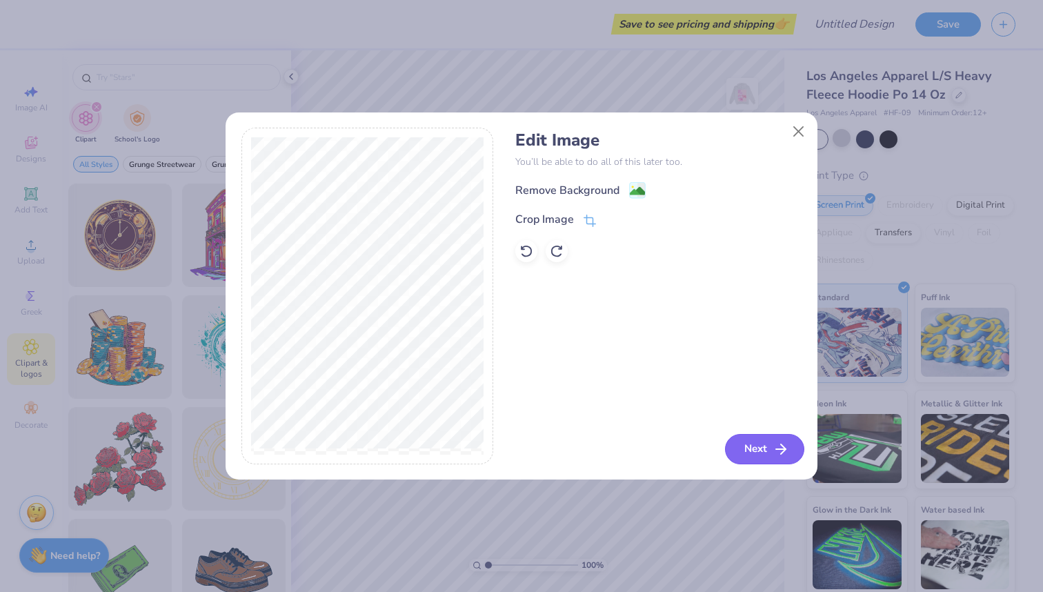
click at [766, 445] on button "Next" at bounding box center [764, 449] width 79 height 30
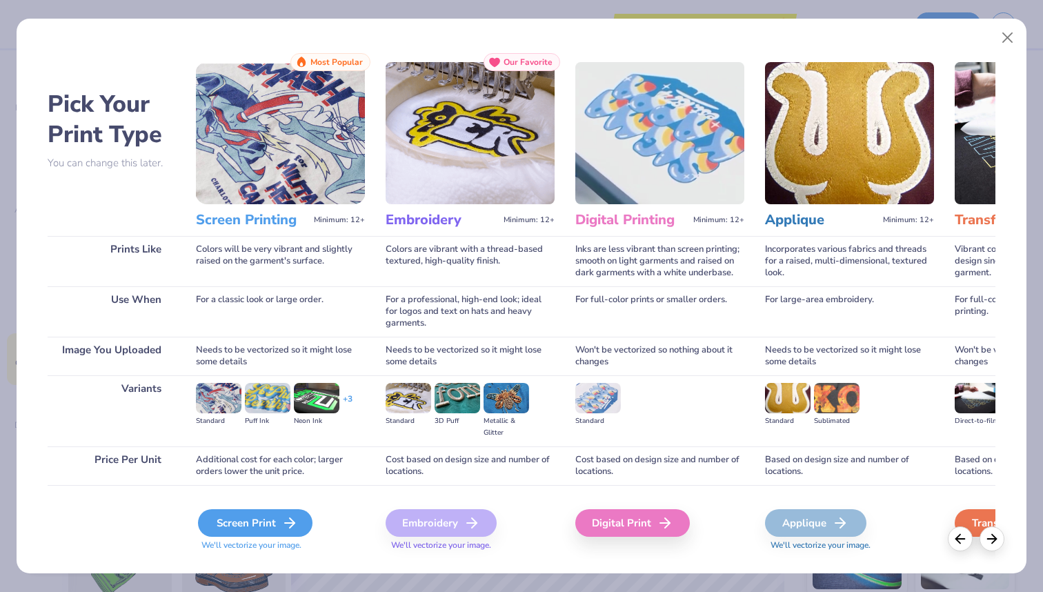
click at [259, 524] on div "Screen Print" at bounding box center [255, 523] width 115 height 28
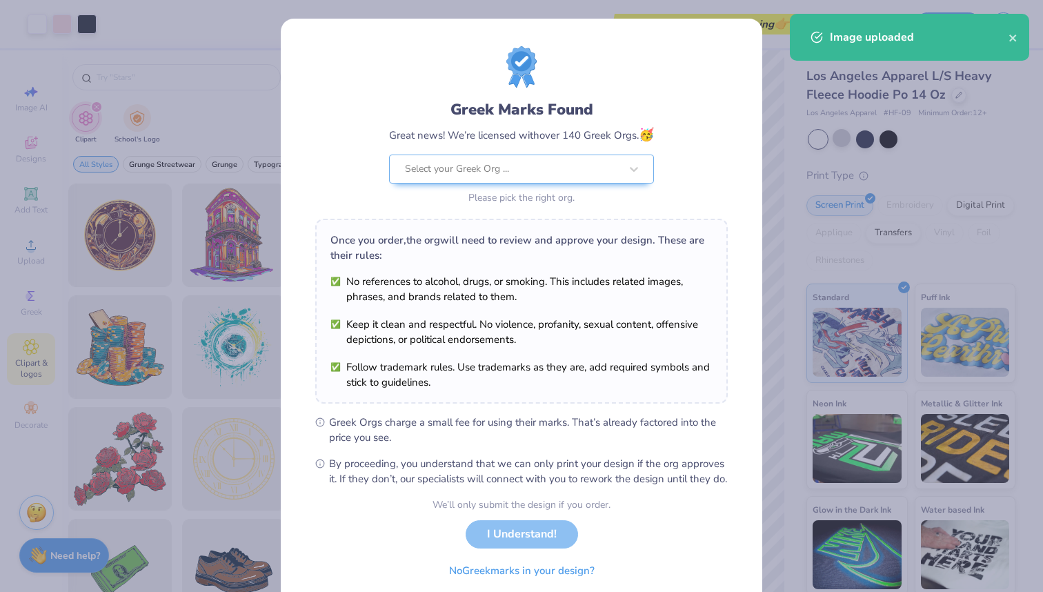
click at [565, 345] on body "Art colors Save to see pricing and shipping 👉 Design Title Save Image AI Design…" at bounding box center [521, 296] width 1043 height 592
click at [543, 560] on div "We’ll only submit the design if you order. I Understand! No Greek marks in your…" at bounding box center [522, 540] width 178 height 87
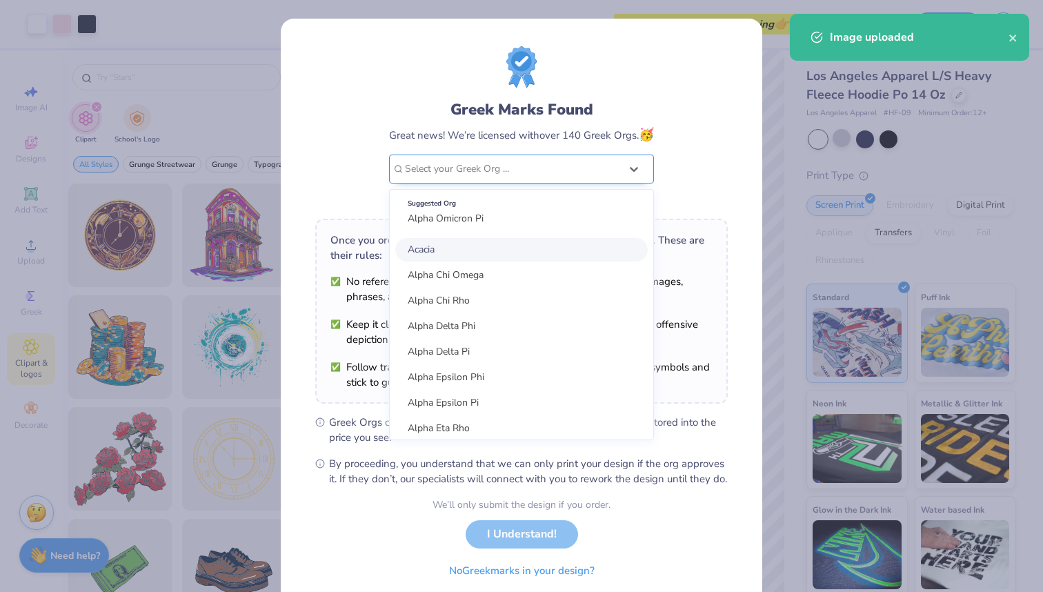
click at [551, 168] on div at bounding box center [512, 169] width 215 height 18
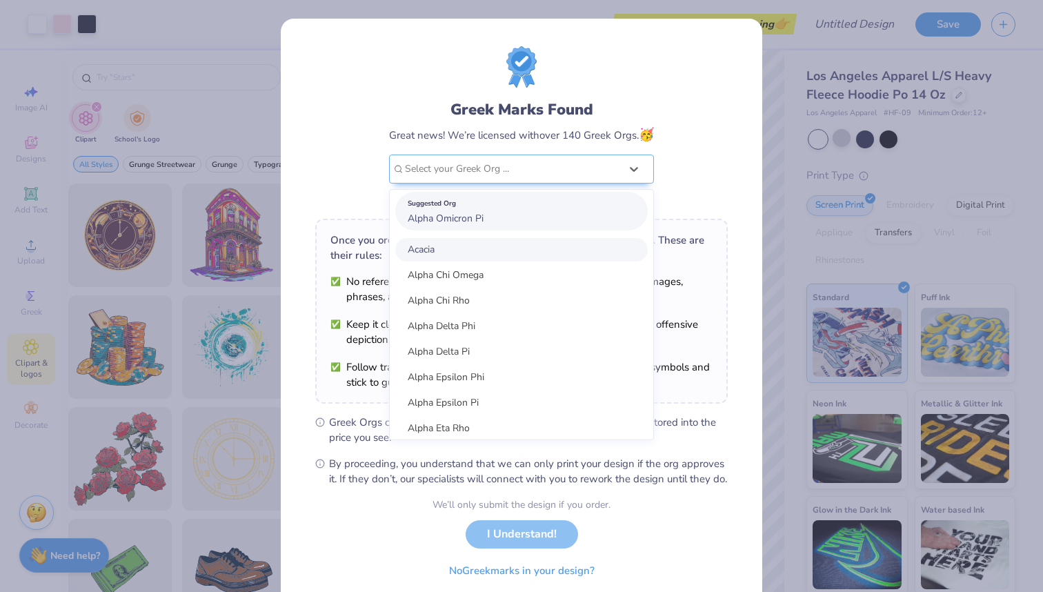
click at [521, 219] on div "Suggested Org Alpha Omicron Pi" at bounding box center [521, 211] width 252 height 39
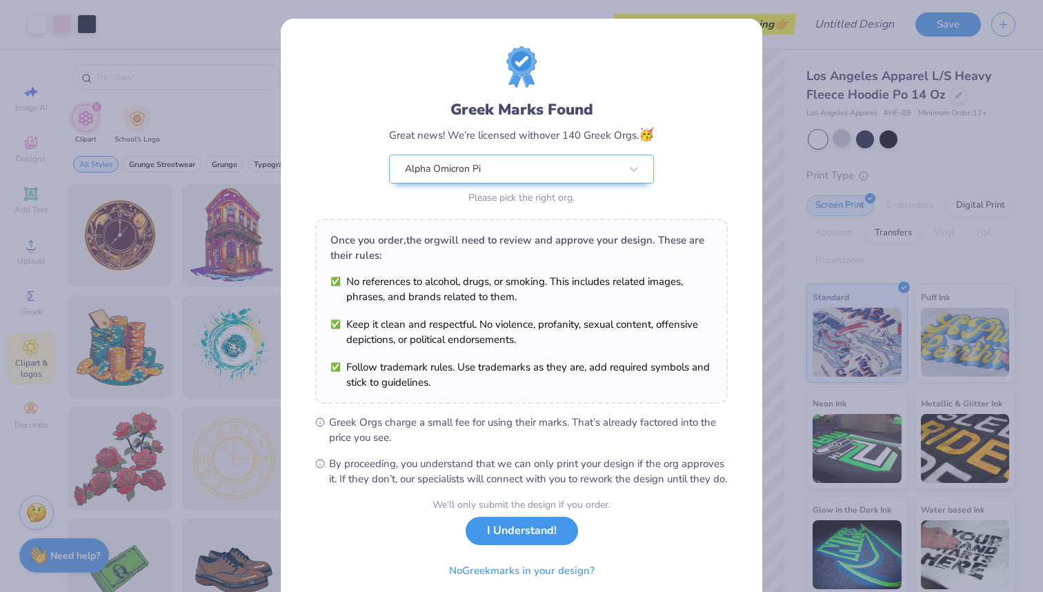
click at [535, 542] on button "I Understand!" at bounding box center [522, 531] width 112 height 28
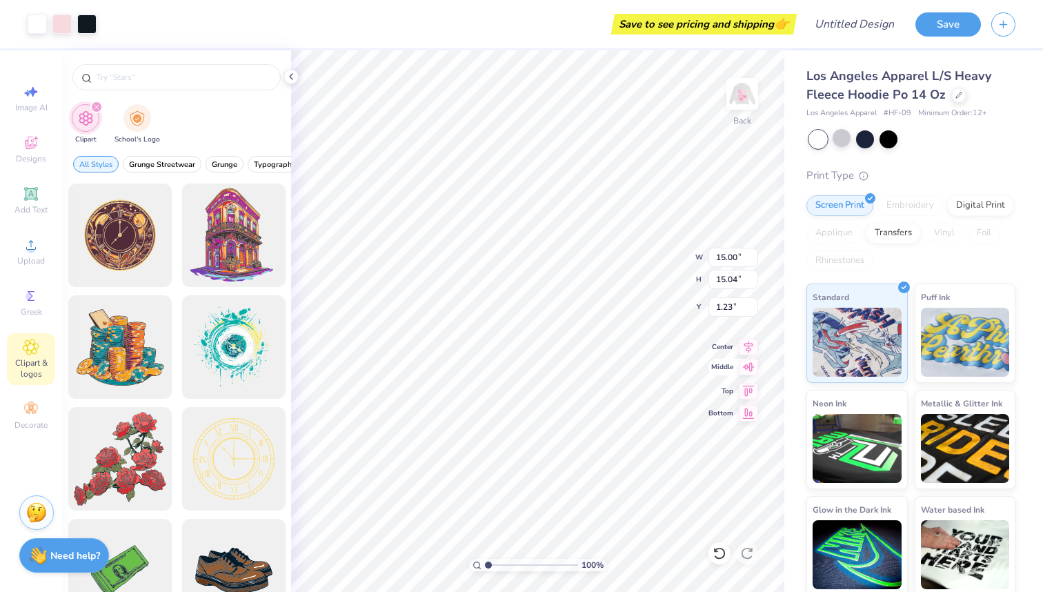
click at [751, 372] on icon at bounding box center [748, 367] width 19 height 17
click at [752, 395] on icon at bounding box center [748, 389] width 19 height 17
click at [752, 415] on icon at bounding box center [748, 411] width 19 height 17
type input "1.96"
click at [752, 415] on icon at bounding box center [748, 411] width 19 height 17
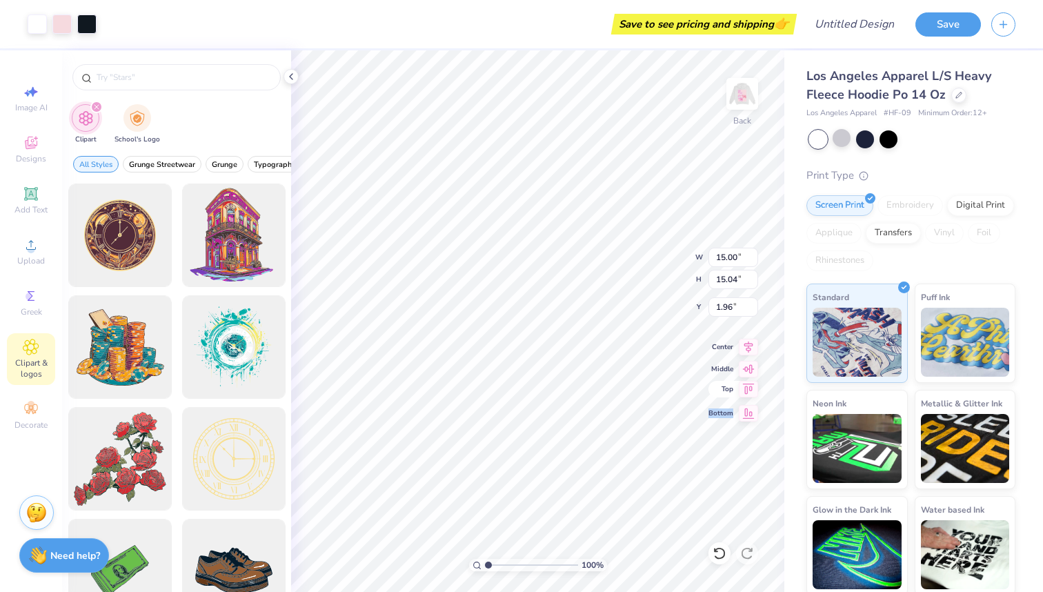
type input "8.50"
type input "8.52"
type input "5.58"
click at [40, 31] on div at bounding box center [37, 22] width 19 height 19
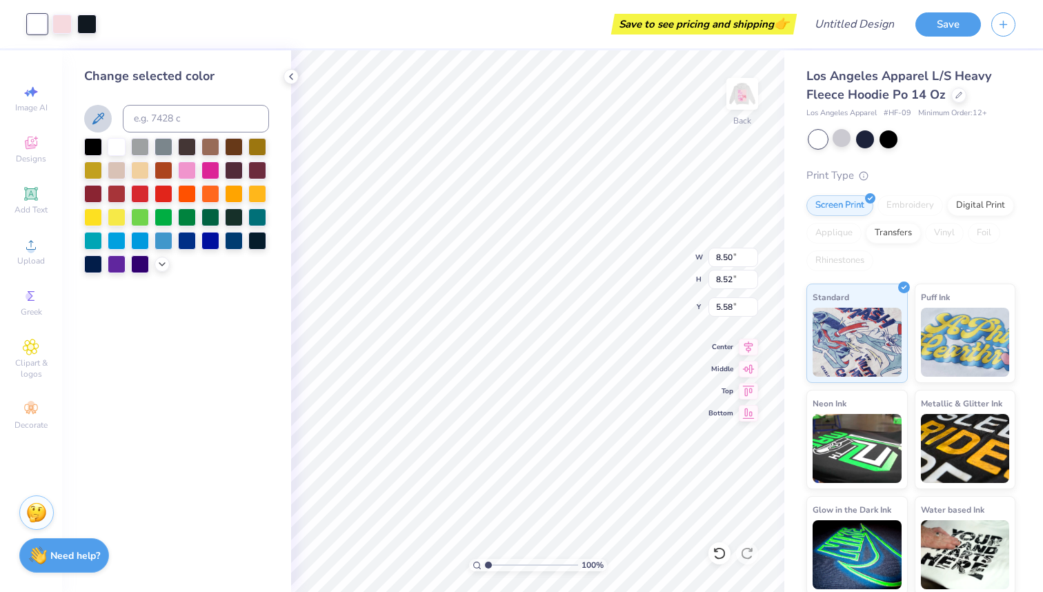
click at [102, 115] on icon at bounding box center [98, 118] width 17 height 17
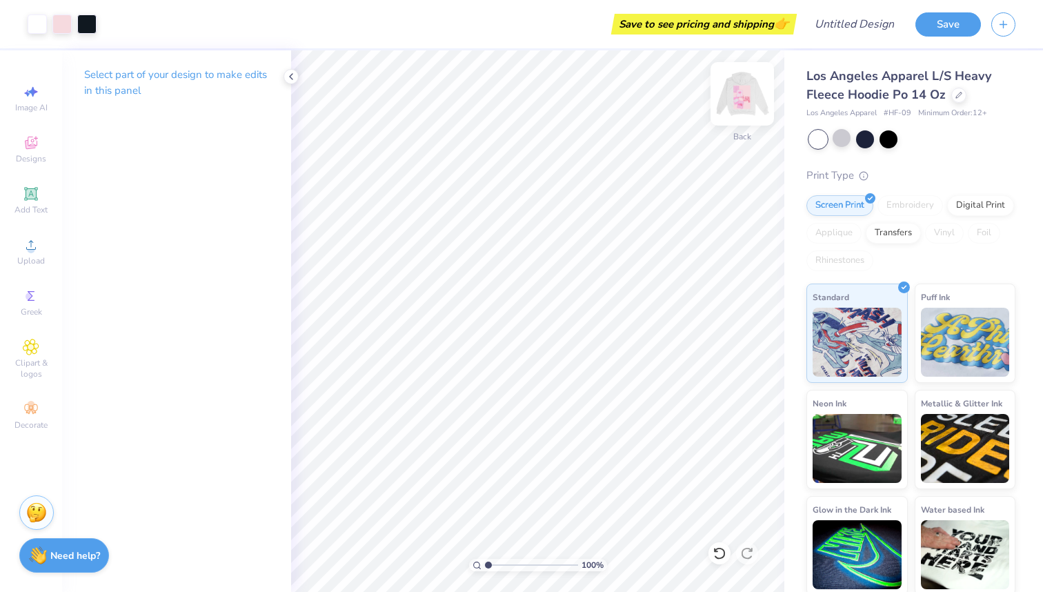
click at [739, 90] on img at bounding box center [742, 93] width 55 height 55
click at [282, 67] on div "Select part of your design to make edits in this panel" at bounding box center [176, 87] width 229 height 75
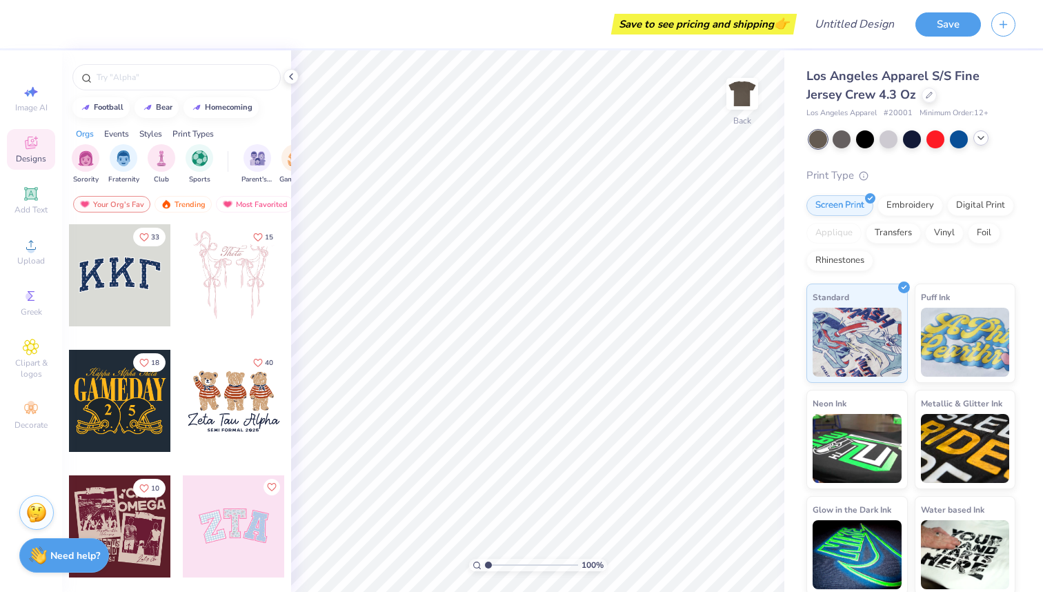
click at [980, 143] on div at bounding box center [980, 137] width 15 height 15
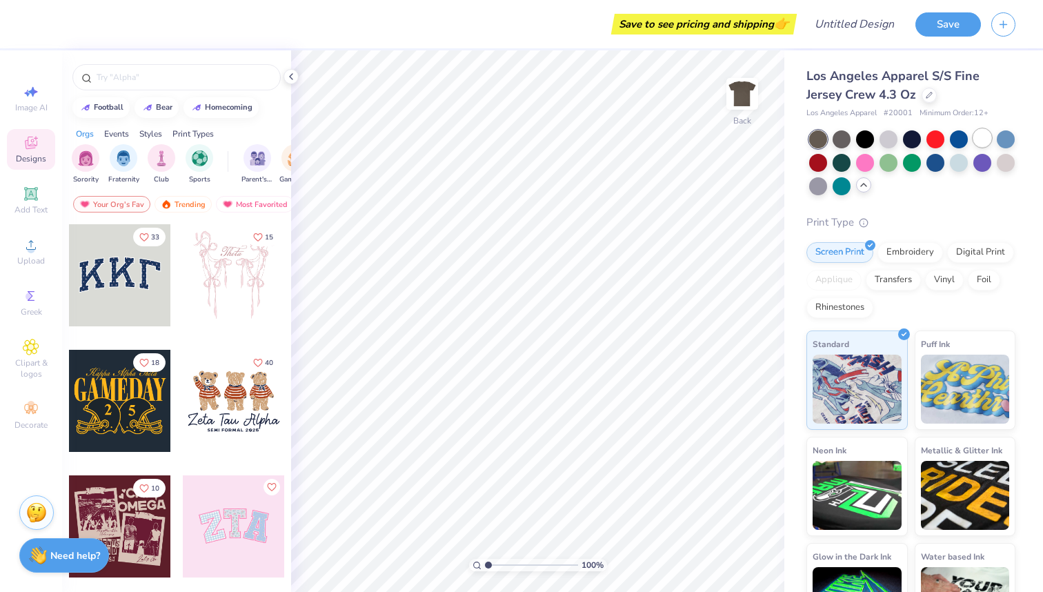
click at [980, 146] on div at bounding box center [982, 138] width 18 height 18
click at [28, 270] on div "Upload" at bounding box center [31, 251] width 48 height 41
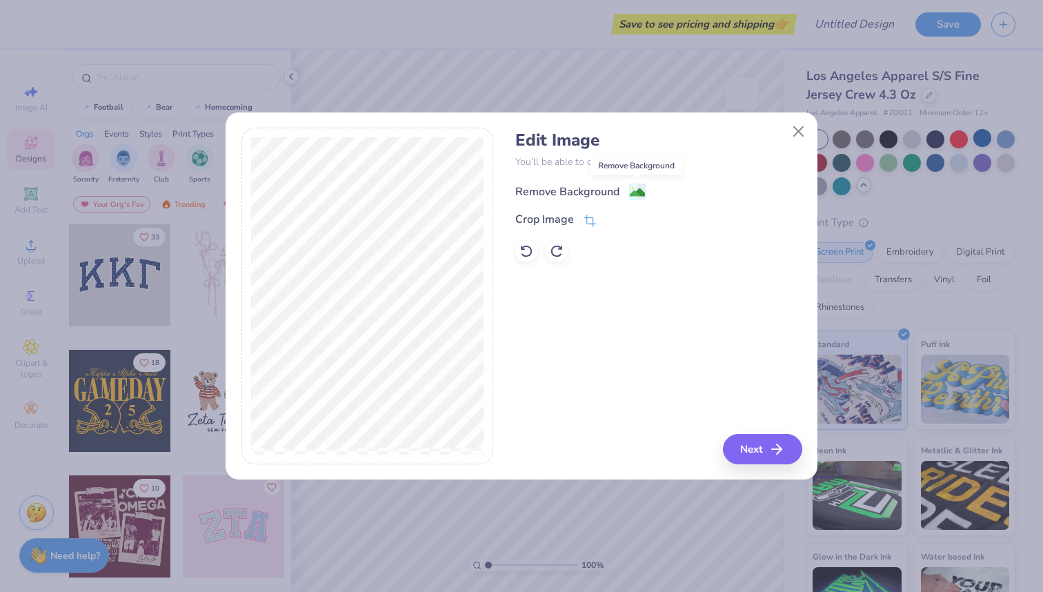
click at [635, 197] on image at bounding box center [637, 192] width 15 height 15
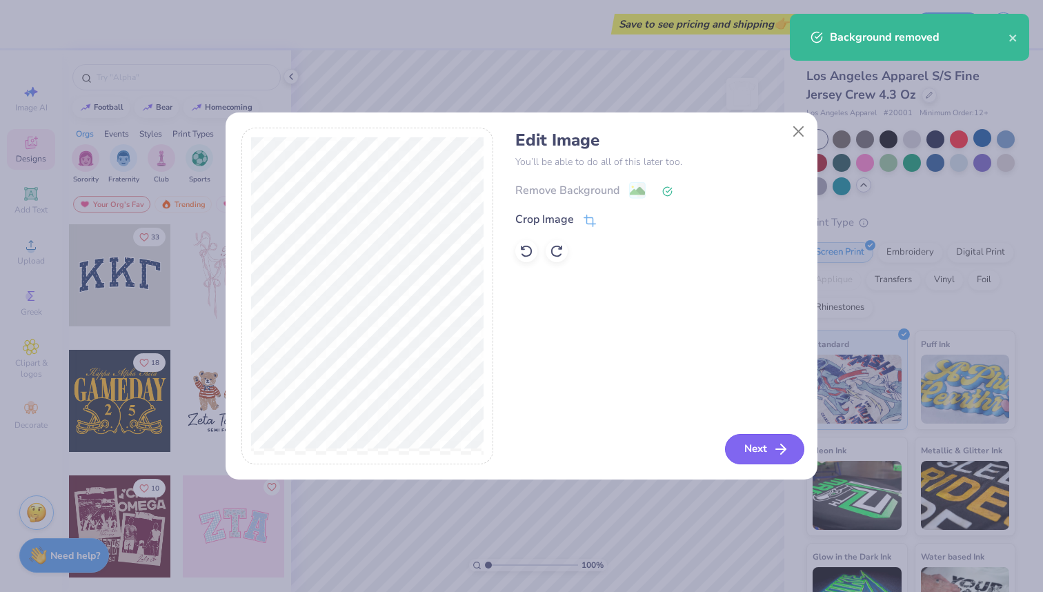
click at [748, 446] on button "Next" at bounding box center [764, 449] width 79 height 30
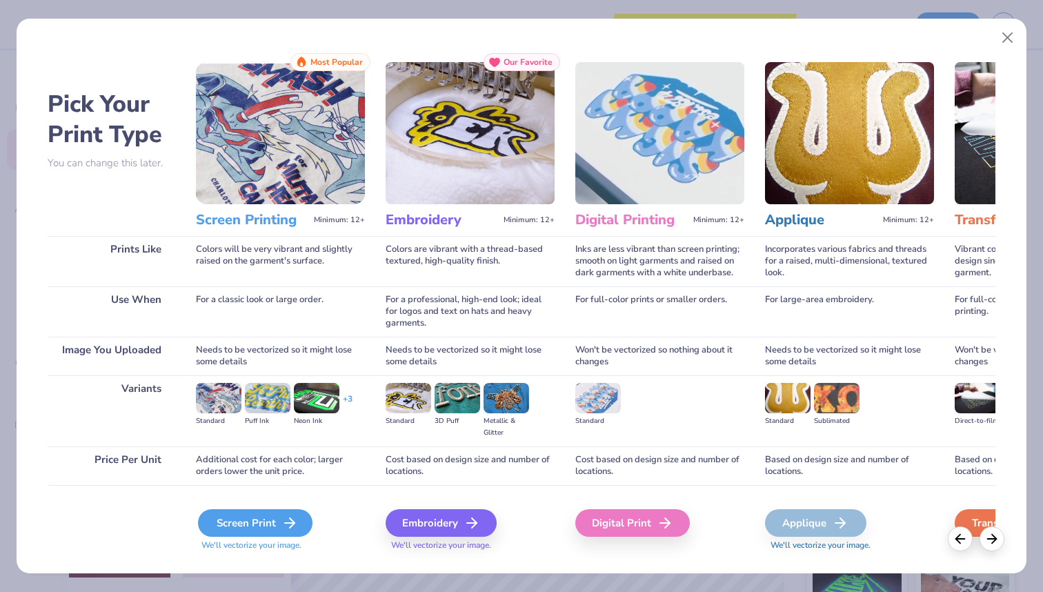
click at [261, 526] on div "Screen Print" at bounding box center [255, 523] width 115 height 28
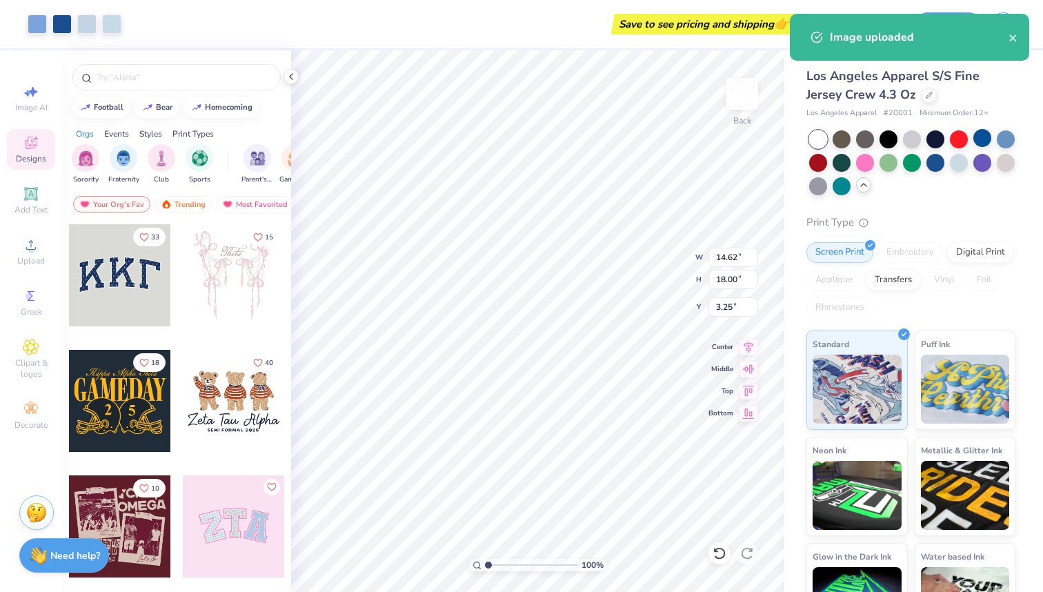
type input "1.24"
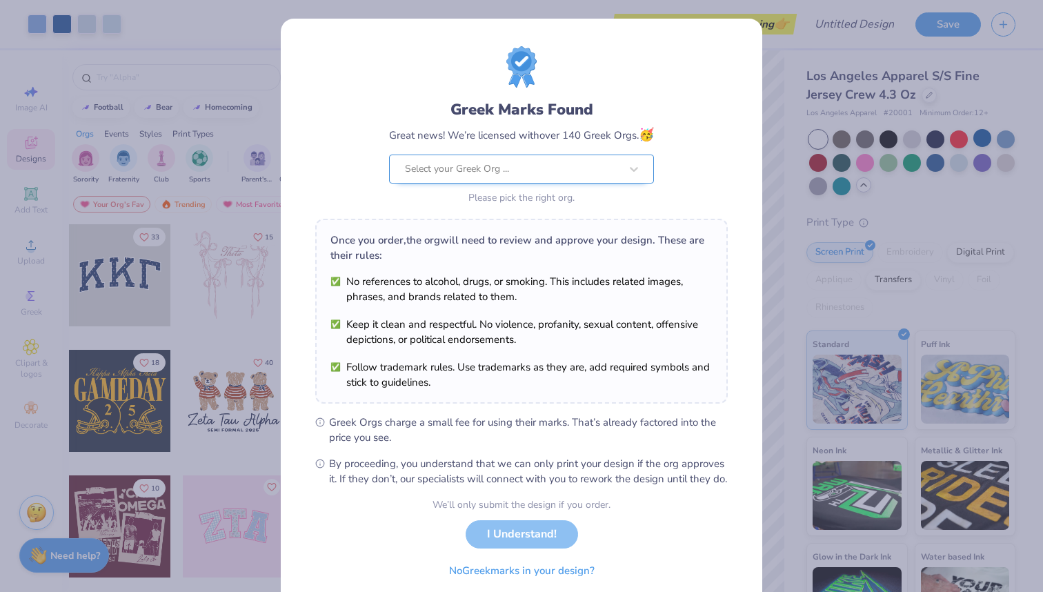
click at [531, 163] on div at bounding box center [512, 169] width 215 height 18
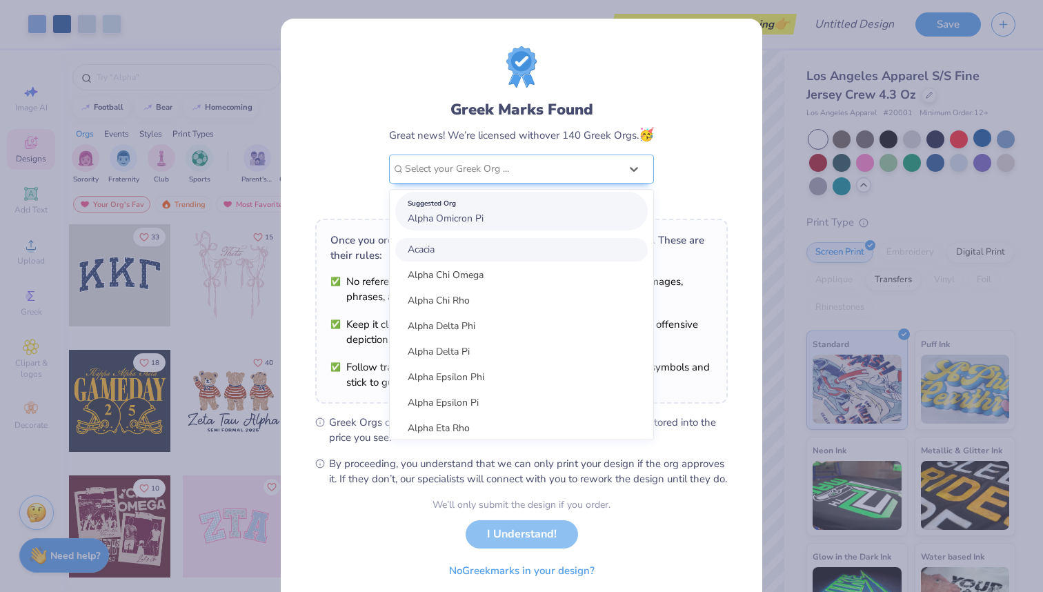
click at [494, 216] on div "Suggested Org Alpha Omicron Pi" at bounding box center [521, 211] width 252 height 39
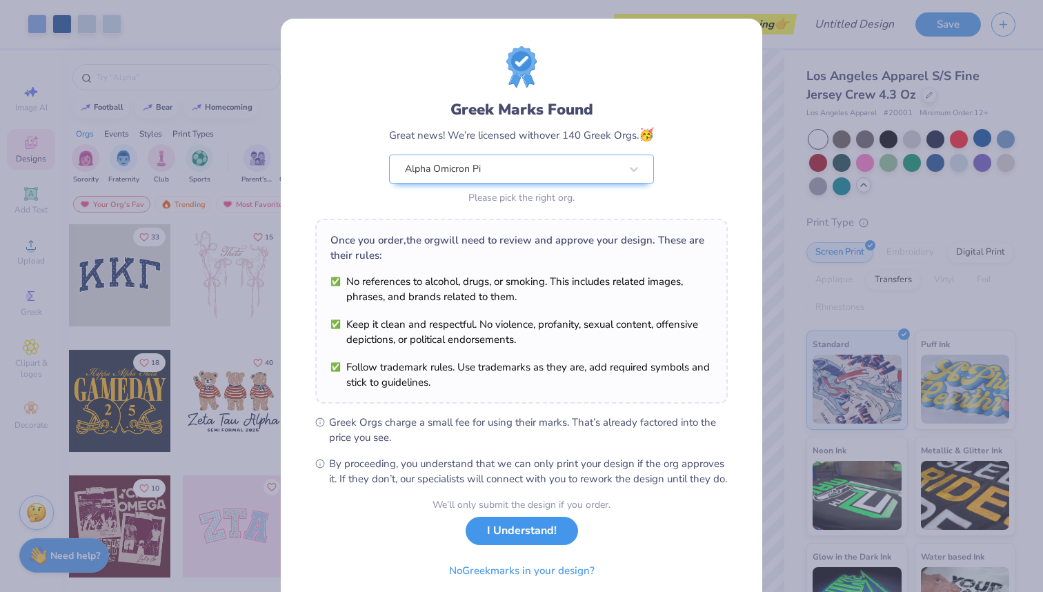
click at [501, 545] on button "I Understand!" at bounding box center [522, 531] width 112 height 28
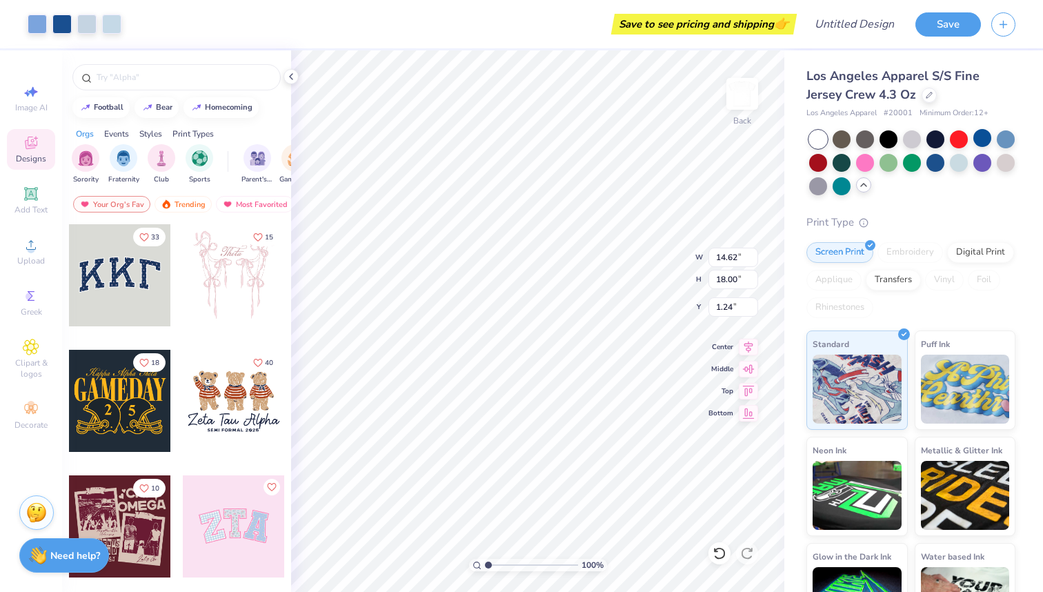
type input "8.09"
type input "9.96"
type input "3.71"
type input "1.14"
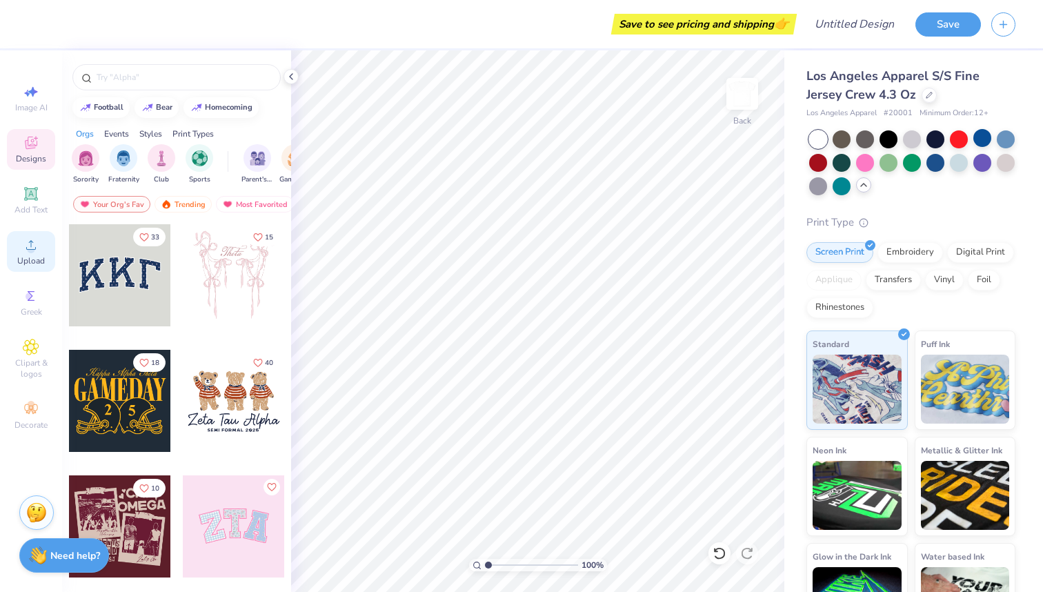
click at [30, 254] on div "Upload" at bounding box center [31, 251] width 48 height 41
click at [735, 99] on img at bounding box center [742, 93] width 55 height 55
click at [41, 256] on span "Upload" at bounding box center [31, 260] width 28 height 11
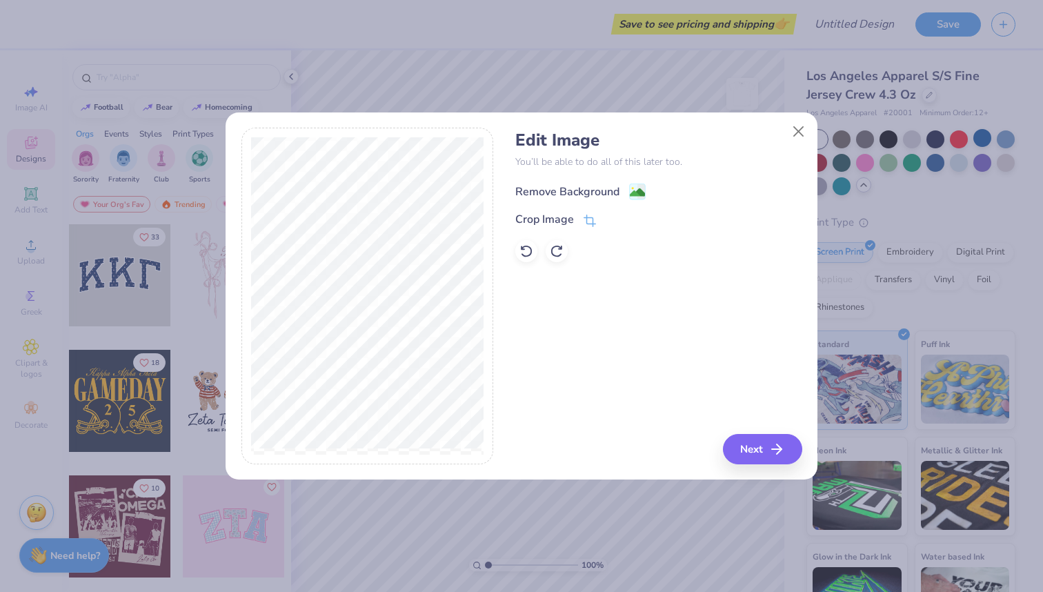
click at [631, 194] on image at bounding box center [637, 192] width 15 height 15
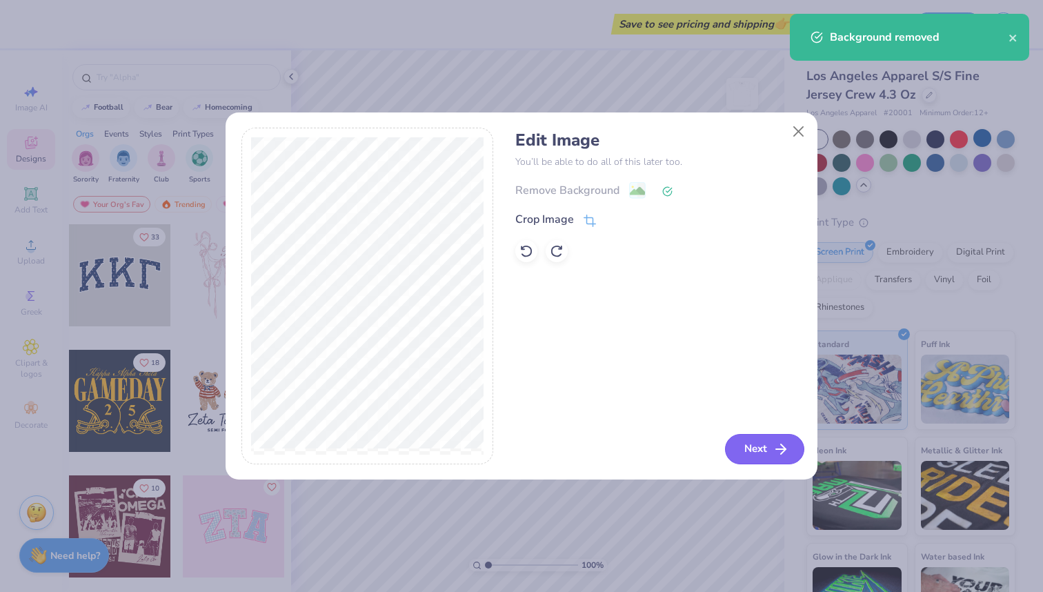
click at [740, 443] on button "Next" at bounding box center [764, 449] width 79 height 30
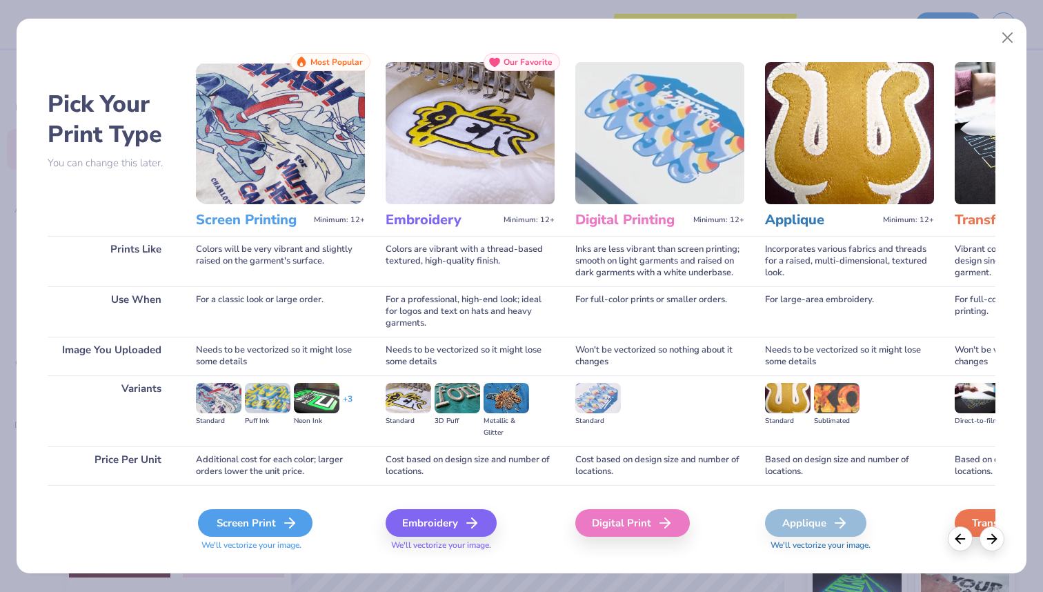
click at [217, 527] on div "Screen Print" at bounding box center [255, 523] width 115 height 28
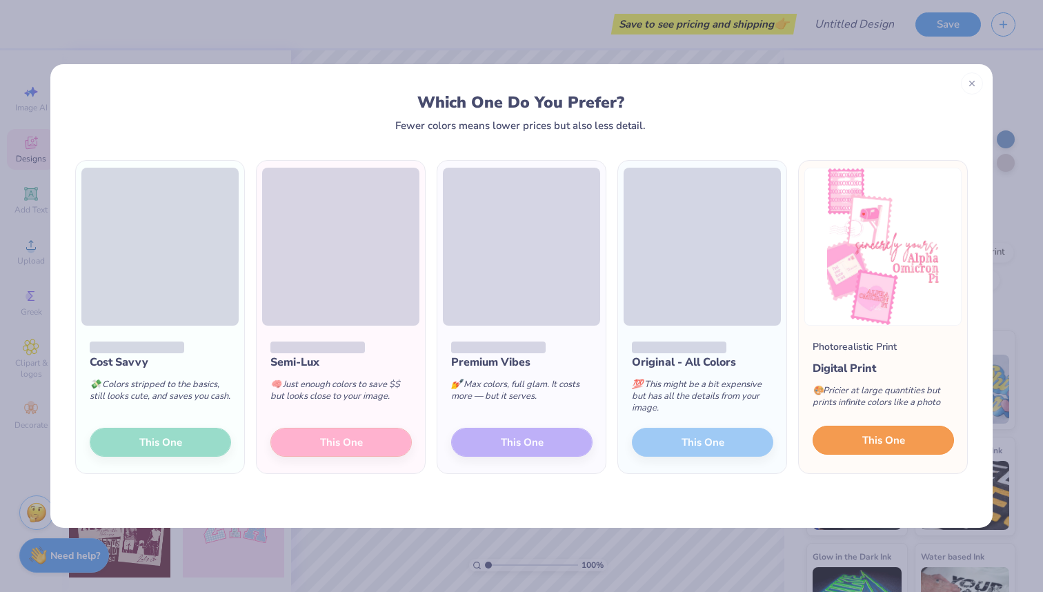
click at [869, 443] on span "This One" at bounding box center [883, 441] width 43 height 16
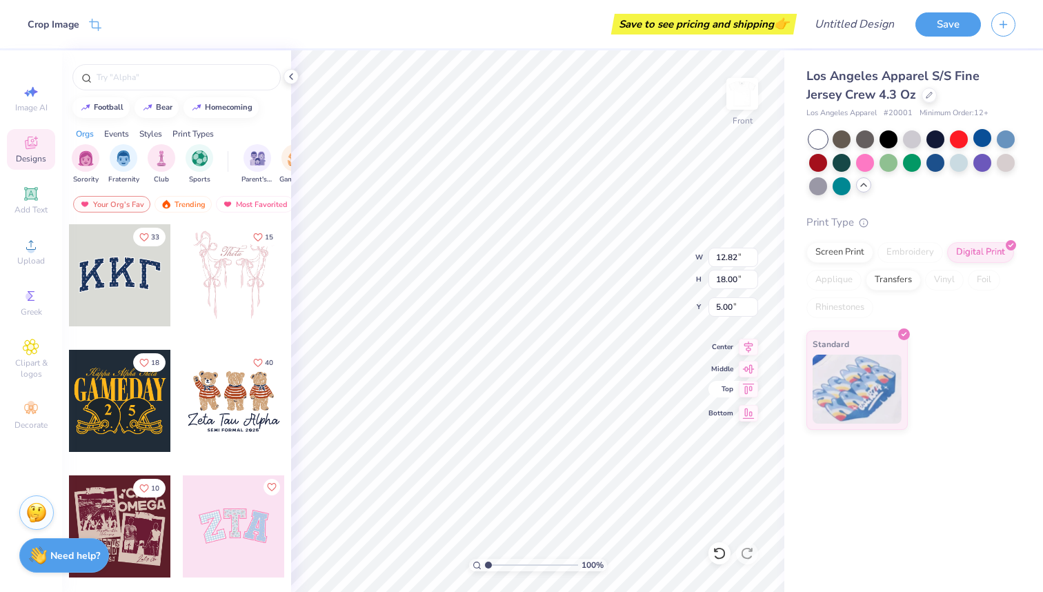
type input "5.25"
click at [828, 493] on div "Los Angeles Apparel S/S Fine Jersey Crew 4.3 Oz Los Angeles Apparel # 20001 Min…" at bounding box center [913, 321] width 259 height 542
click at [746, 103] on img at bounding box center [742, 93] width 55 height 55
click at [32, 266] on span "Upload" at bounding box center [31, 260] width 28 height 11
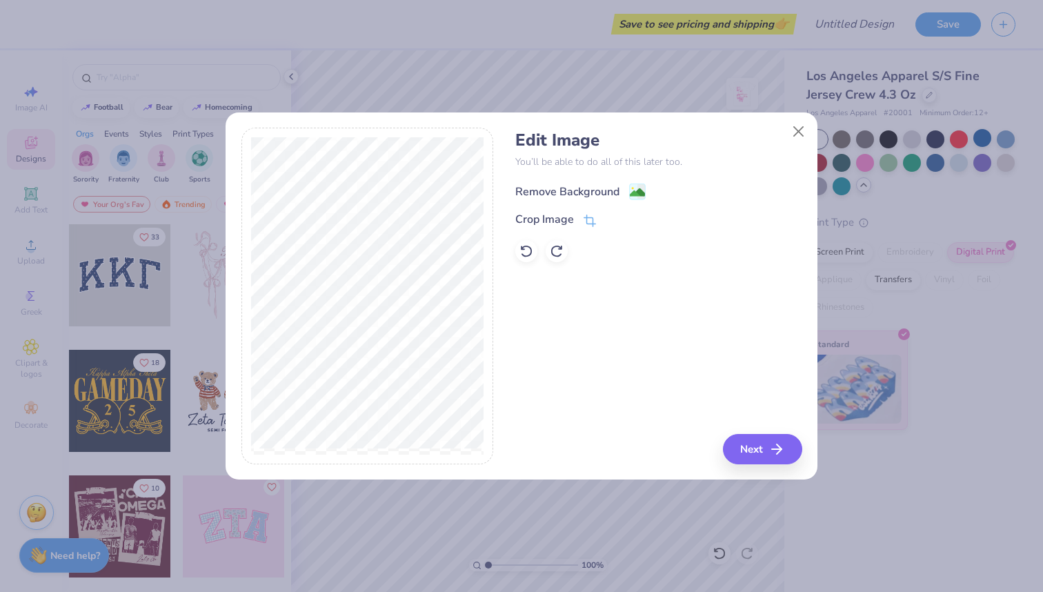
click at [638, 195] on image at bounding box center [637, 192] width 15 height 15
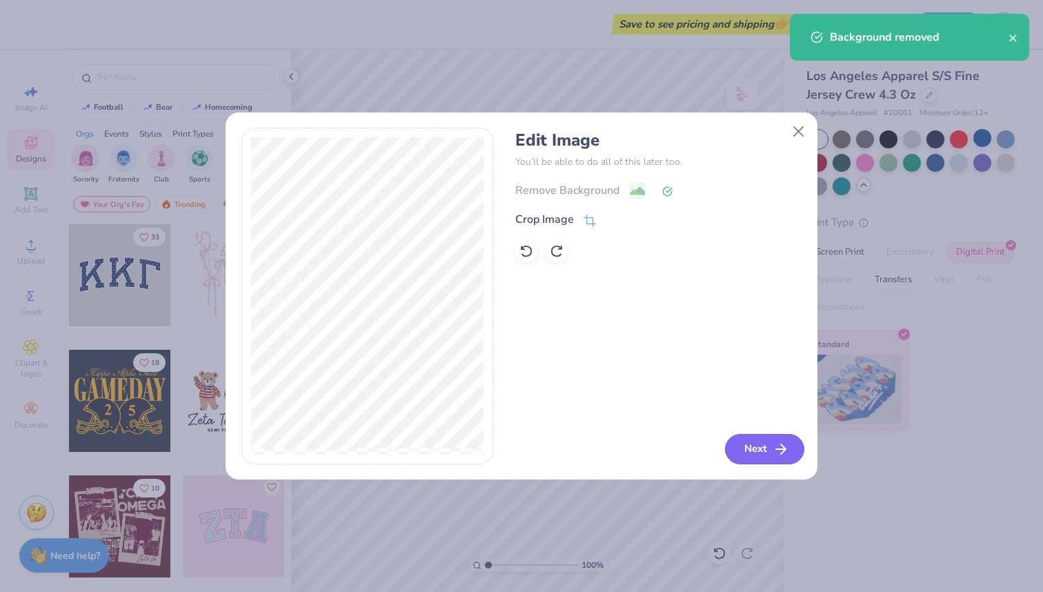
click at [766, 449] on button "Next" at bounding box center [764, 449] width 79 height 30
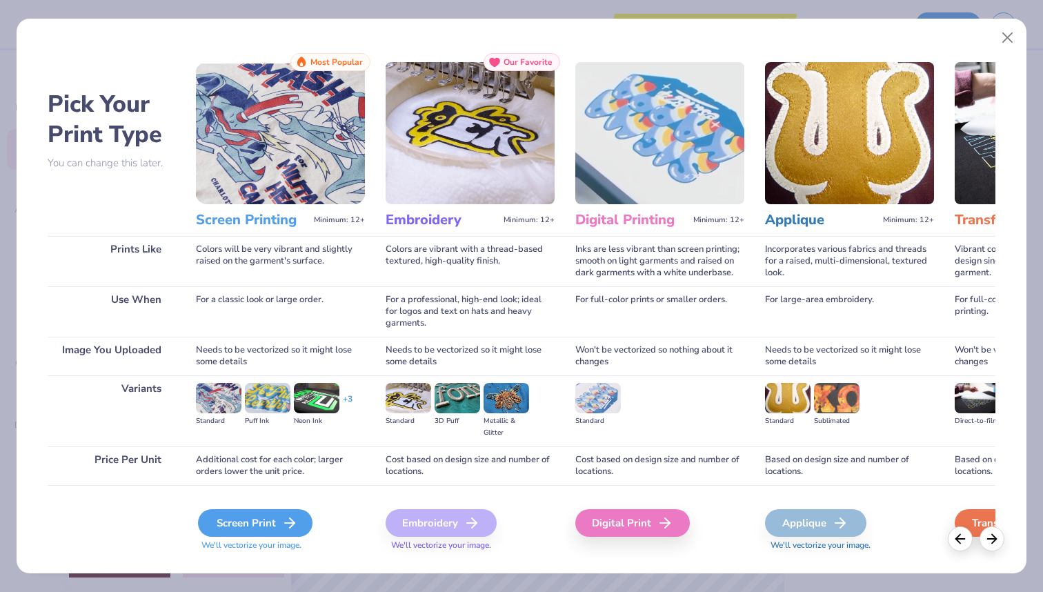
click at [272, 526] on div "Screen Print" at bounding box center [255, 523] width 115 height 28
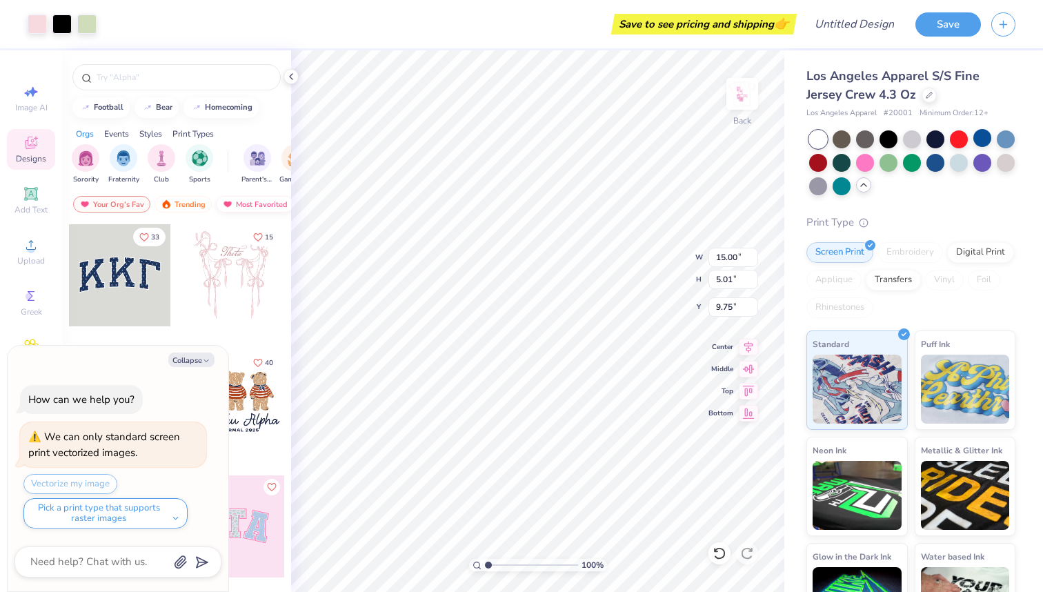
type textarea "x"
type input "3.36"
click at [748, 100] on img at bounding box center [742, 93] width 55 height 55
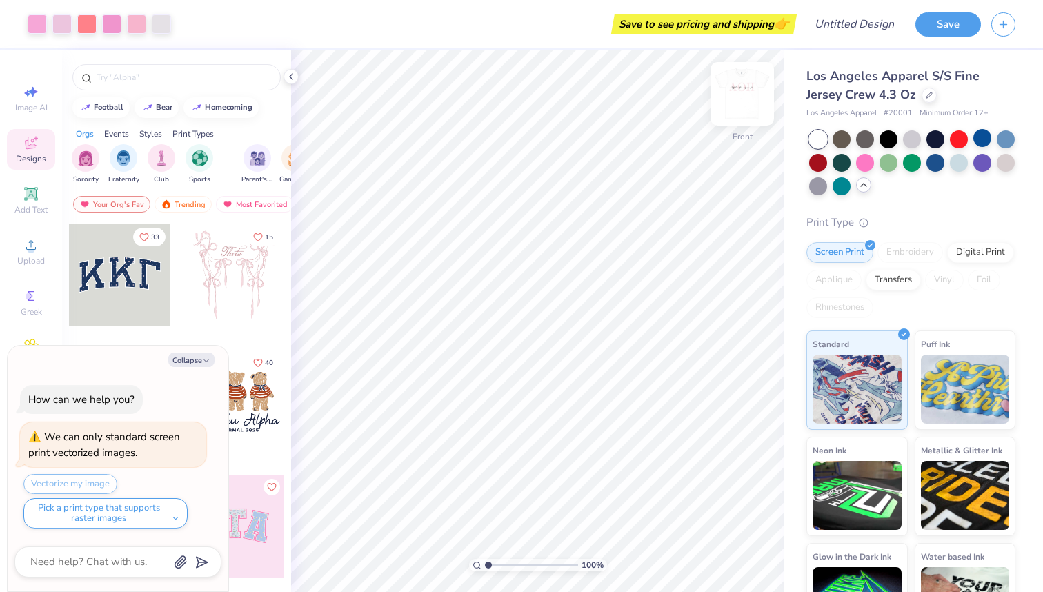
click at [742, 94] on img at bounding box center [742, 93] width 55 height 55
click at [740, 92] on img at bounding box center [742, 93] width 55 height 55
click at [740, 93] on img at bounding box center [742, 93] width 55 height 55
click at [740, 103] on img at bounding box center [742, 93] width 55 height 55
click at [735, 86] on img at bounding box center [742, 93] width 55 height 55
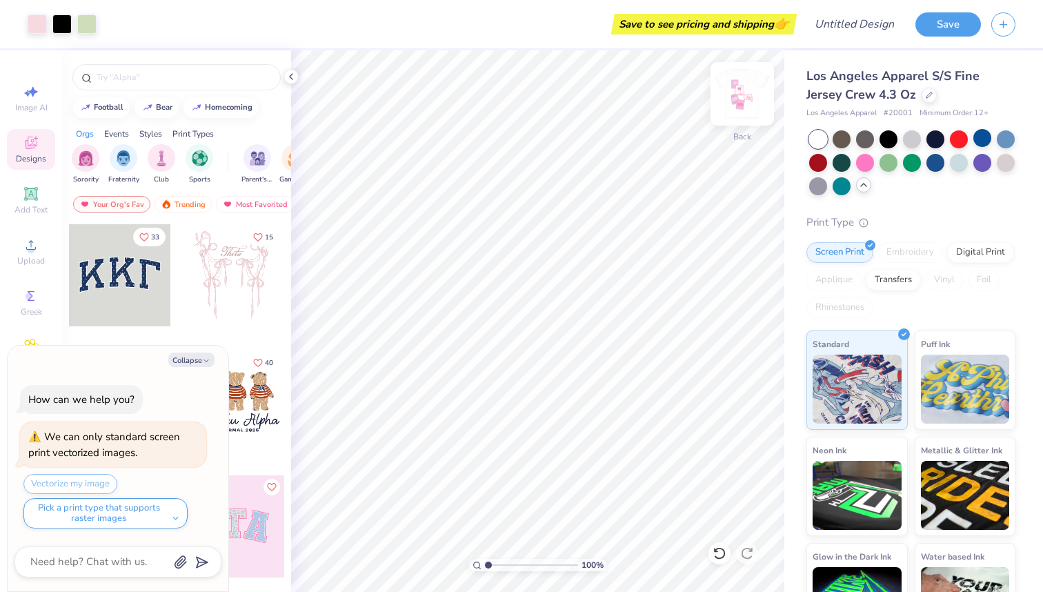
click at [735, 90] on img at bounding box center [742, 93] width 55 height 55
click at [737, 91] on img at bounding box center [742, 93] width 55 height 55
click at [742, 92] on img at bounding box center [742, 93] width 55 height 55
click at [748, 104] on img at bounding box center [742, 93] width 55 height 55
click at [748, 104] on img at bounding box center [742, 94] width 28 height 28
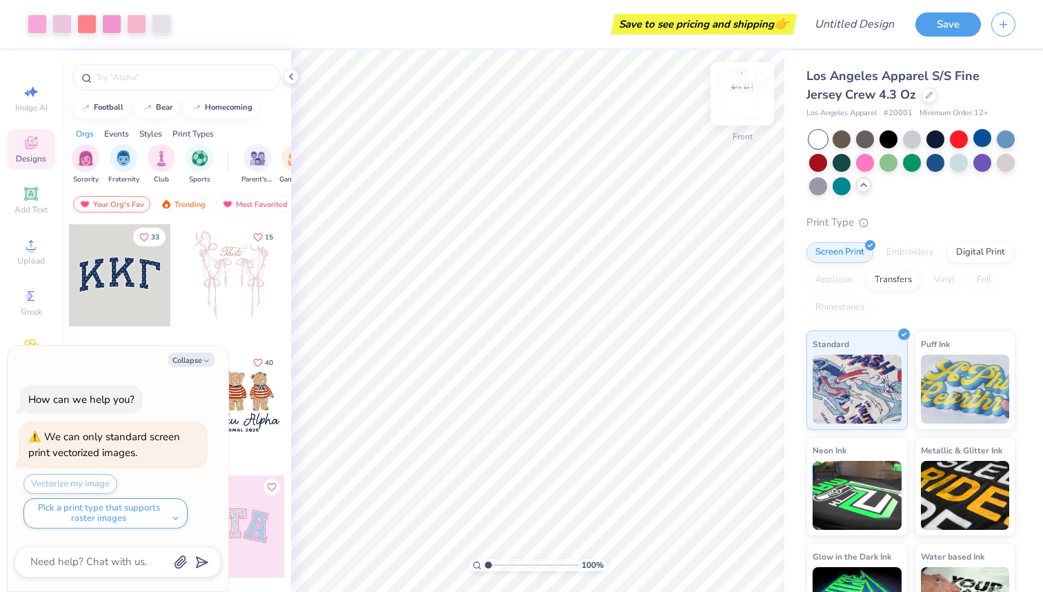
click at [744, 101] on img at bounding box center [742, 93] width 55 height 55
click at [750, 108] on img at bounding box center [742, 93] width 55 height 55
type textarea "x"
